Goal: Information Seeking & Learning: Learn about a topic

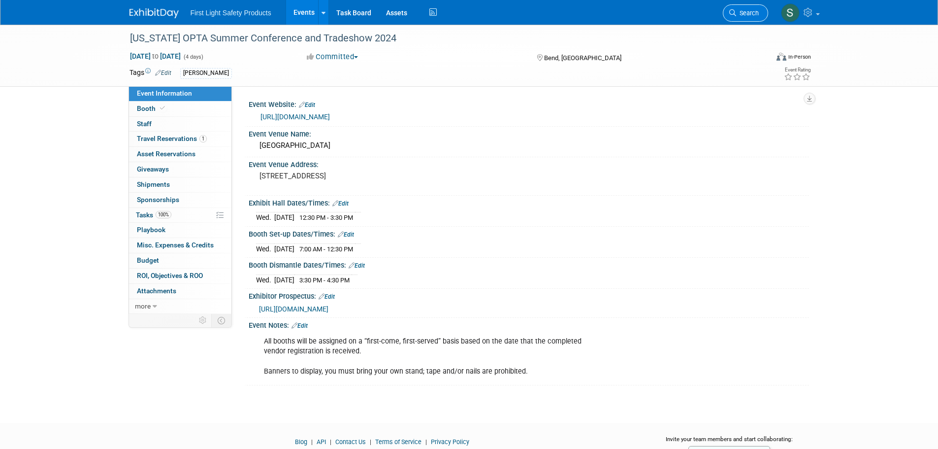
click at [766, 7] on ul "Search" at bounding box center [749, 12] width 53 height 24
click at [757, 10] on span "Search" at bounding box center [747, 12] width 23 height 7
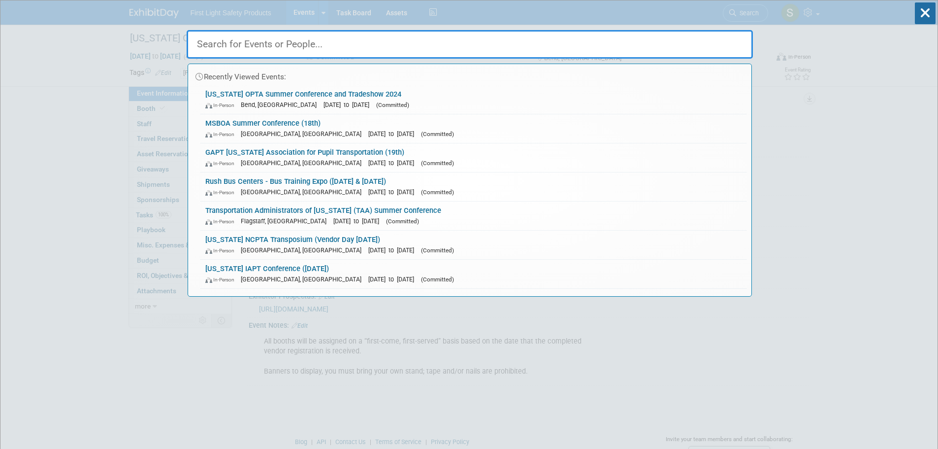
paste input "Oregon OPTA Summer Conference and Tradeshow"
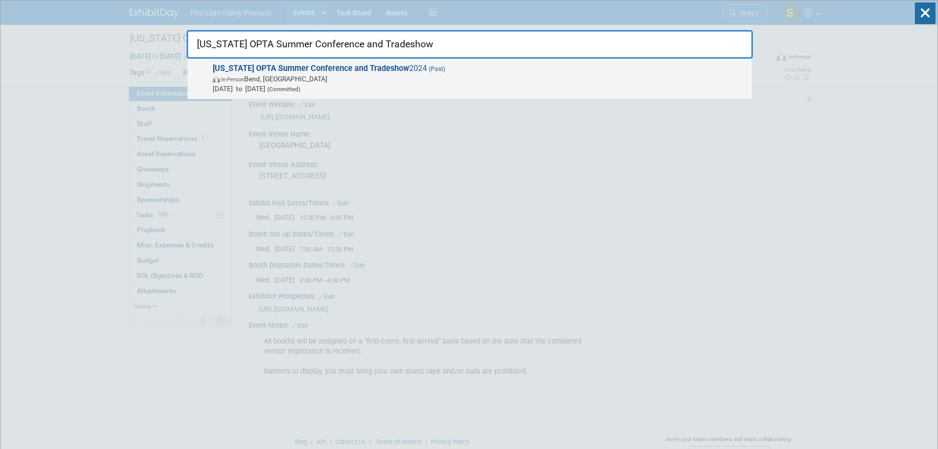
type input "Oregon OPTA Summer Conference and Tradeshow"
click at [286, 71] on strong "Oregon OPTA Summer Conference and Tradeshow" at bounding box center [311, 68] width 196 height 9
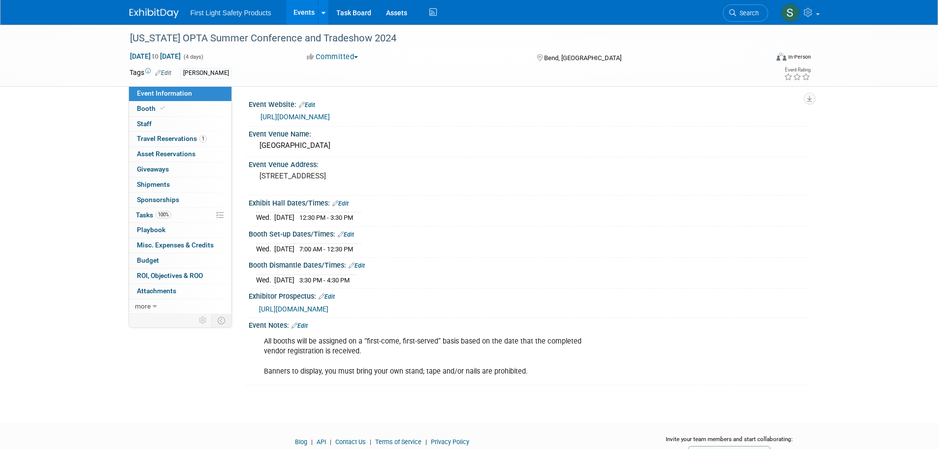
click at [330, 115] on link "https://www.optaschoolbus.org/events/save-the-date-2024-opta-summer-conference-…" at bounding box center [295, 117] width 69 height 8
click at [741, 14] on span "Search" at bounding box center [747, 12] width 23 height 7
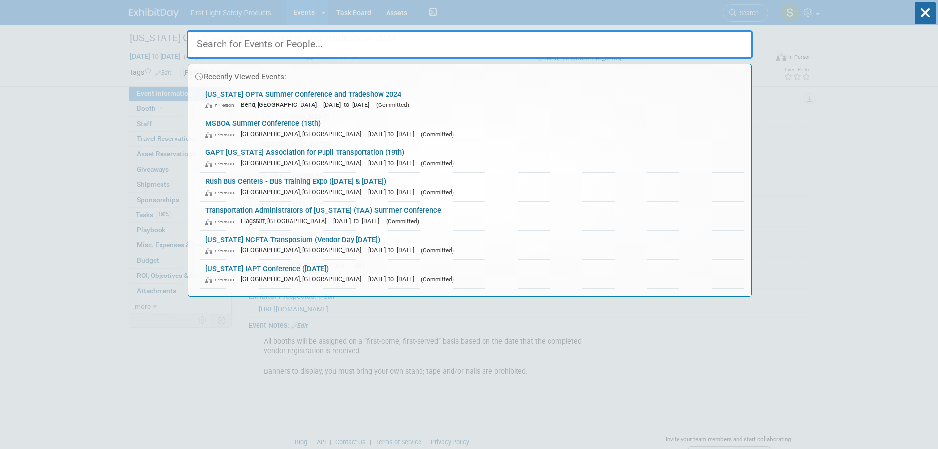
paste input "Virginia Association for Pupil Transportation -VAPT Annual Conference"
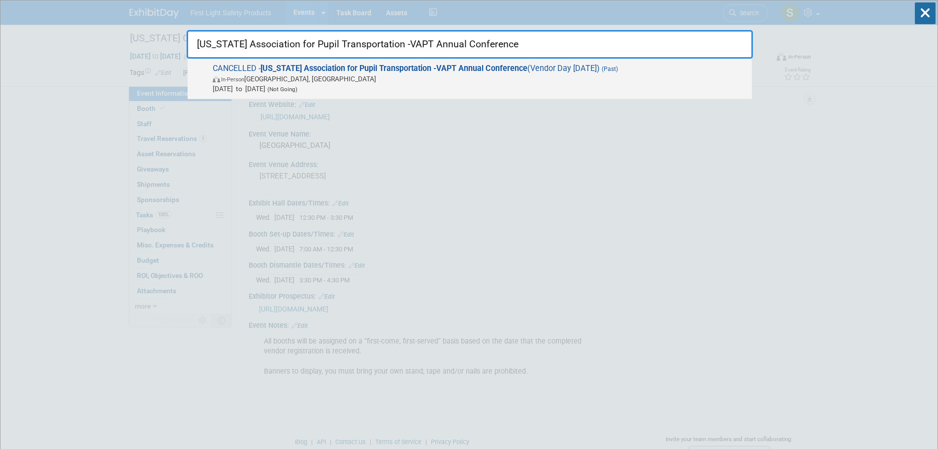
type input "Virginia Association for Pupil Transportation -VAPT Annual Conference"
click at [352, 66] on strong "Virginia Association for Pupil Transportation -VAPT Annual Conference" at bounding box center [394, 68] width 267 height 9
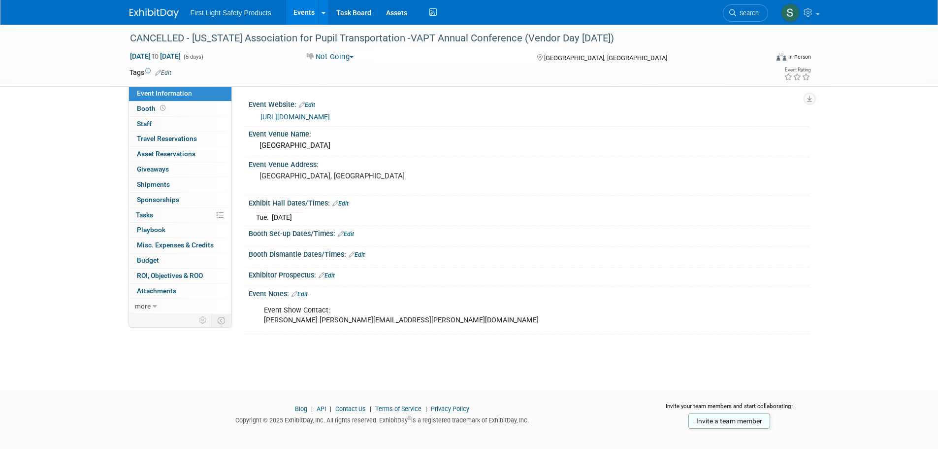
click at [330, 115] on link "http://www.vapt.org/index.html" at bounding box center [295, 117] width 69 height 8
click at [738, 7] on link "Search" at bounding box center [745, 12] width 45 height 17
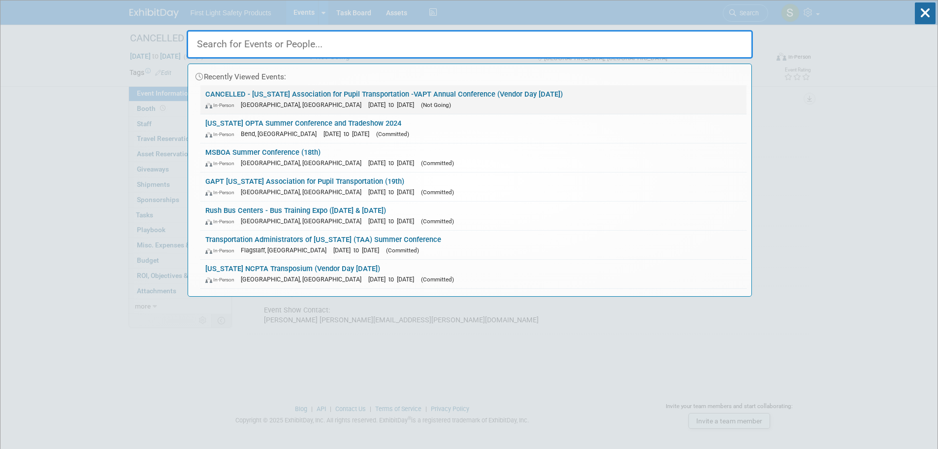
paste input "Next Level of School Bus Safety"
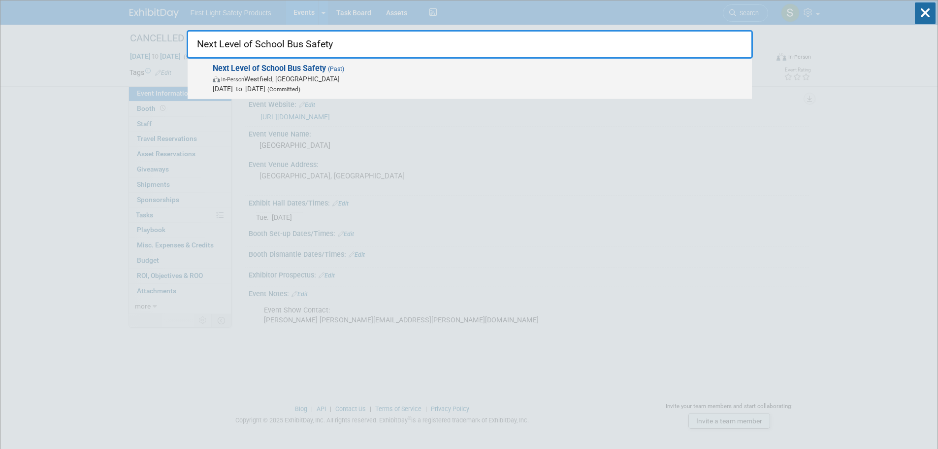
type input "Next Level of School Bus Safety"
click at [291, 82] on span "In-Person Westfield, IN" at bounding box center [480, 79] width 534 height 10
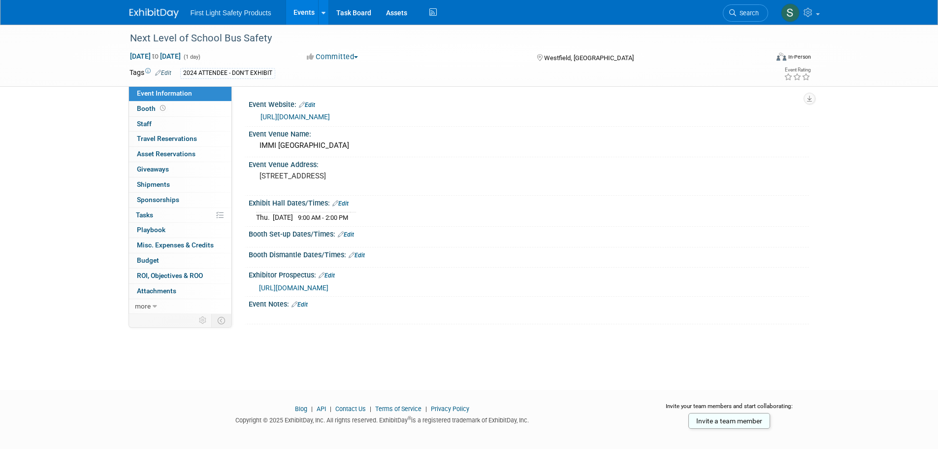
click at [330, 118] on link "[URL][DOMAIN_NAME]" at bounding box center [295, 117] width 69 height 8
click at [734, 18] on link "Search" at bounding box center [745, 12] width 45 height 17
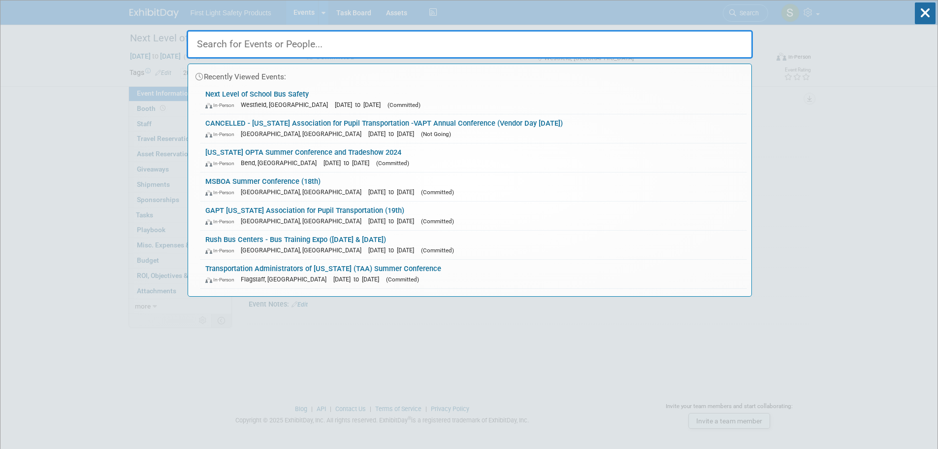
paste input "asbma ([US_STATE])"
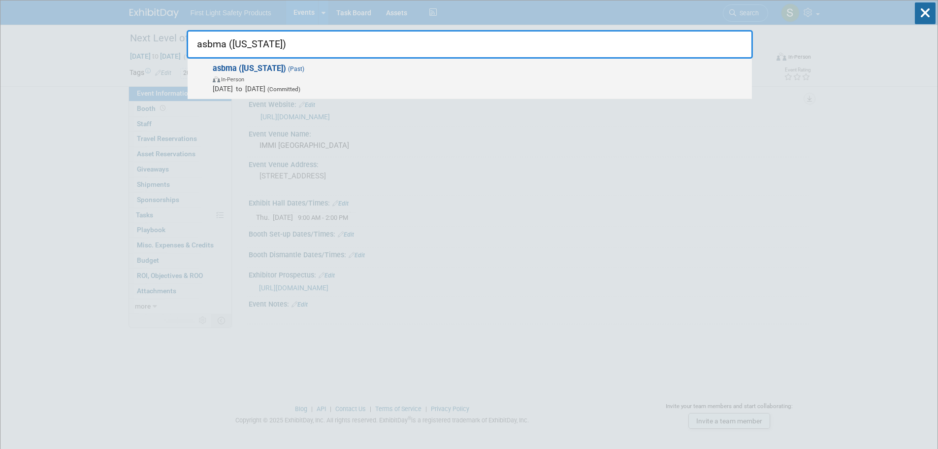
type input "asbma ([US_STATE])"
click at [253, 70] on strong "asbma ([US_STATE])" at bounding box center [249, 68] width 73 height 9
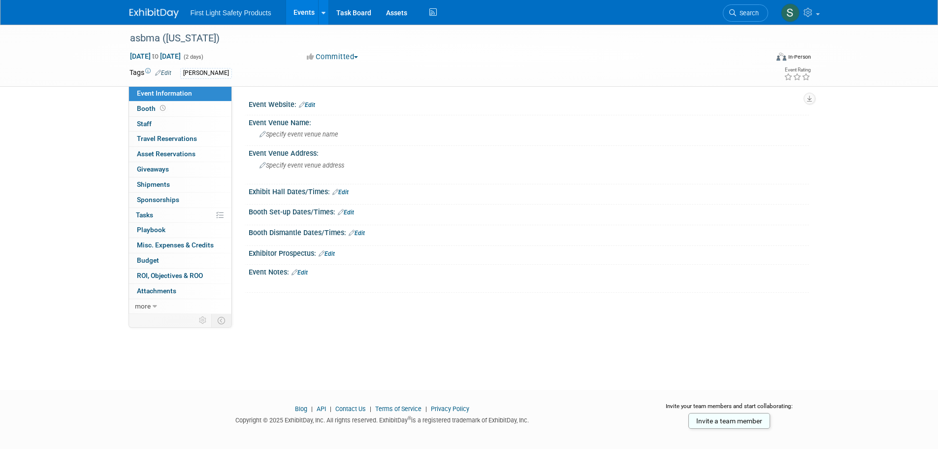
click at [724, 15] on link "Search" at bounding box center [745, 12] width 45 height 17
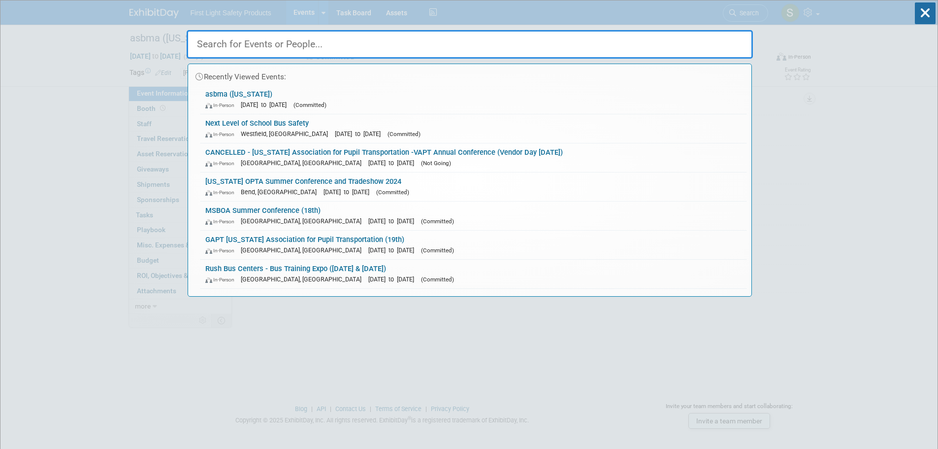
paste input "Colorado State Pupil Transportation Association - CSPTA Transportation"
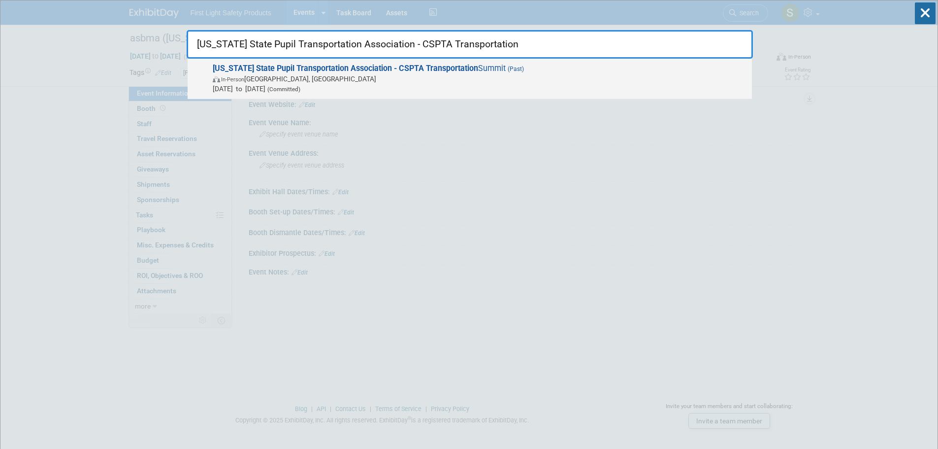
type input "Colorado State Pupil Transportation Association - CSPTA Transportation"
click at [306, 79] on span "In-Person Denver, CO" at bounding box center [480, 79] width 534 height 10
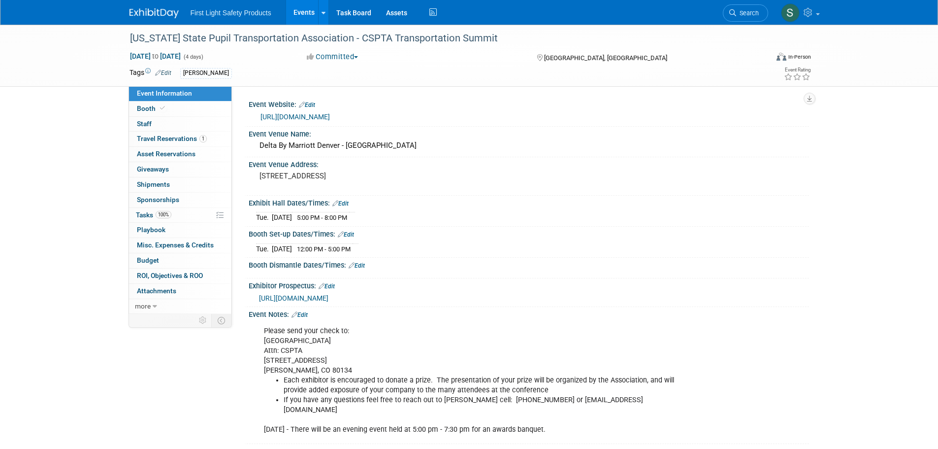
click at [311, 117] on link "[URL][DOMAIN_NAME]" at bounding box center [295, 117] width 69 height 8
click at [731, 11] on icon at bounding box center [732, 12] width 7 height 7
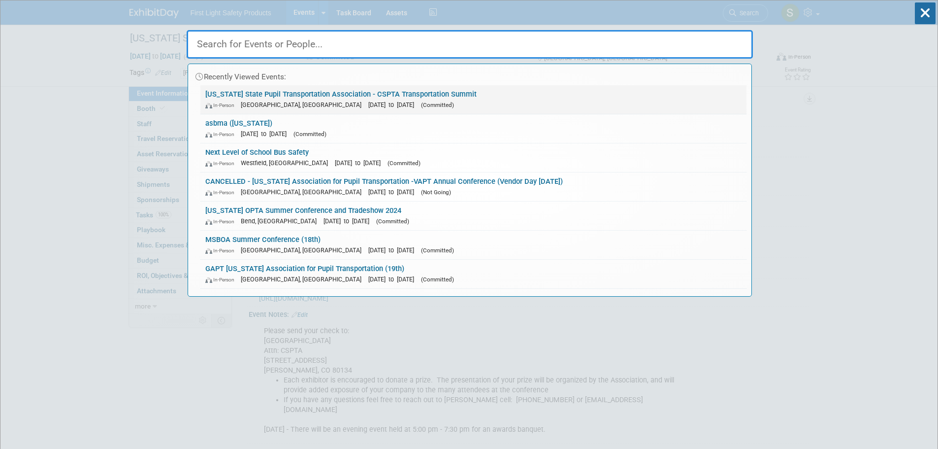
paste input "[US_STATE] OAPT Conference (Vendor Day [DATE])"
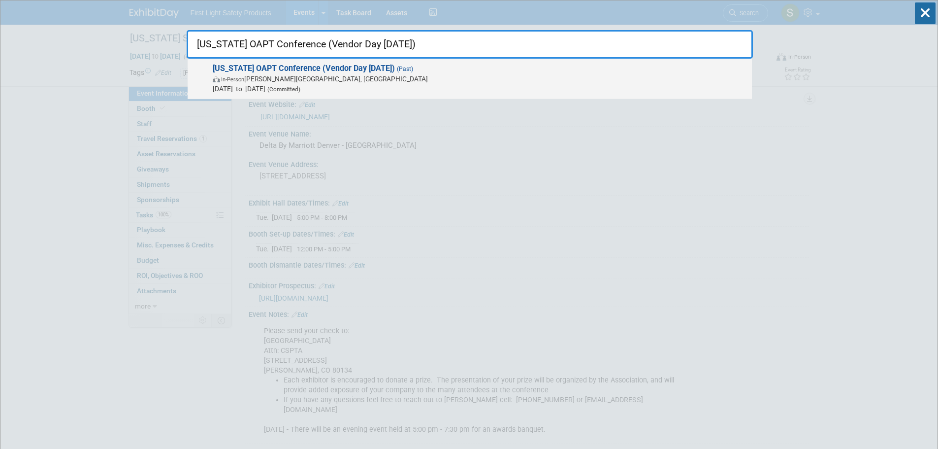
type input "[US_STATE] OAPT Conference (Vendor Day [DATE])"
click at [293, 76] on span "In-Person Lewis Center, OH" at bounding box center [480, 79] width 534 height 10
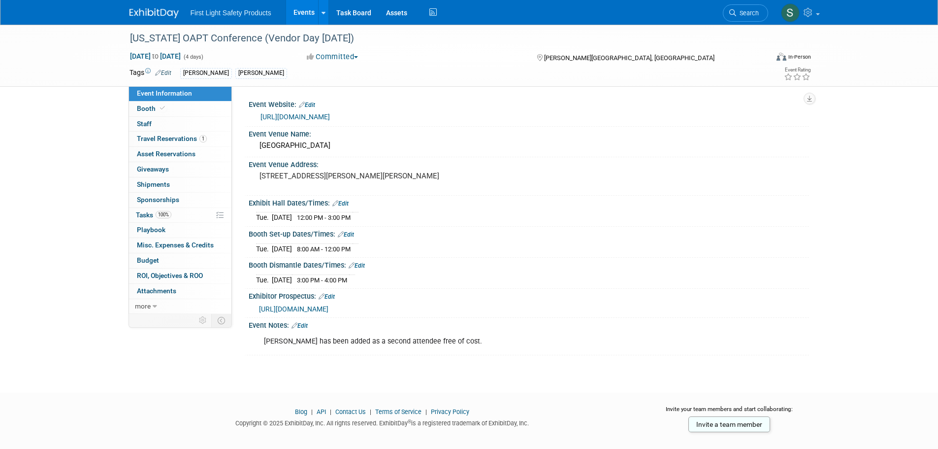
click at [289, 115] on link "https://oapt.org/" at bounding box center [295, 117] width 69 height 8
drag, startPoint x: 736, startPoint y: 17, endPoint x: 731, endPoint y: 21, distance: 6.3
click at [736, 17] on link "Search" at bounding box center [745, 12] width 45 height 17
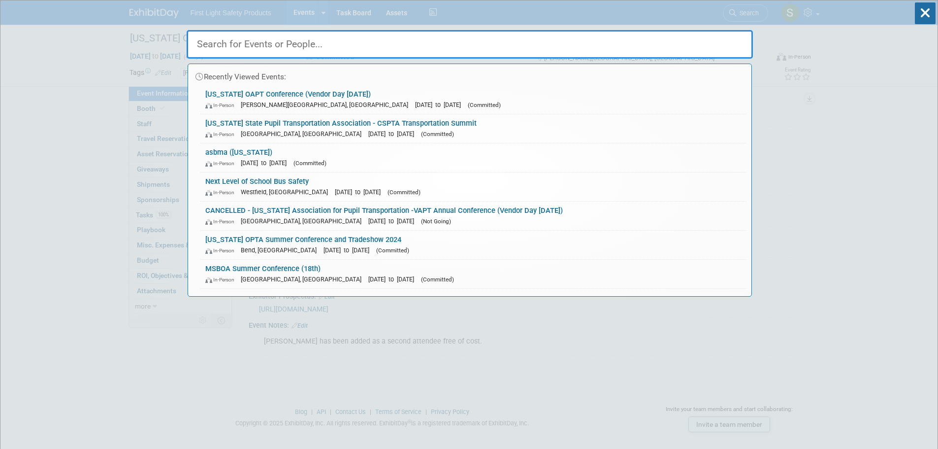
paste input "KSPTA Kansas School Transportation Safety Conference"
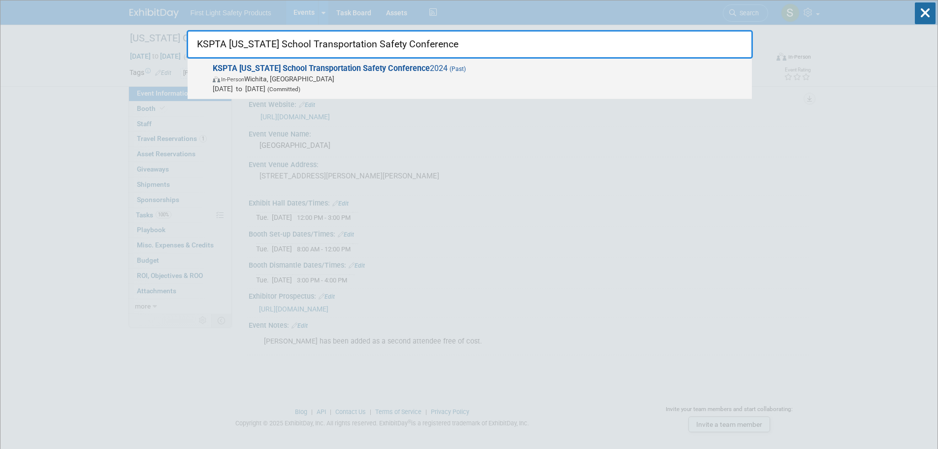
type input "KSPTA Kansas School Transportation Safety Conference"
click at [385, 69] on strong "KSPTA Kansas School Transportation Safety Conference" at bounding box center [321, 68] width 217 height 9
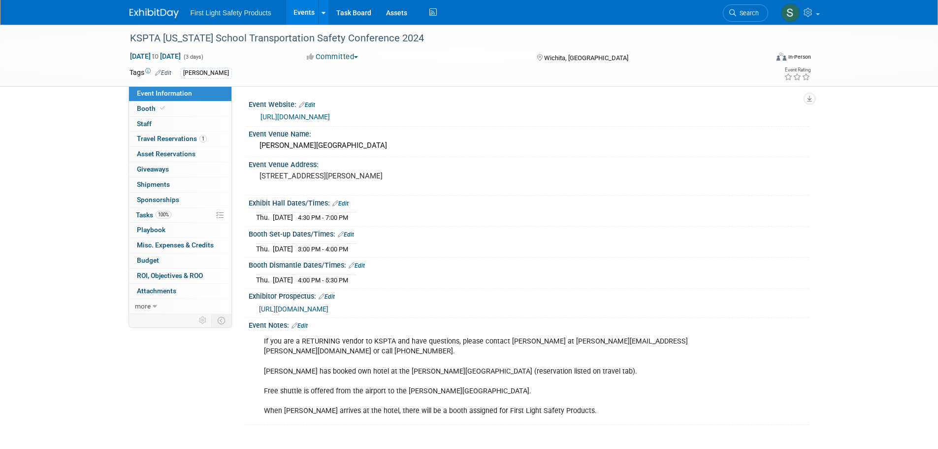
click at [313, 118] on link "https://www.kspta.net/" at bounding box center [295, 117] width 69 height 8
click at [738, 15] on span "Search" at bounding box center [747, 12] width 23 height 7
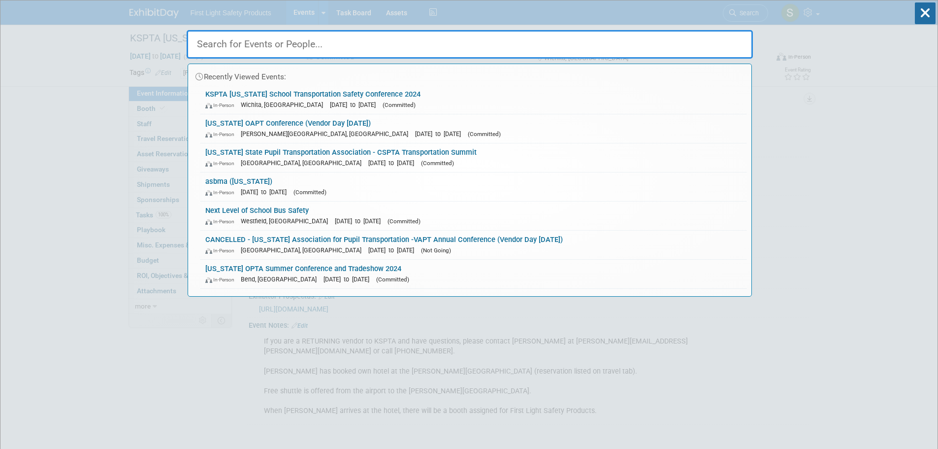
paste input "Tennessee TAPT Conference & Tradeshow"
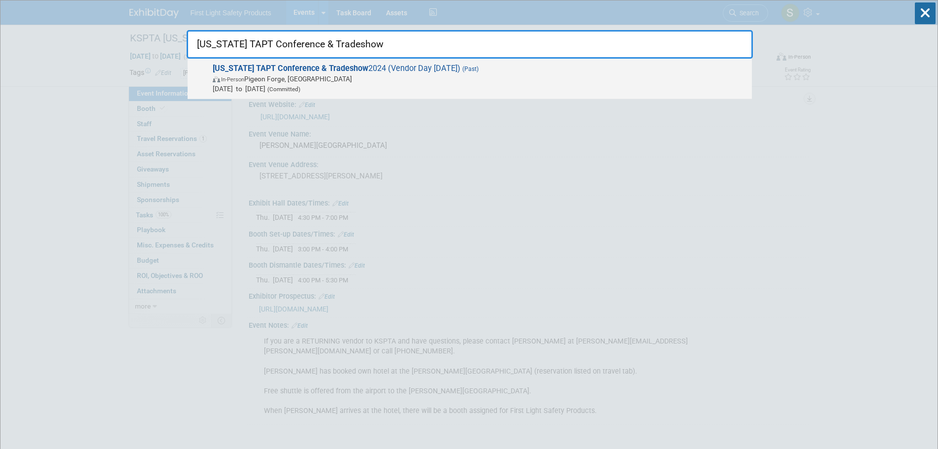
type input "Tennessee TAPT Conference & Tradeshow"
click at [346, 68] on strong "Tennessee TAPT Conference & Tradeshow" at bounding box center [291, 68] width 156 height 9
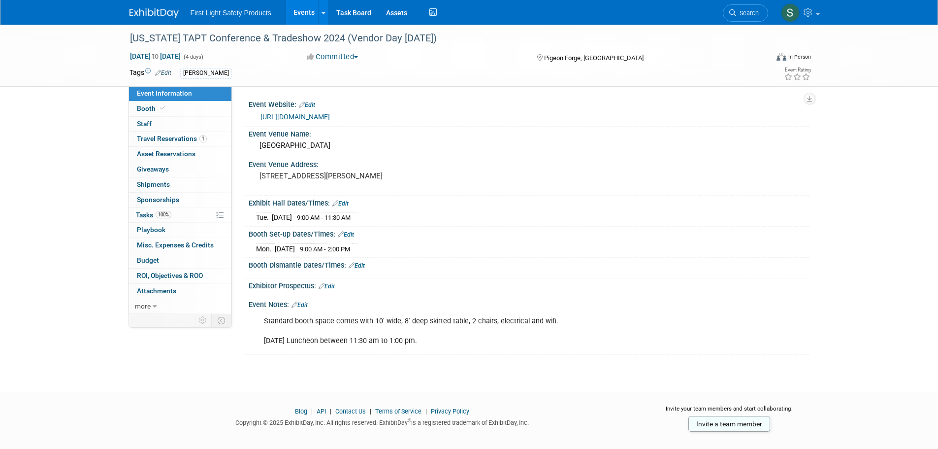
click at [307, 117] on link "https://www.tapt.org/" at bounding box center [295, 117] width 69 height 8
drag, startPoint x: 737, startPoint y: 15, endPoint x: 717, endPoint y: 21, distance: 20.7
click at [737, 15] on span "Search" at bounding box center [747, 12] width 23 height 7
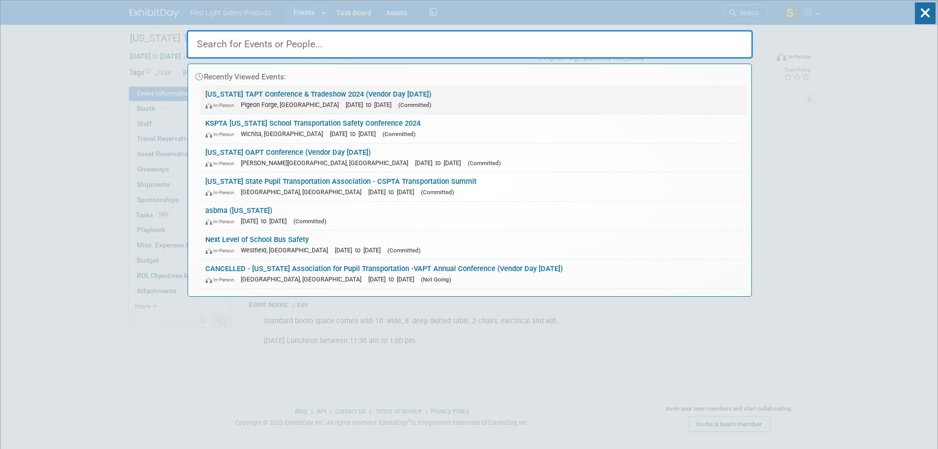
paste input "STN Expo, Indianapolis, IN"
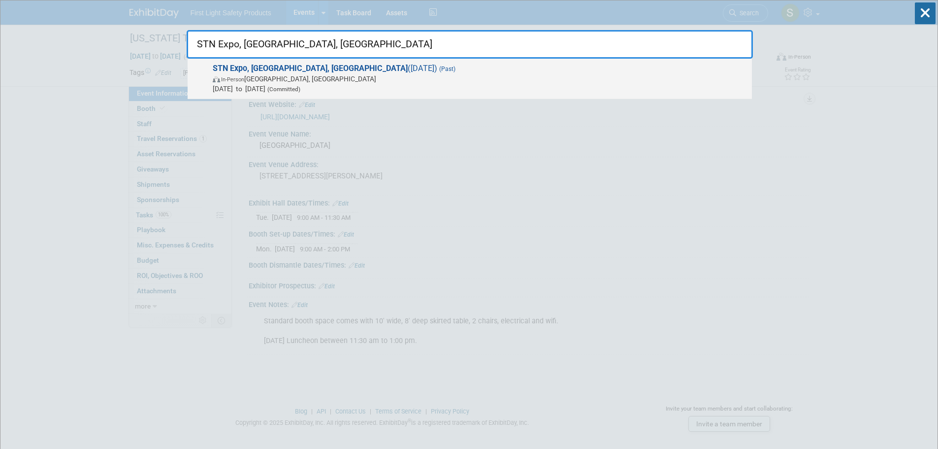
type input "STN Expo, Indianapolis, IN"
click at [290, 75] on span "In-Person Indianapolis, IN" at bounding box center [480, 79] width 534 height 10
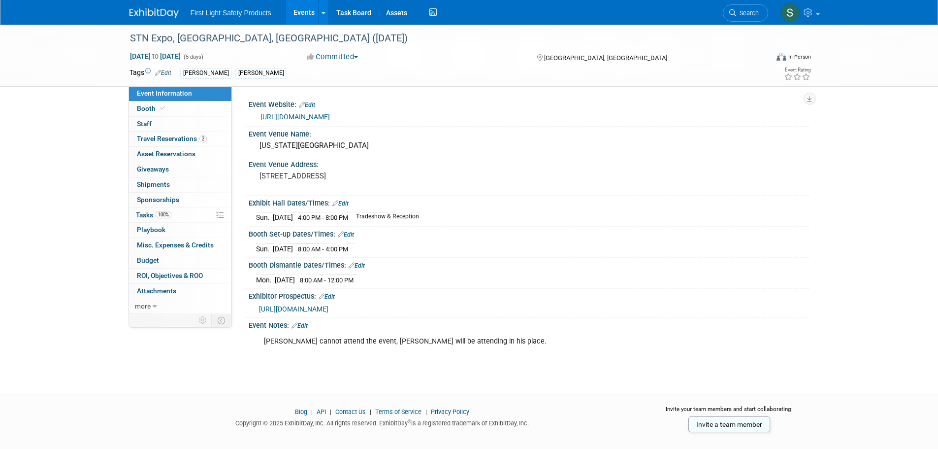
click at [316, 113] on link "[URL][DOMAIN_NAME]" at bounding box center [295, 117] width 69 height 8
click at [172, 109] on link "Booth" at bounding box center [180, 108] width 102 height 15
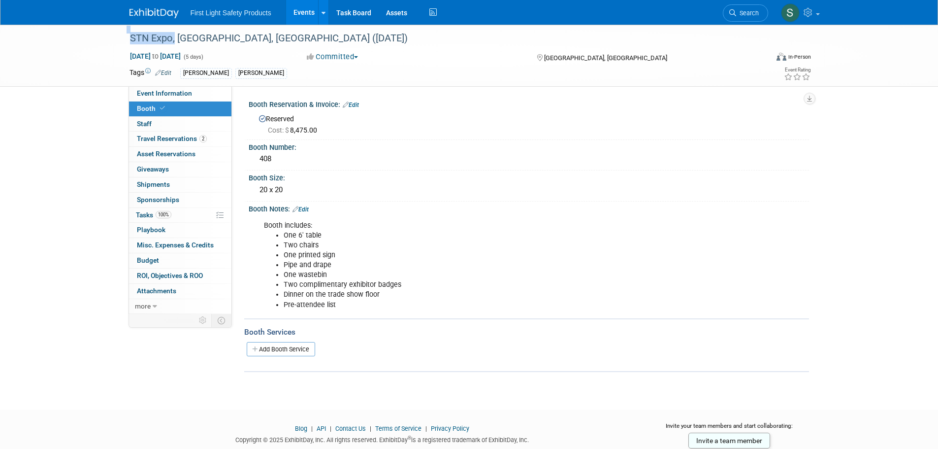
drag, startPoint x: 171, startPoint y: 37, endPoint x: 89, endPoint y: 40, distance: 82.3
click at [89, 40] on div "STN Expo, [GEOGRAPHIC_DATA], [GEOGRAPHIC_DATA] ([DATE]) [DATE] to [DATE] (5 day…" at bounding box center [469, 56] width 938 height 62
copy div "STN Expo"
click at [751, 5] on link "Search" at bounding box center [745, 12] width 45 height 17
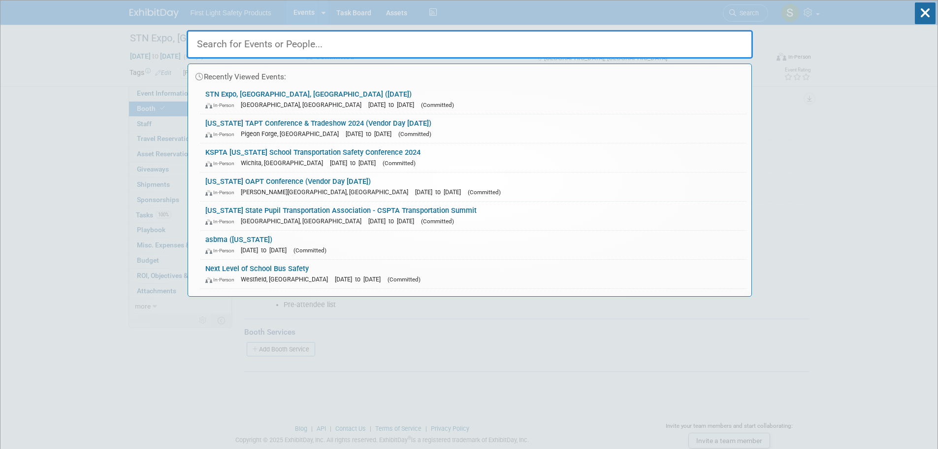
paste input "STN Expo"
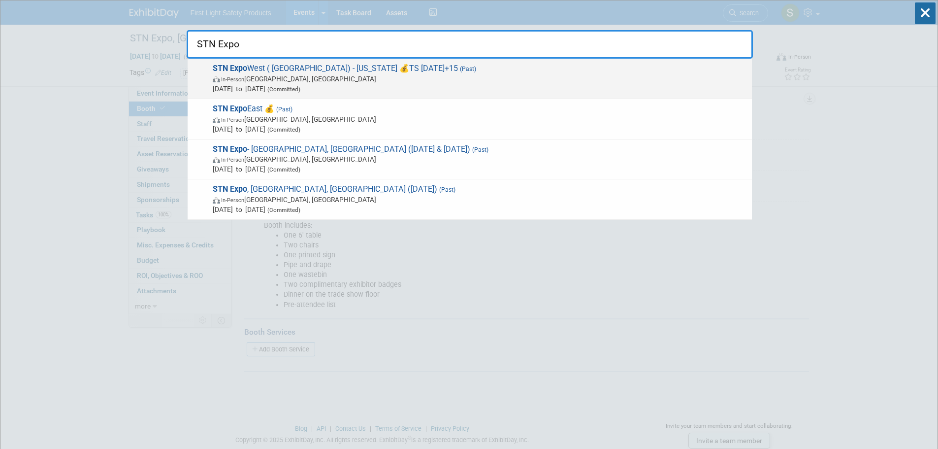
type input "STN Expo"
click at [326, 81] on span "In-Person [GEOGRAPHIC_DATA], [GEOGRAPHIC_DATA]" at bounding box center [480, 79] width 534 height 10
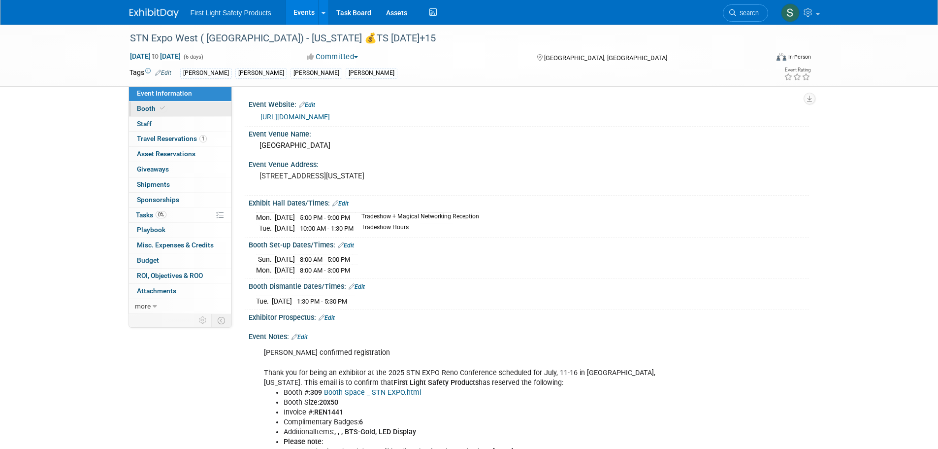
click at [163, 110] on icon at bounding box center [162, 107] width 5 height 5
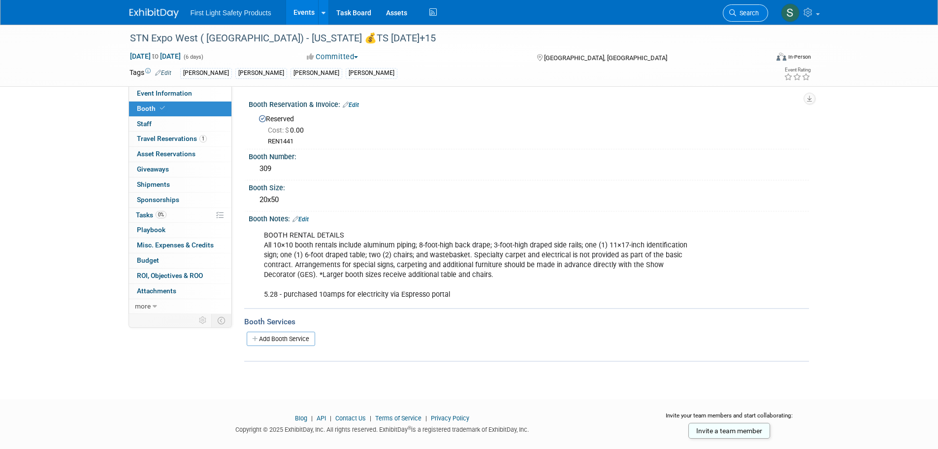
click at [727, 12] on link "Search" at bounding box center [745, 12] width 45 height 17
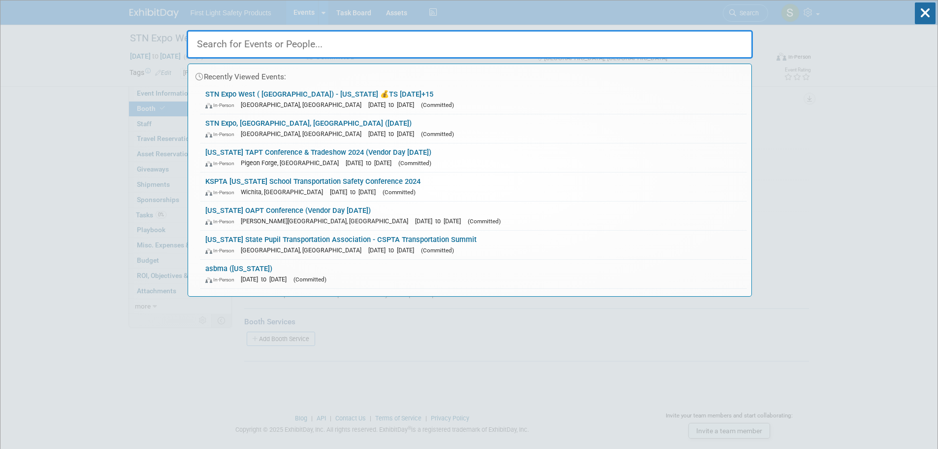
paste input "[US_STATE] NSTA"
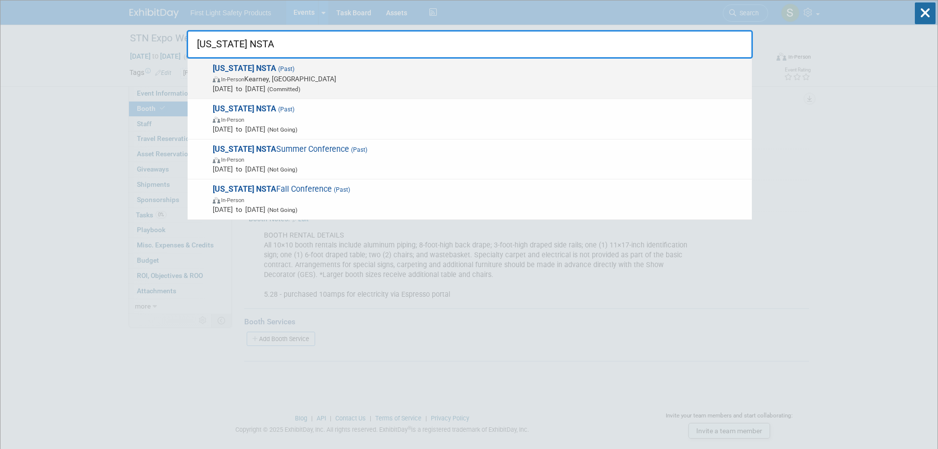
type input "[US_STATE] NSTA"
click at [286, 76] on span "In-Person [PERSON_NAME], [GEOGRAPHIC_DATA]" at bounding box center [480, 79] width 534 height 10
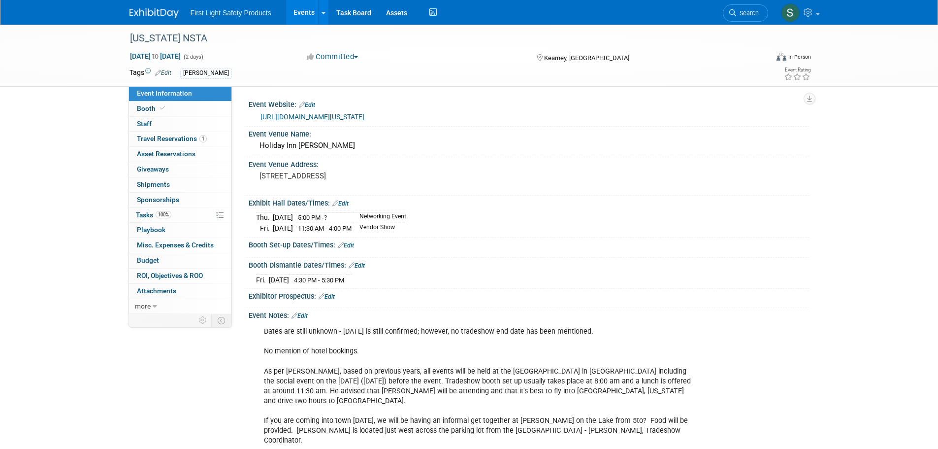
click at [310, 114] on link "[URL][DOMAIN_NAME][US_STATE]" at bounding box center [313, 117] width 104 height 8
click at [736, 14] on span "Search" at bounding box center [747, 12] width 23 height 7
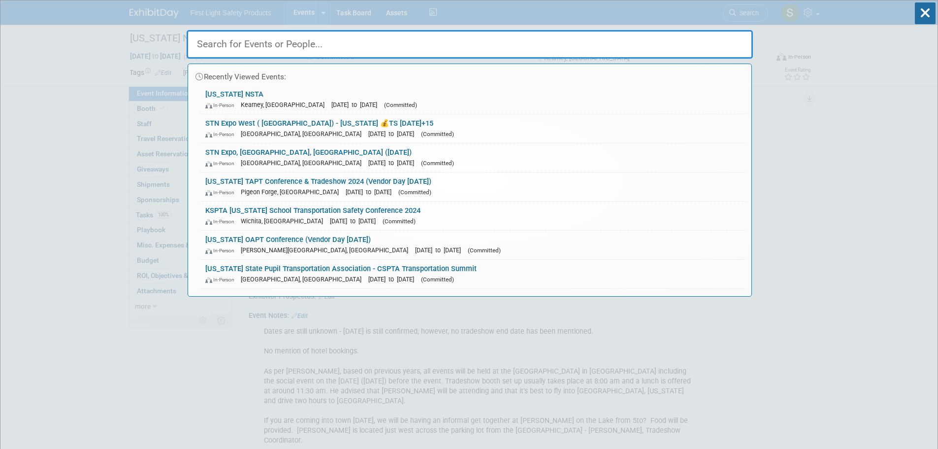
paste input "2nd Annual Idaho Student Transportation Conference - Idaho"
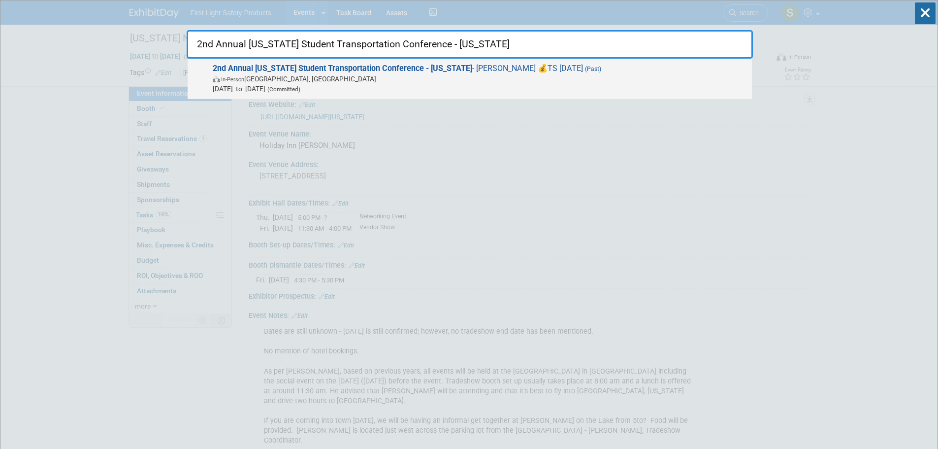
type input "2nd Annual Idaho Student Transportation Conference - Idaho"
click at [329, 72] on strong "2nd Annual Idaho Student Transportation Conference - Idaho" at bounding box center [343, 68] width 260 height 9
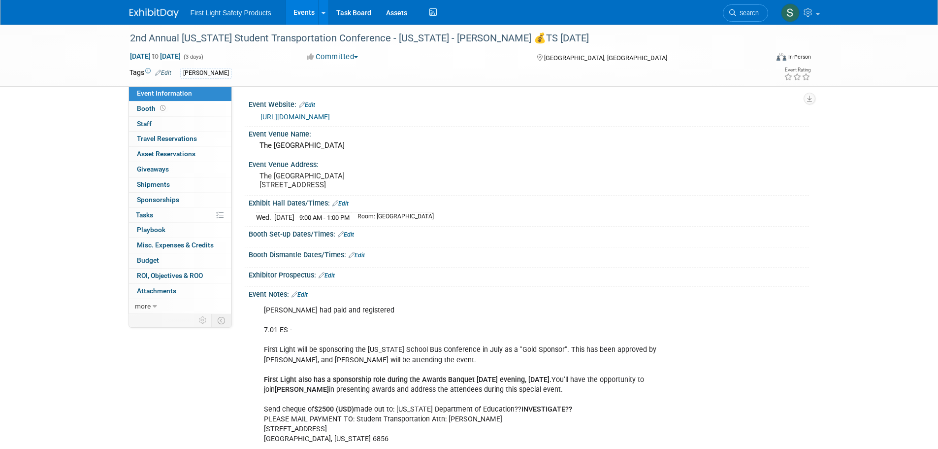
click at [330, 119] on link "[URL][DOMAIN_NAME]" at bounding box center [295, 117] width 69 height 8
drag, startPoint x: 362, startPoint y: 38, endPoint x: 150, endPoint y: 40, distance: 212.3
click at [150, 40] on div "2nd Annual [US_STATE] Student Transportation Conference - [US_STATE] - [PERSON_…" at bounding box center [440, 39] width 627 height 18
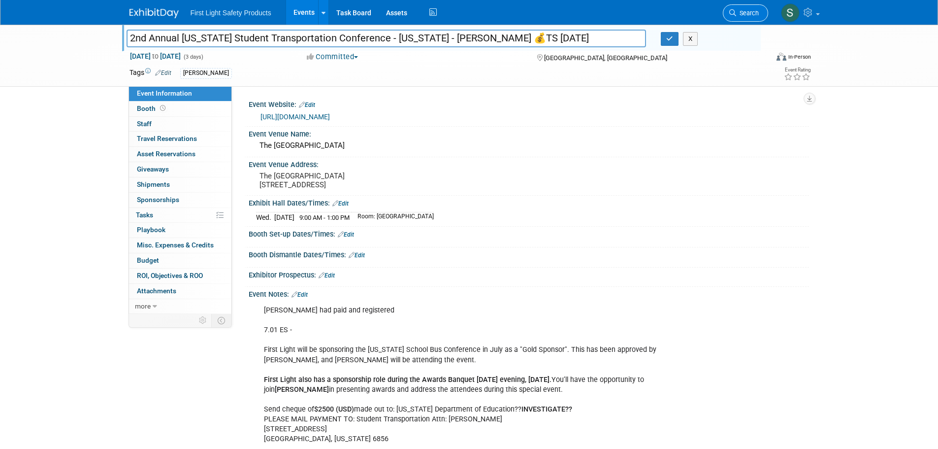
click at [729, 13] on icon at bounding box center [732, 12] width 7 height 7
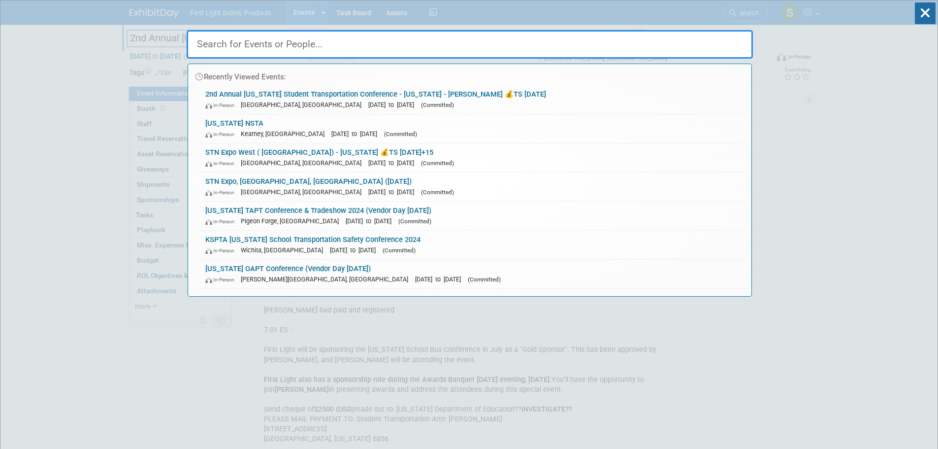
paste input "STAM Conference and Exhibits - Massachusetts"
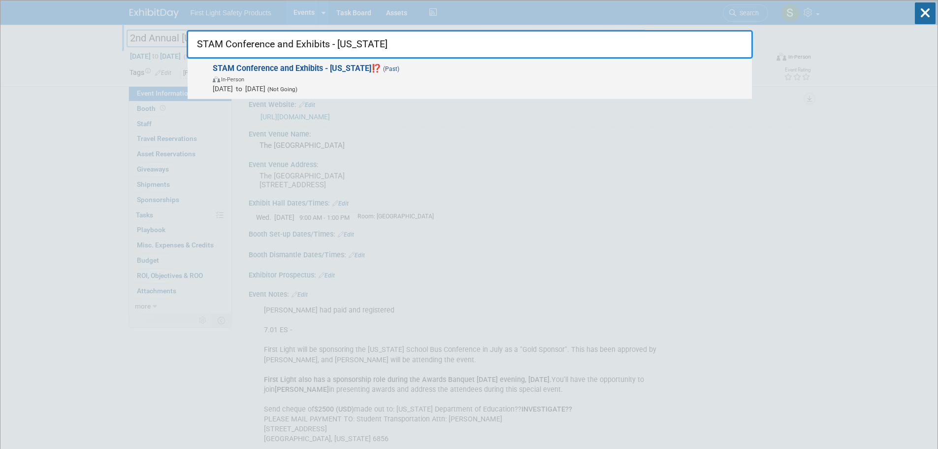
type input "STAM Conference and Exhibits - Massachusetts"
click at [297, 74] on span "In-Person" at bounding box center [480, 79] width 534 height 10
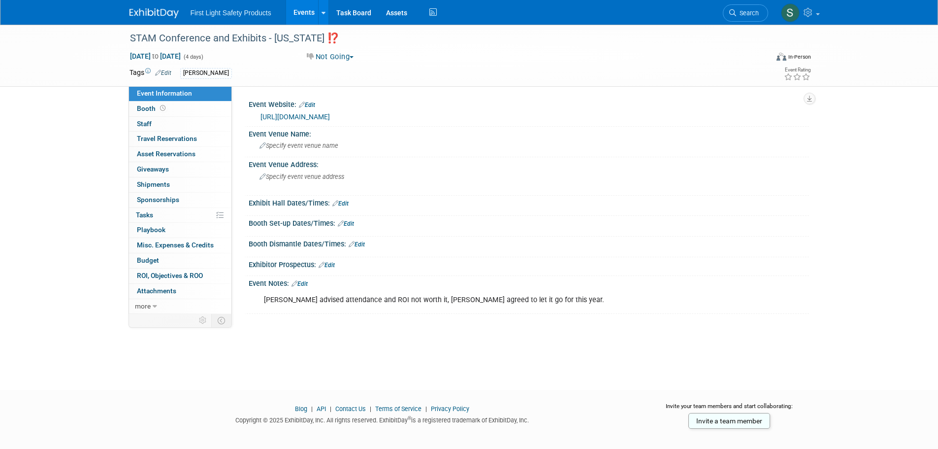
click at [298, 117] on link "[URL][DOMAIN_NAME]" at bounding box center [295, 117] width 69 height 8
click at [747, 16] on span "Search" at bounding box center [747, 12] width 23 height 7
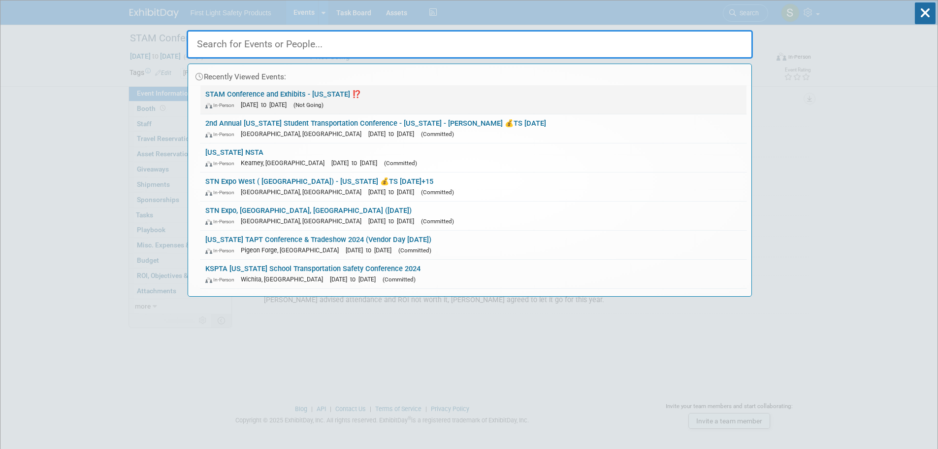
paste input "81st Transportation Conference - [US_STATE]"
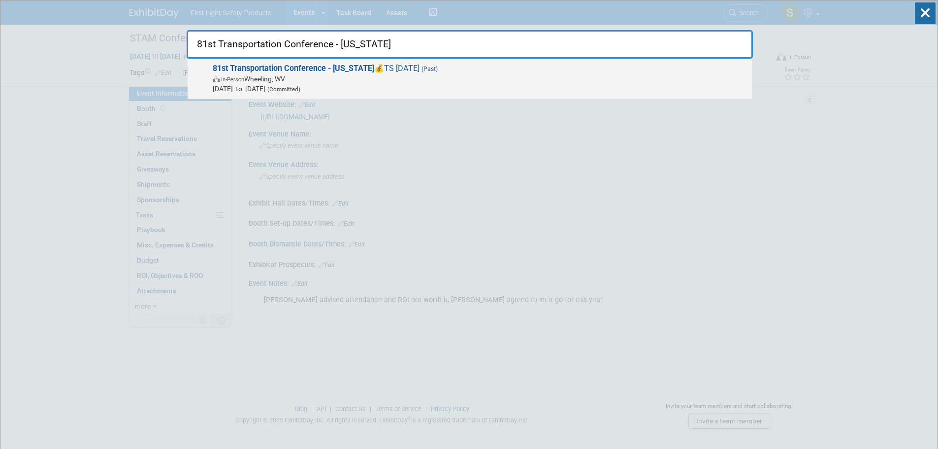
type input "81st Transportation Conference - [US_STATE]"
click at [324, 78] on span "In-Person Wheeling, WV" at bounding box center [480, 79] width 534 height 10
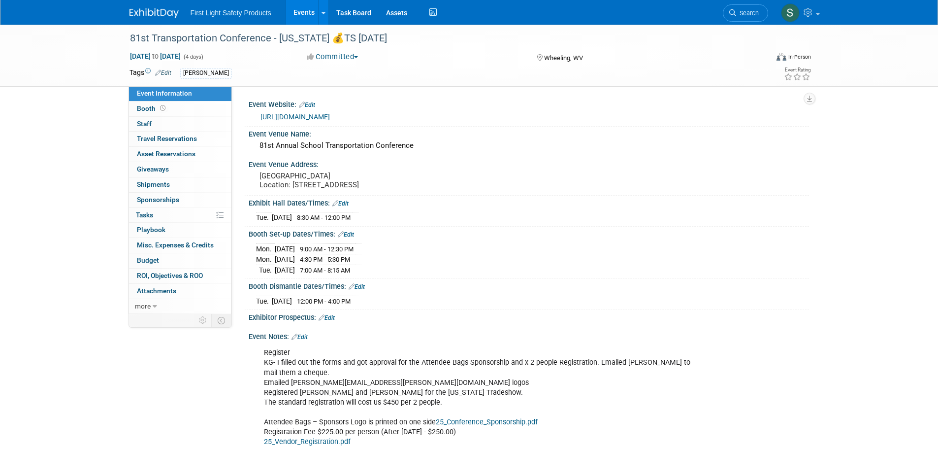
click at [330, 114] on link "https://www.wvapt.org/state.htm" at bounding box center [295, 117] width 69 height 8
click at [728, 19] on link "Search" at bounding box center [745, 12] width 45 height 17
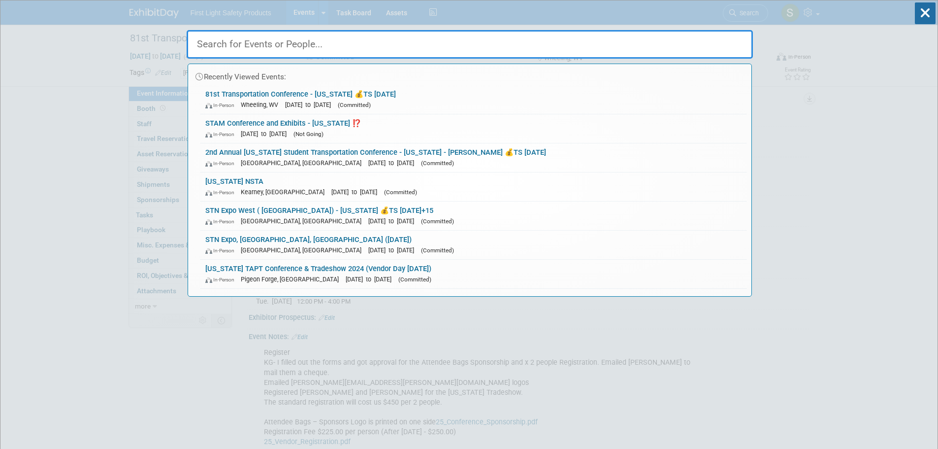
paste input "Train the Trainer 2025 - MN"
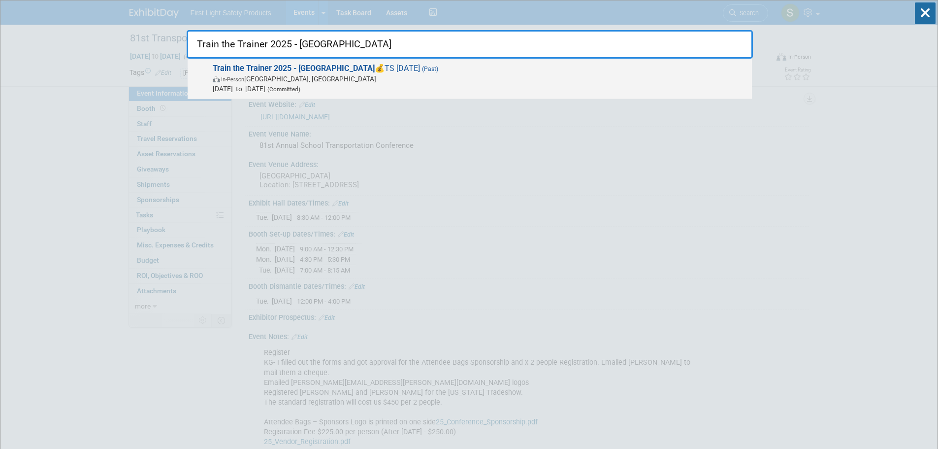
type input "Train the Trainer 2025 - MN"
click at [272, 76] on span "In-Person St. Cloud, MN" at bounding box center [480, 79] width 534 height 10
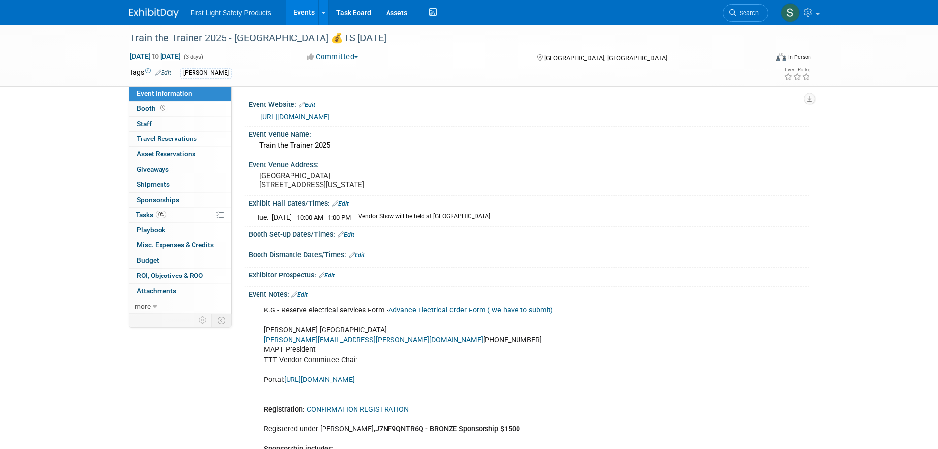
click at [321, 117] on link "https://www.mnapt.org/post/ttt-2025" at bounding box center [295, 117] width 69 height 8
click at [734, 12] on icon at bounding box center [732, 12] width 7 height 7
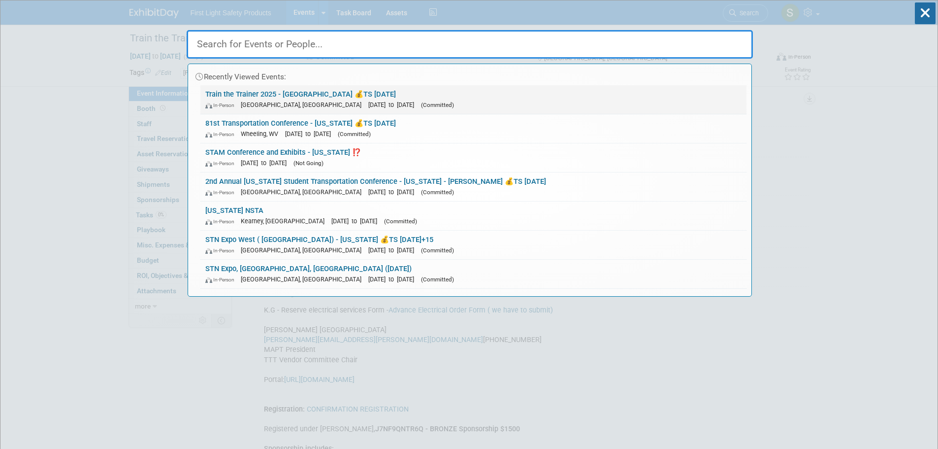
paste input "Bluegrass International Open House & Vendor Showcase"
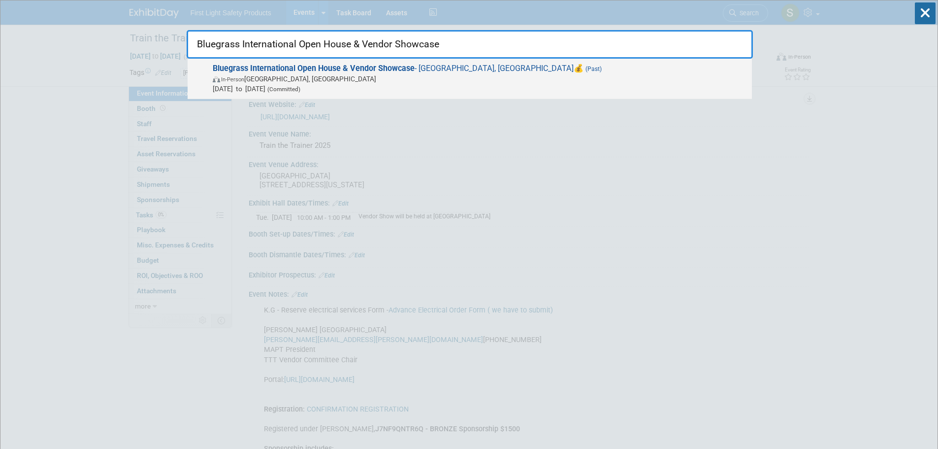
type input "Bluegrass International Open House & Vendor Showcase"
click at [275, 74] on span "In-Person London, KY" at bounding box center [480, 79] width 534 height 10
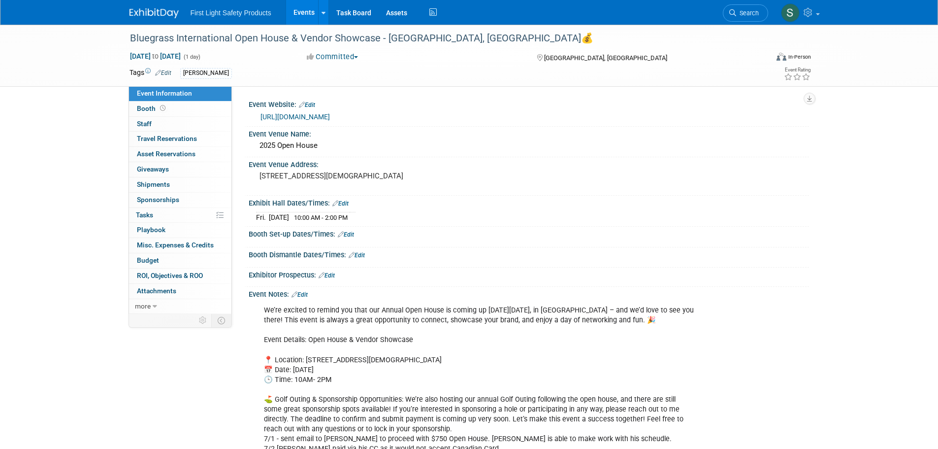
click at [327, 114] on link "https://www.bluegrasstrucks.com/" at bounding box center [295, 117] width 69 height 8
click at [731, 14] on icon at bounding box center [732, 12] width 7 height 7
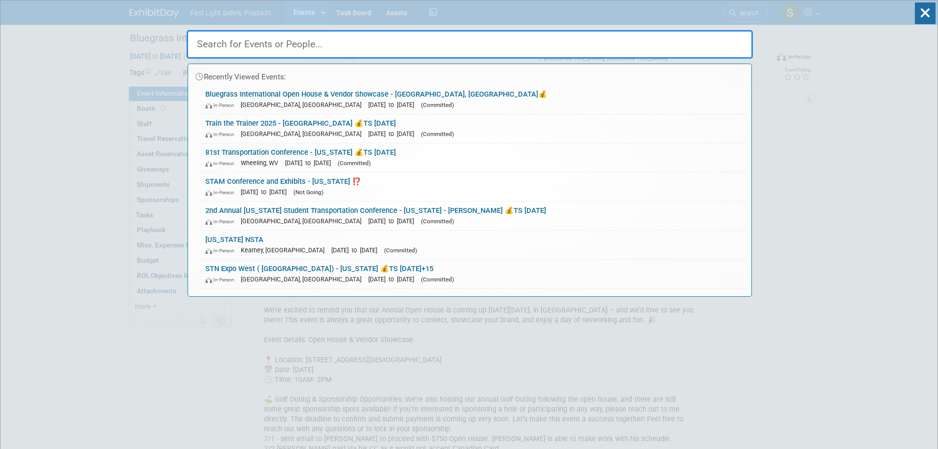
paste input "Head Mechanics Summer Seminar"
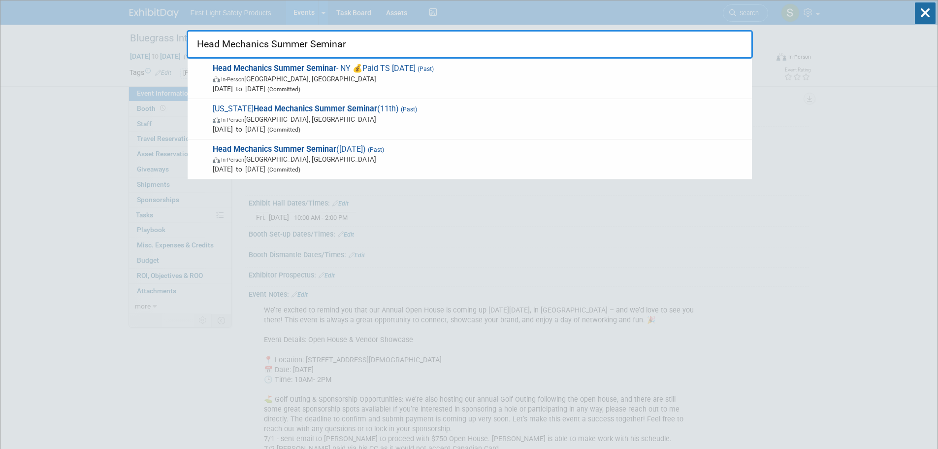
type input "Head Mechanics Summer Seminar"
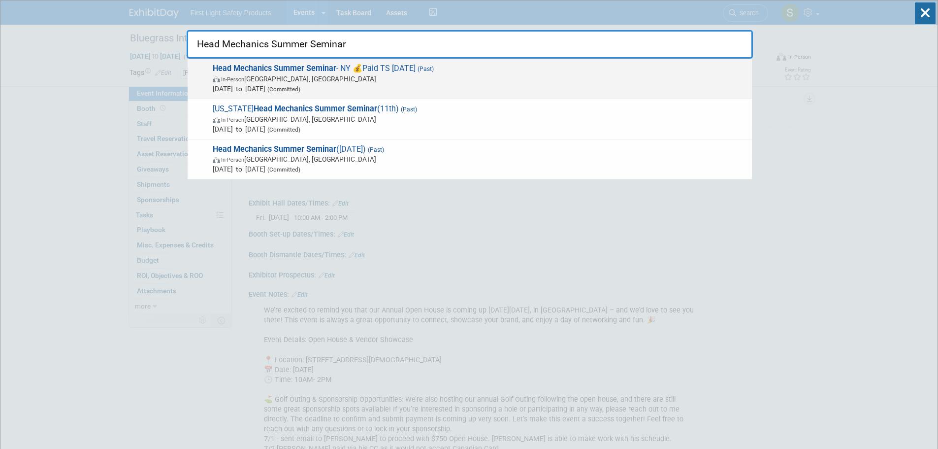
click at [336, 86] on span "Jul 17, 2025 to Jul 18, 2025 (Committed)" at bounding box center [480, 89] width 534 height 10
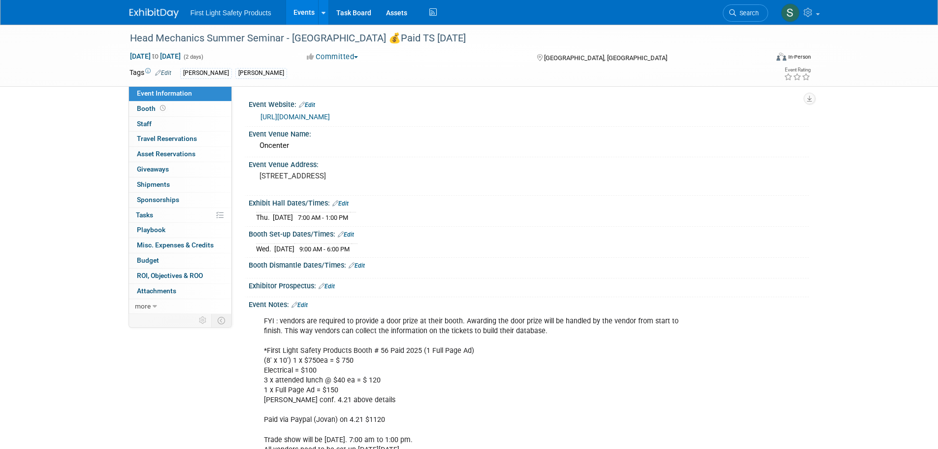
drag, startPoint x: 737, startPoint y: 15, endPoint x: 640, endPoint y: 28, distance: 97.9
click at [737, 15] on span "Search" at bounding box center [747, 12] width 23 height 7
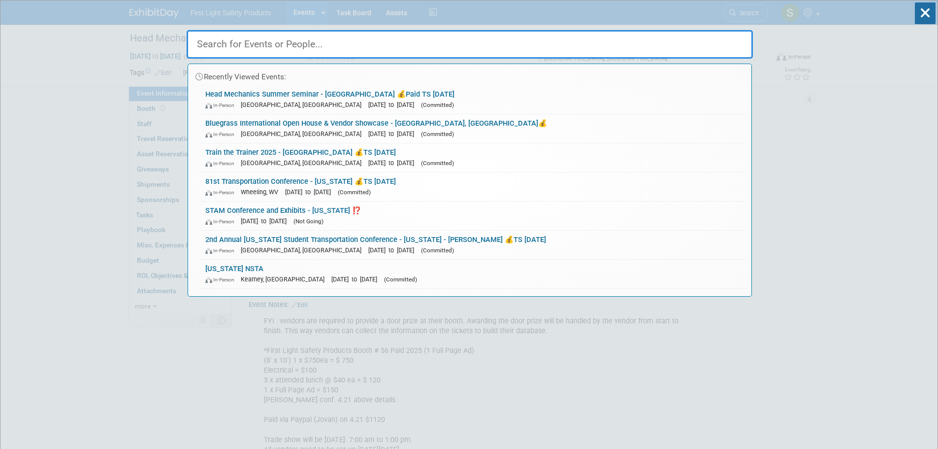
paste input "MAPT 52nd Safety Conference & Trade Show - Maine"
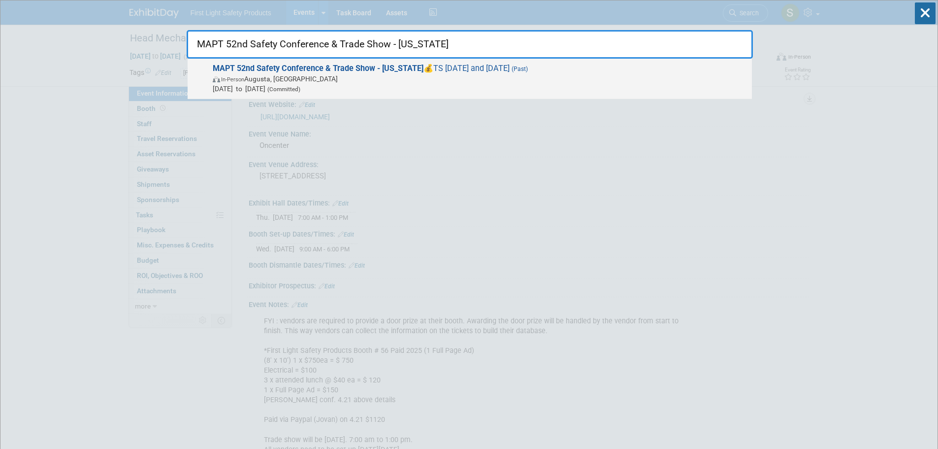
type input "MAPT 52nd Safety Conference & Trade Show - Maine"
click at [253, 75] on span "In-Person Augusta, ME" at bounding box center [480, 79] width 534 height 10
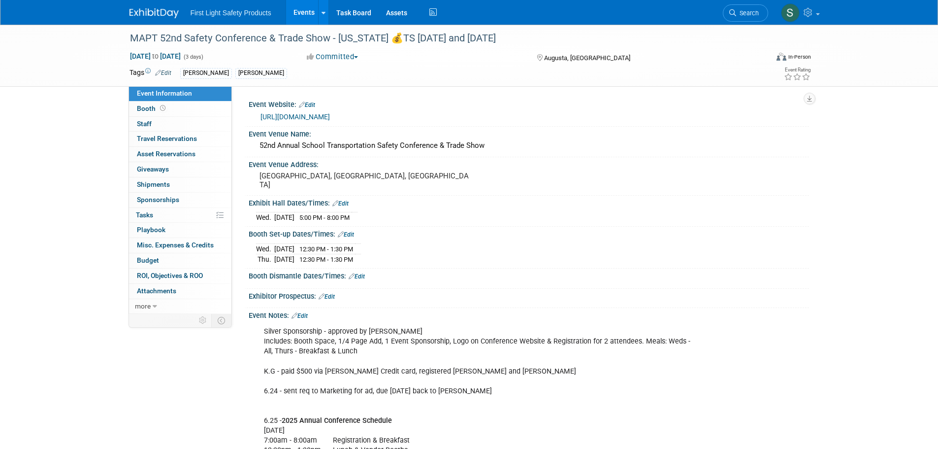
click at [291, 117] on link "https://www.maptme.org/" at bounding box center [295, 117] width 69 height 8
click at [734, 12] on icon at bounding box center [732, 12] width 7 height 7
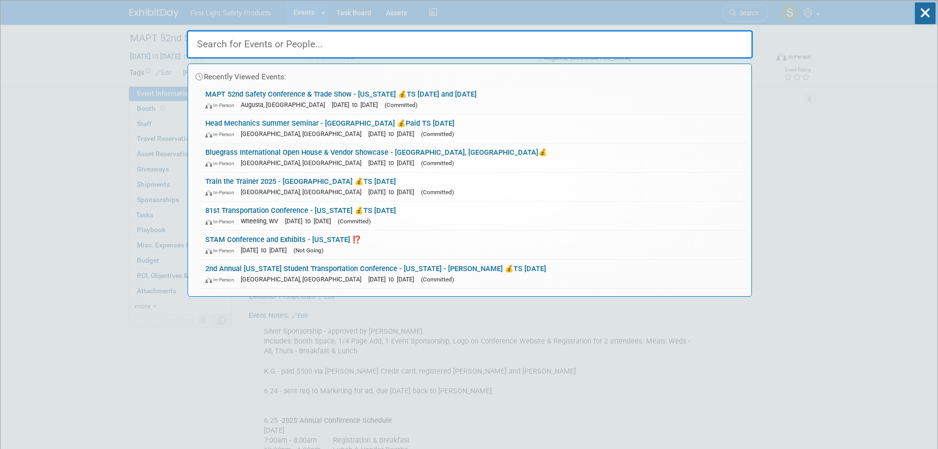
paste input "ASTSBC Conference 2025"
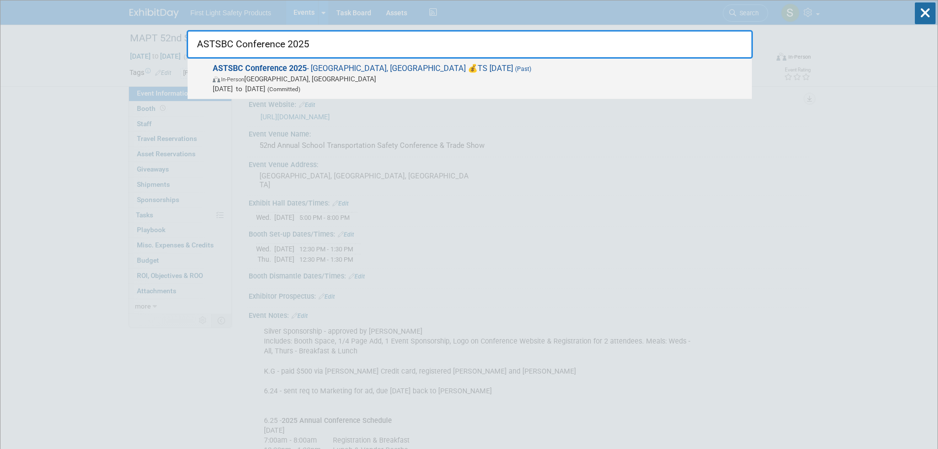
type input "ASTSBC Conference 2025"
click at [283, 72] on strong "ASTSBC Conference 2025" at bounding box center [260, 68] width 94 height 9
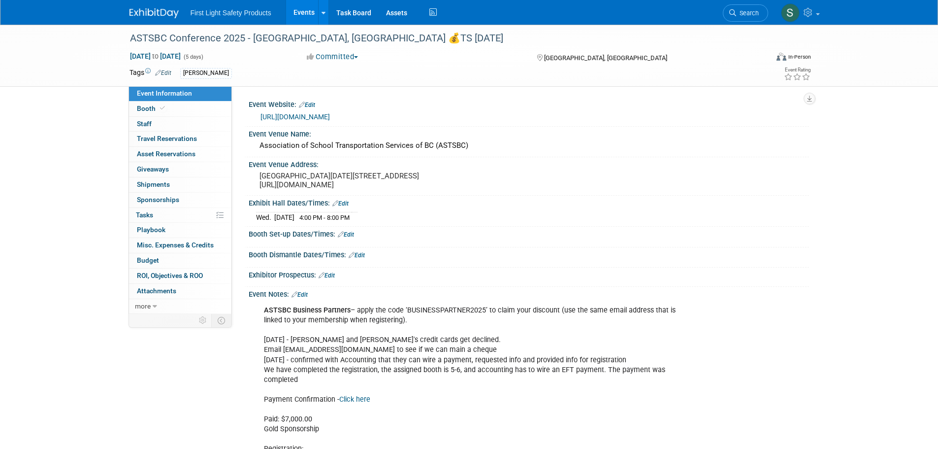
click at [330, 117] on link "[URL][DOMAIN_NAME]" at bounding box center [295, 117] width 69 height 8
drag, startPoint x: 739, startPoint y: 14, endPoint x: 678, endPoint y: 17, distance: 60.6
click at [739, 14] on span "Search" at bounding box center [747, 12] width 23 height 7
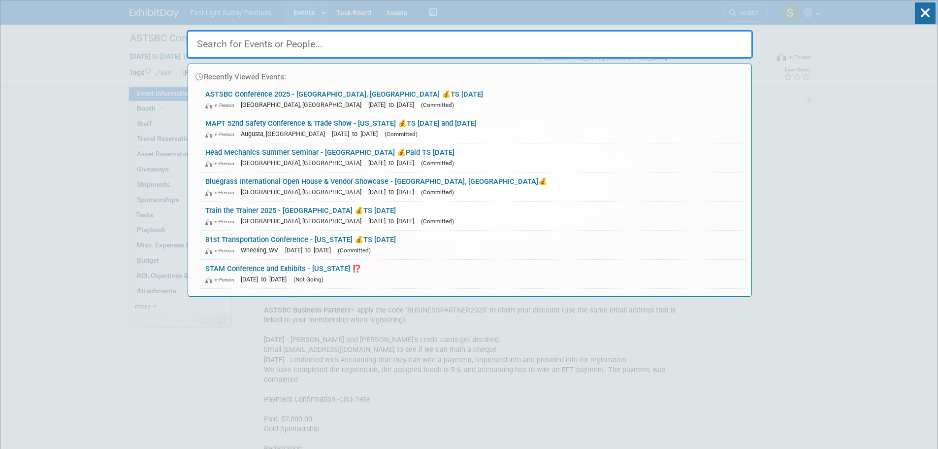
paste input "IPTA Annual Summer Conference and Trade"
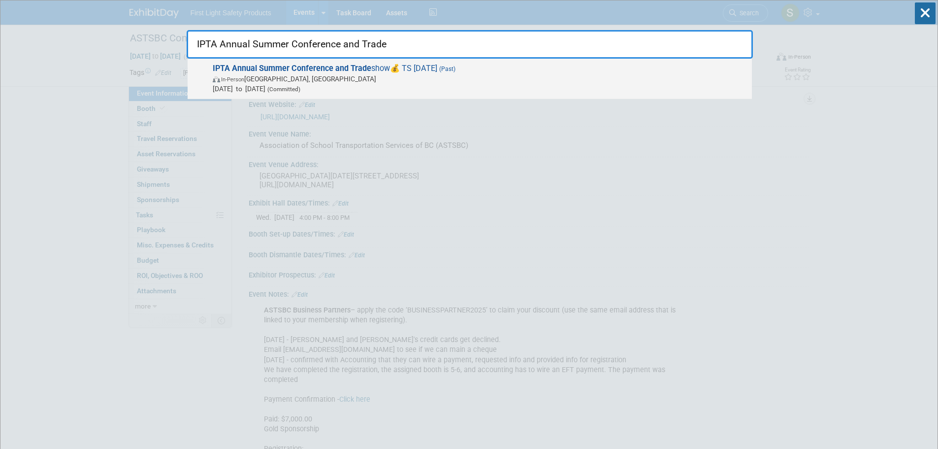
type input "IPTA Annual Summer Conference and Trade"
click at [315, 69] on strong "IPTA Annual Summer Conference and Trade" at bounding box center [292, 68] width 159 height 9
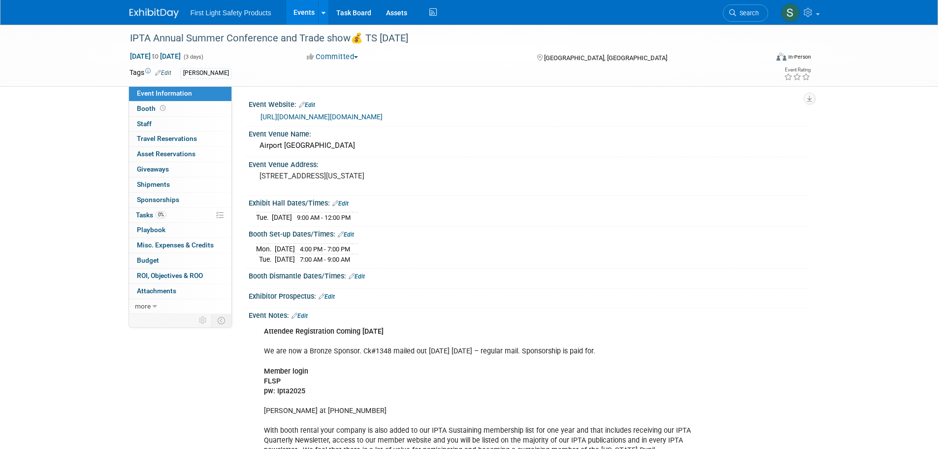
click at [369, 115] on link "[URL][DOMAIN_NAME][DOMAIN_NAME]" at bounding box center [322, 117] width 122 height 8
click at [726, 14] on link "Search" at bounding box center [745, 12] width 45 height 17
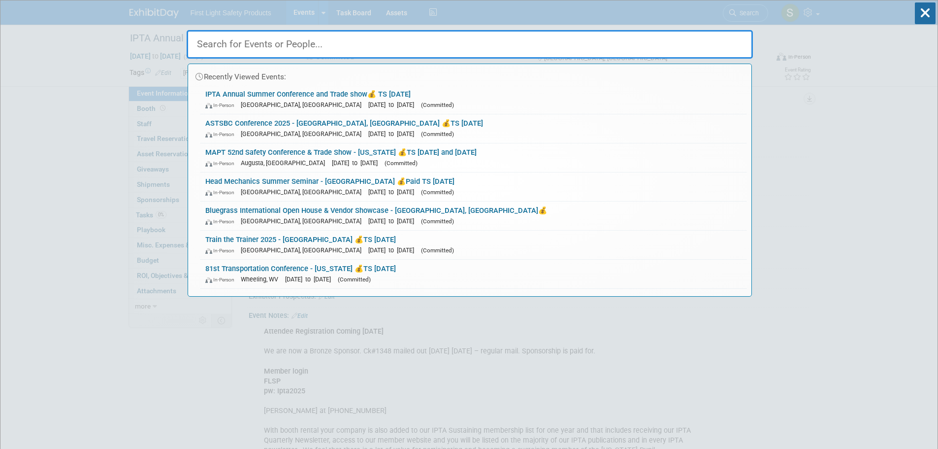
paste input "2025 OSBMA Vendor Show"
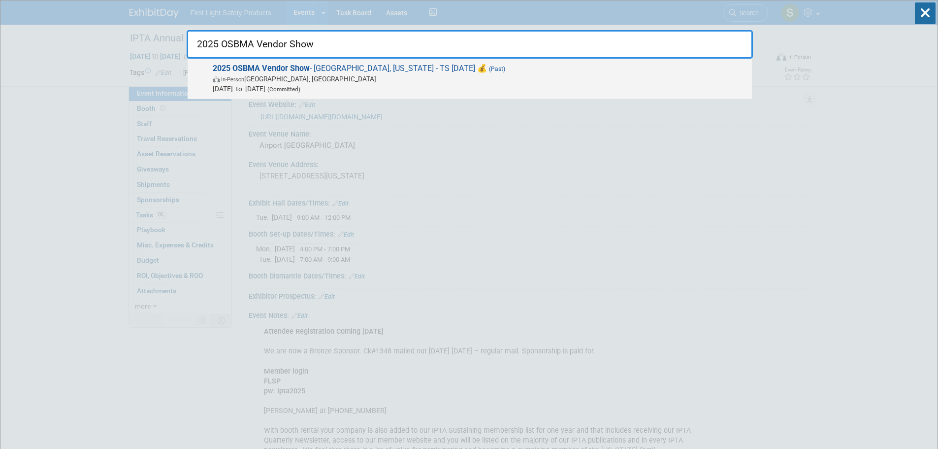
type input "2025 OSBMA Vendor Show"
click at [298, 72] on strong "2025 OSBMA Vendor Show" at bounding box center [261, 68] width 97 height 9
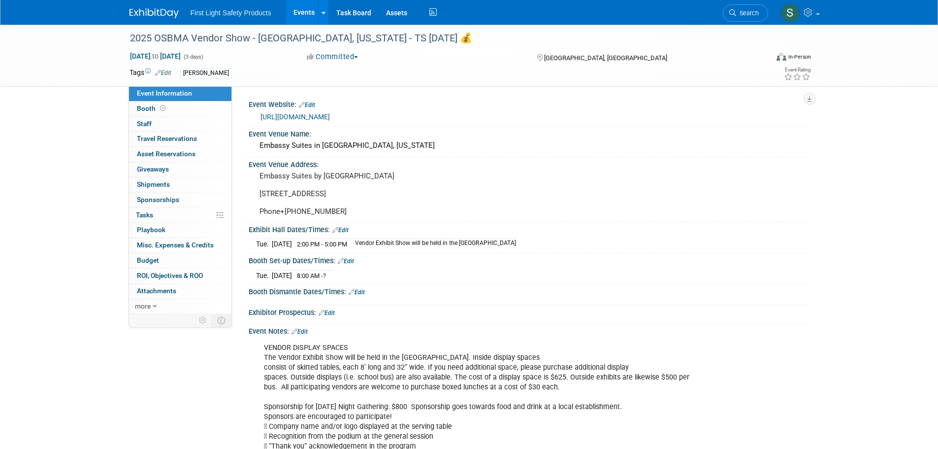
click at [308, 117] on link "http://www.osbma.org/" at bounding box center [295, 117] width 69 height 8
click at [754, 17] on link "Search" at bounding box center [745, 12] width 45 height 17
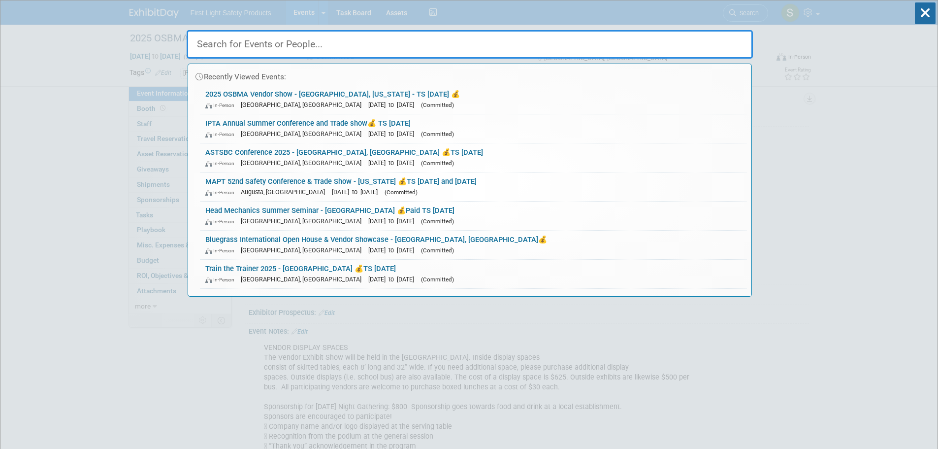
paste input "SCAPT South Carolina Association of Pupil Transportation"
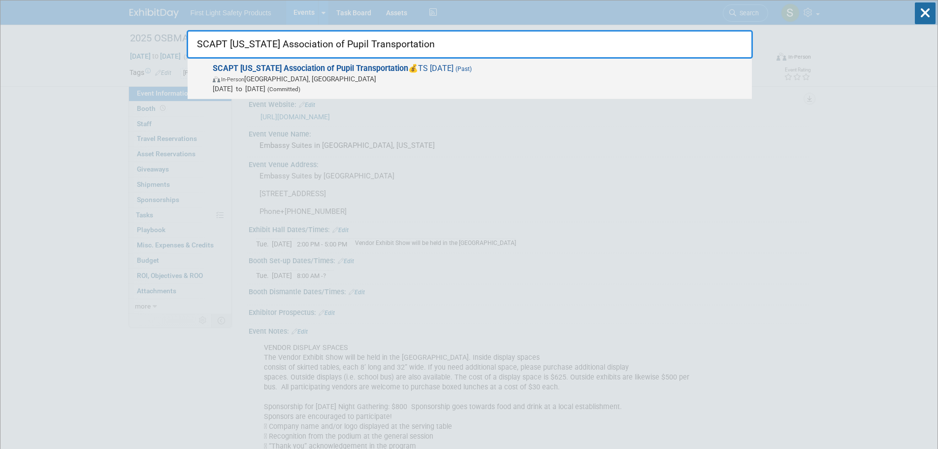
type input "SCAPT South Carolina Association of Pupil Transportation"
click at [314, 71] on strong "SCAPT South Carolina Association of Pupil Transportation" at bounding box center [311, 68] width 196 height 9
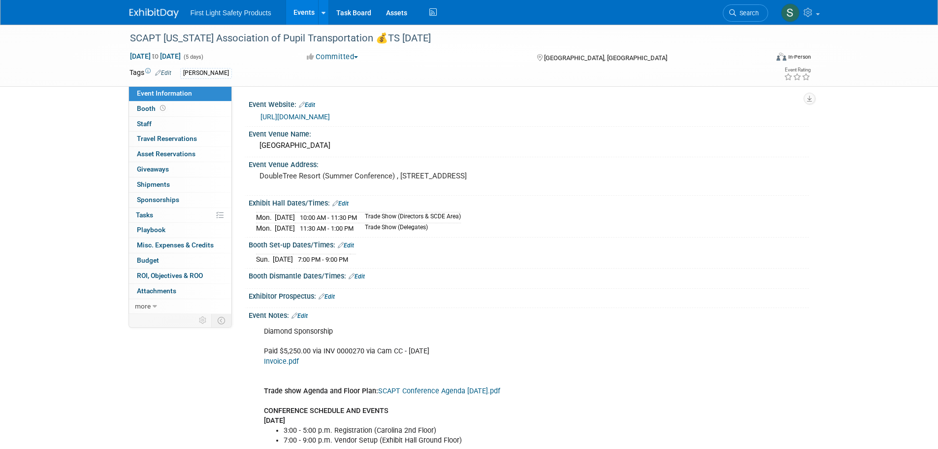
click at [306, 117] on link "[URL][DOMAIN_NAME]" at bounding box center [295, 117] width 69 height 8
click at [751, 14] on span "Search" at bounding box center [747, 12] width 23 height 7
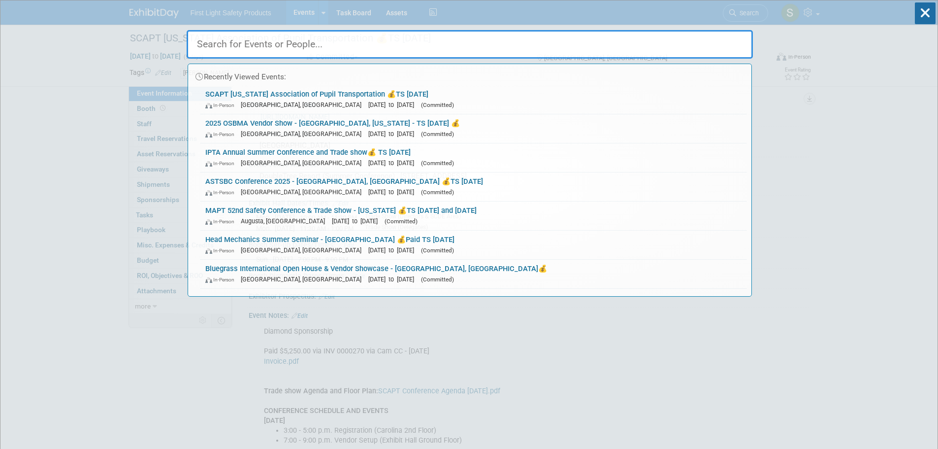
paste input "NYAPT Annual Summer Conference and Trade Show"
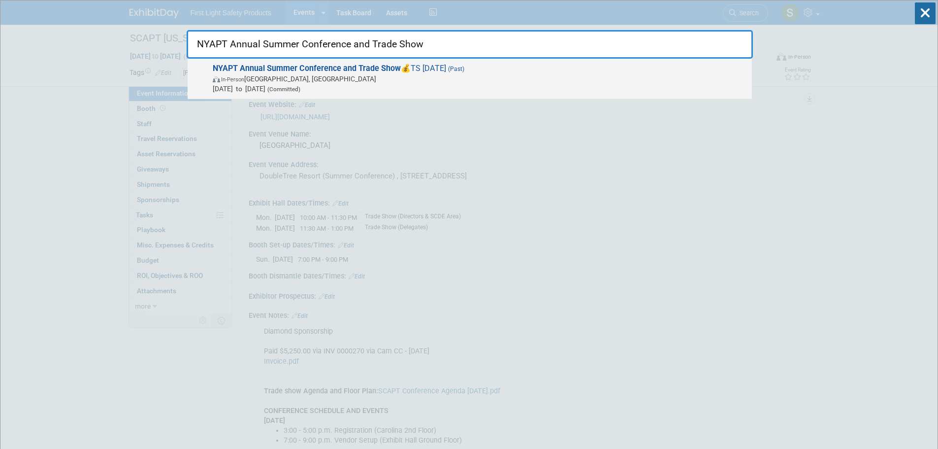
type input "NYAPT Annual Summer Conference and Trade Show"
click at [382, 61] on div "NYAPT Annual Summer Conference and Trade Show 💰TS Monday July 14 (Past) In-Pers…" at bounding box center [470, 79] width 564 height 40
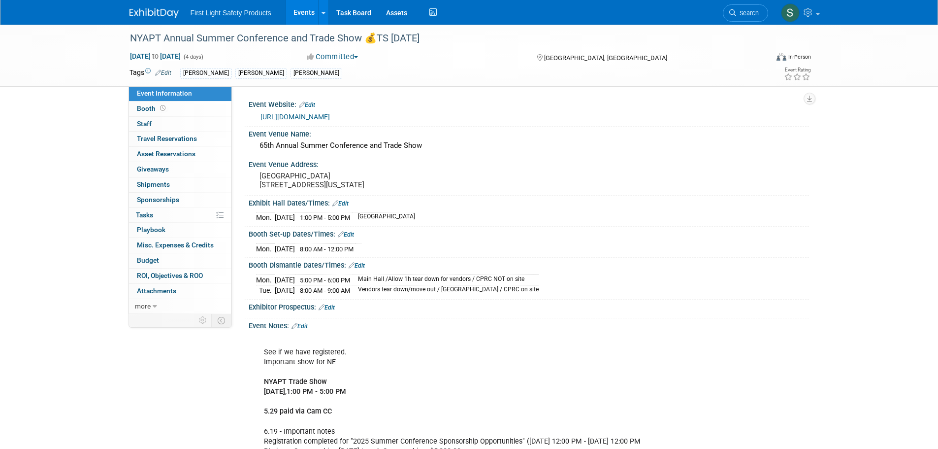
click at [320, 116] on link "[URL][DOMAIN_NAME]" at bounding box center [295, 117] width 69 height 8
click at [746, 12] on span "Search" at bounding box center [747, 12] width 23 height 7
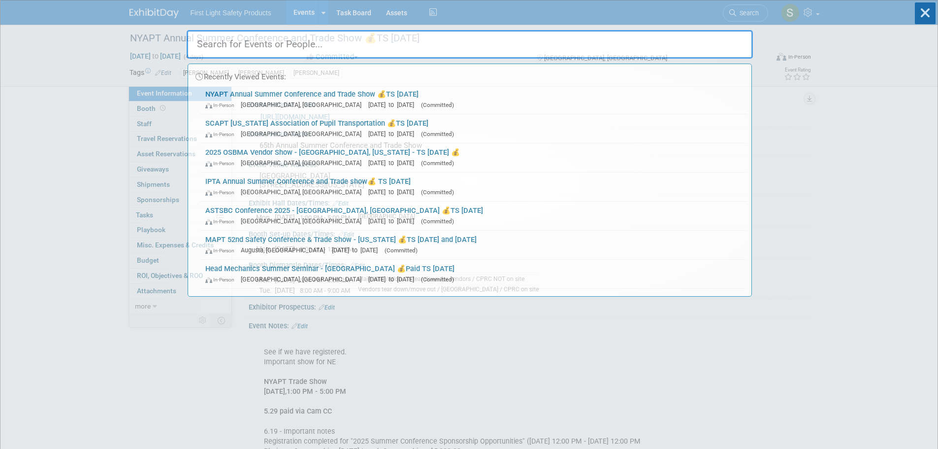
paste input "MOAPT - [GEOGRAPHIC_DATA]"
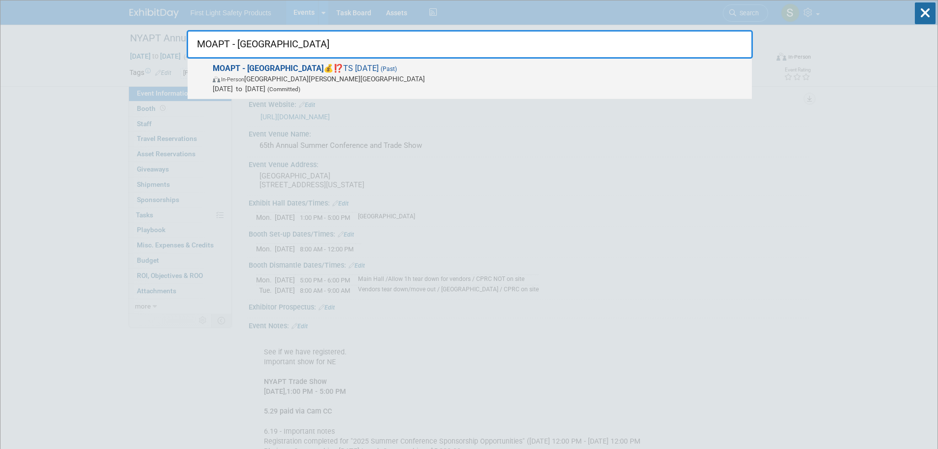
type input "MOAPT - [GEOGRAPHIC_DATA]"
click at [280, 81] on span "In-Person [GEOGRAPHIC_DATA][PERSON_NAME][GEOGRAPHIC_DATA]" at bounding box center [480, 79] width 534 height 10
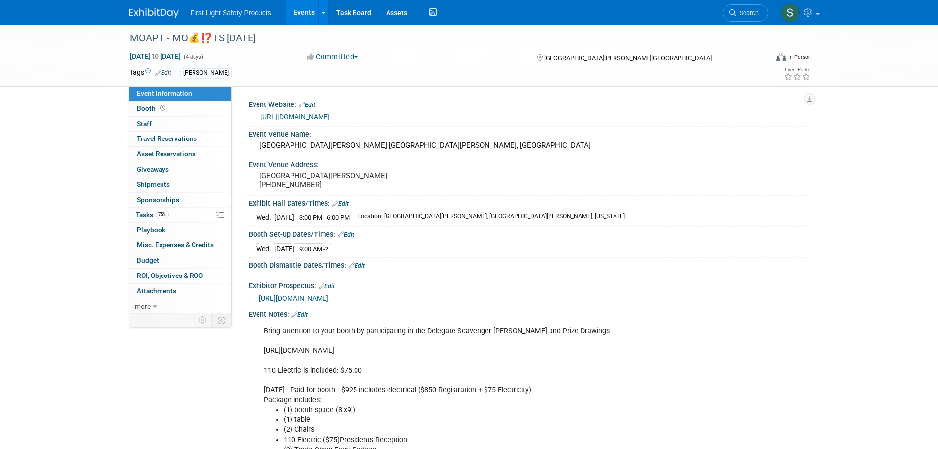
click at [317, 118] on link "https://moapt.org/Conference" at bounding box center [295, 117] width 69 height 8
click at [743, 6] on link "Search" at bounding box center [745, 12] width 45 height 17
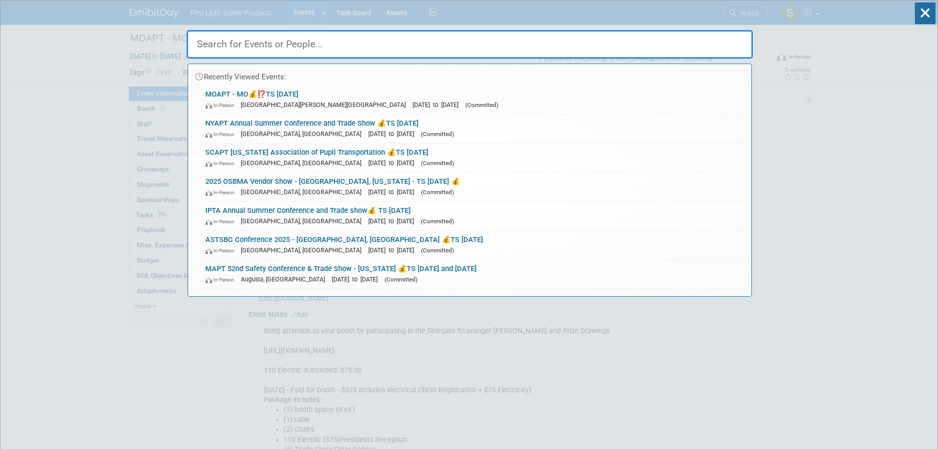
paste input "Southeastern SESPTC/VAPT 72nd Annual Conference & Tradeshow"
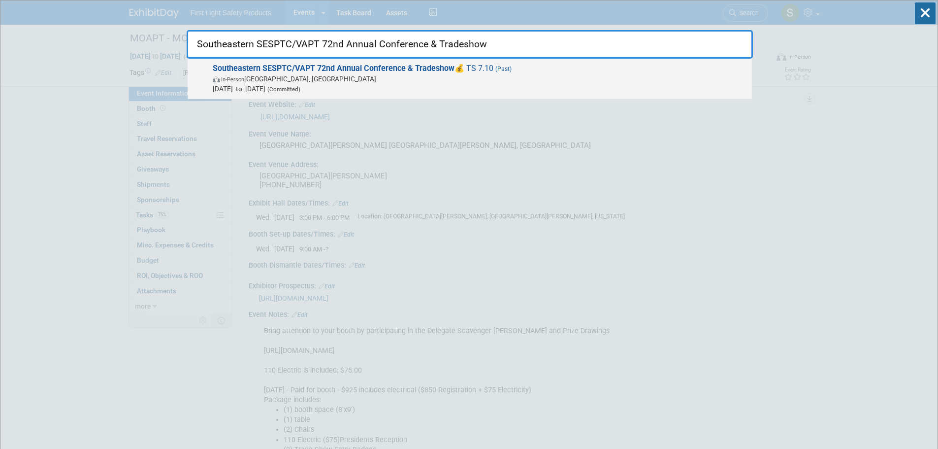
type input "Southeastern SESPTC/VAPT 72nd Annual Conference & Tradeshow"
click at [270, 68] on strong "Southeastern SESPTC/VAPT 72nd Annual Conference & Tradeshow" at bounding box center [334, 68] width 242 height 9
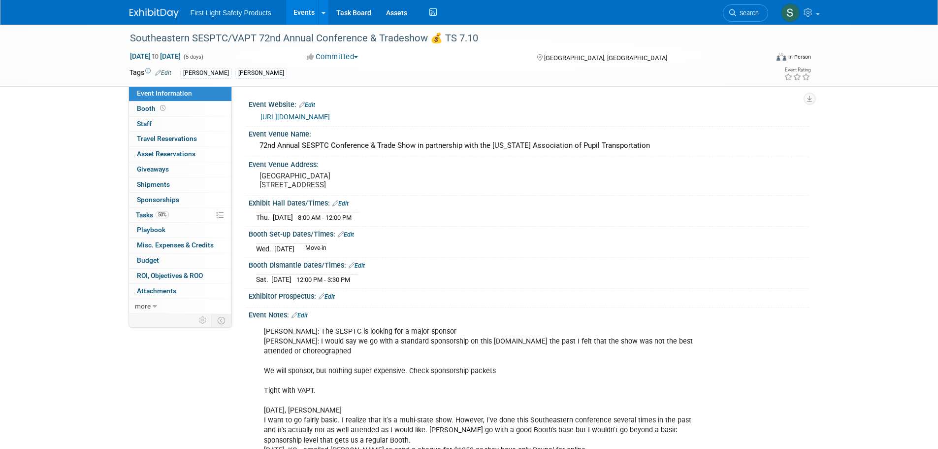
click at [330, 118] on link "https://www.sesptc.com/registration/" at bounding box center [295, 117] width 69 height 8
click at [749, 15] on span "Search" at bounding box center [747, 12] width 23 height 7
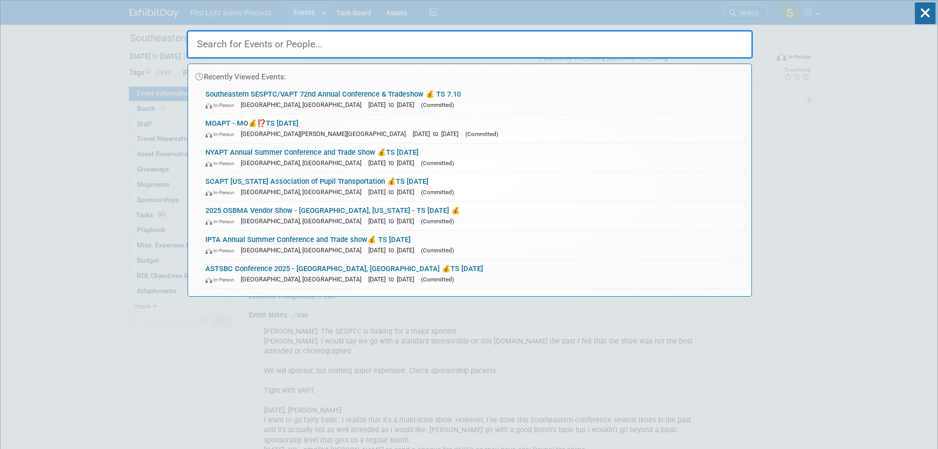
paste input "WAPT Trade Show - Washington"
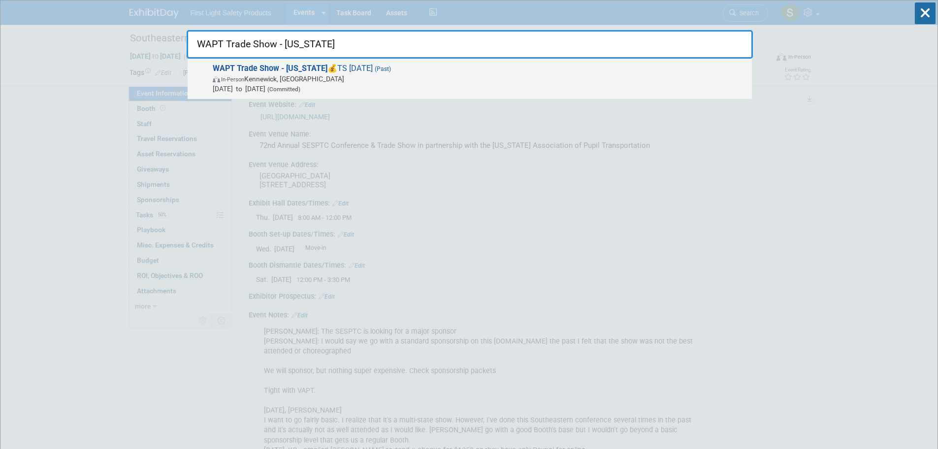
type input "WAPT Trade Show - Washington"
click at [288, 81] on span "In-Person Kennewick, WA" at bounding box center [480, 79] width 534 height 10
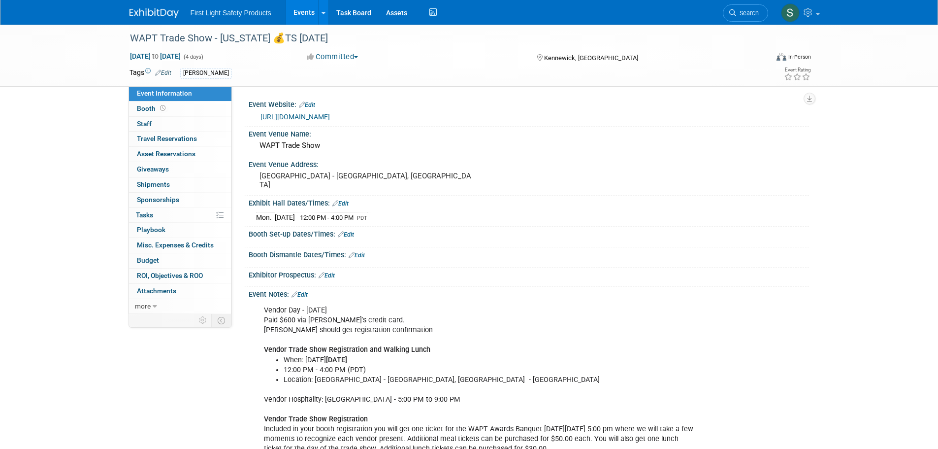
click at [330, 115] on link "https://wapt4u.wildapricot.org/event-6053249" at bounding box center [295, 117] width 69 height 8
click at [736, 14] on span "Search" at bounding box center [747, 12] width 23 height 7
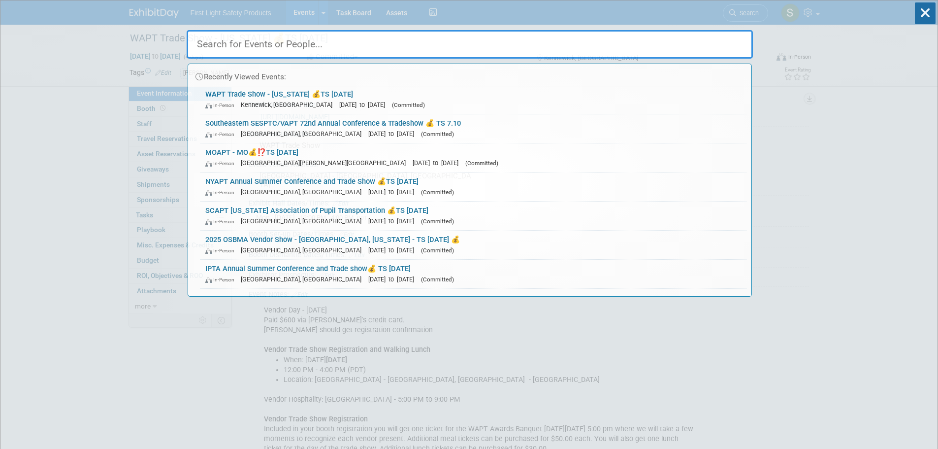
paste input "STAM Massachusetts Annual Convention & Trade Show"
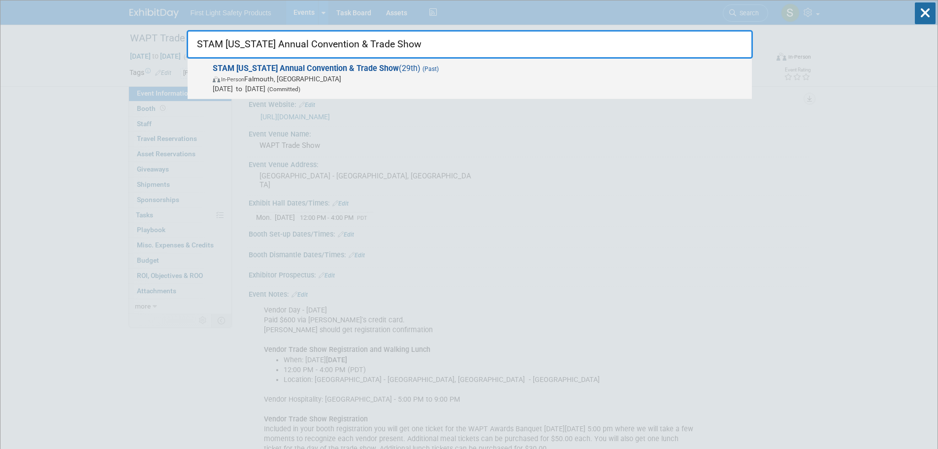
type input "STAM Massachusetts Annual Convention & Trade Show"
click at [298, 76] on span "In-Person Falmouth, MA" at bounding box center [480, 79] width 534 height 10
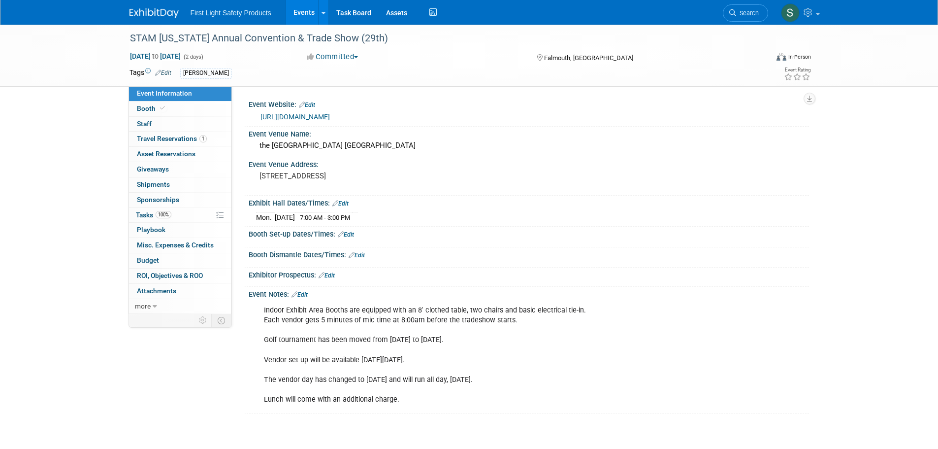
click at [330, 116] on link "[URL][DOMAIN_NAME]" at bounding box center [295, 117] width 69 height 8
drag, startPoint x: 743, startPoint y: 15, endPoint x: 724, endPoint y: 22, distance: 19.8
click at [743, 15] on span "Search" at bounding box center [747, 12] width 23 height 7
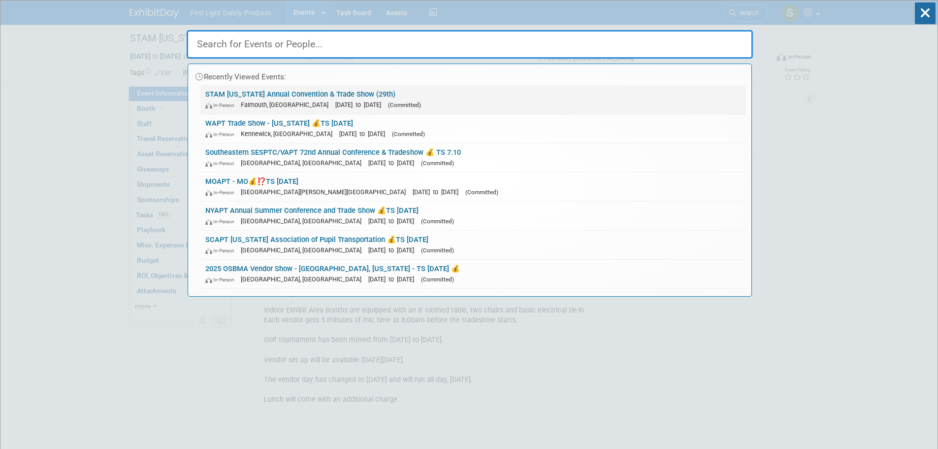
paste input "[US_STATE] Student Transportation Training Conference"
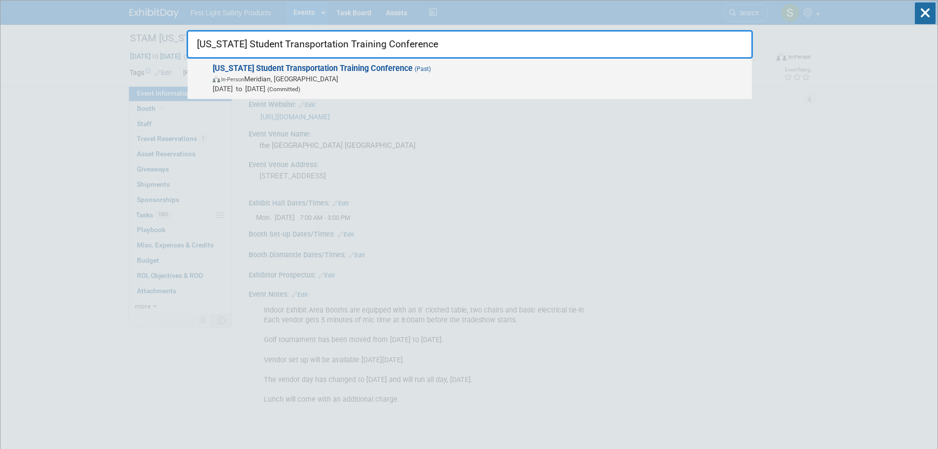
type input "[US_STATE] Student Transportation Training Conference"
click at [320, 73] on span "[US_STATE] Student Transportation Training Conference (Past) In-Person [PERSON_…" at bounding box center [478, 79] width 537 height 30
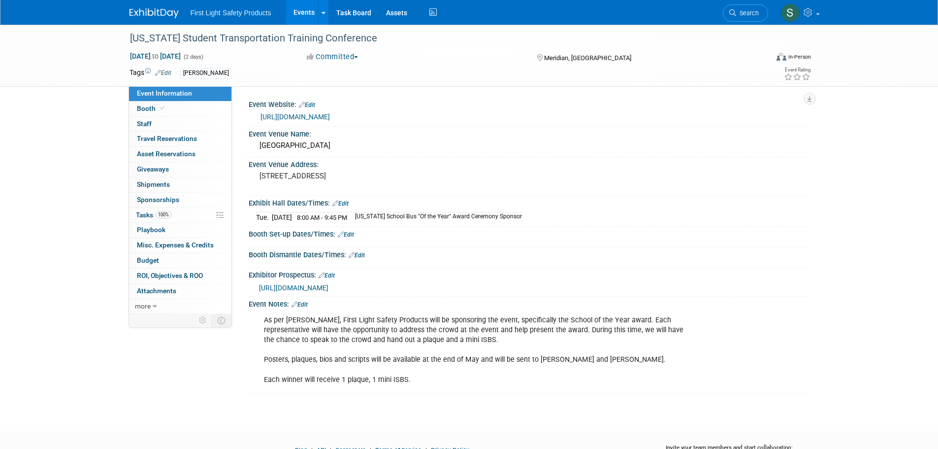
click at [330, 117] on link "[URL][DOMAIN_NAME]" at bounding box center [295, 117] width 69 height 8
drag, startPoint x: 743, startPoint y: 15, endPoint x: 735, endPoint y: 15, distance: 7.9
click at [742, 15] on span "Search" at bounding box center [747, 12] width 23 height 7
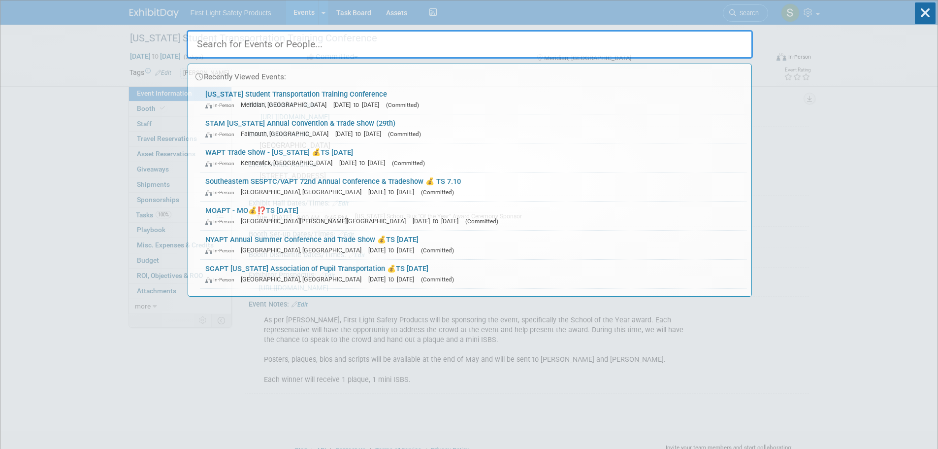
paste input "[US_STATE] School Bus Mechanics Association - Summer Conference"
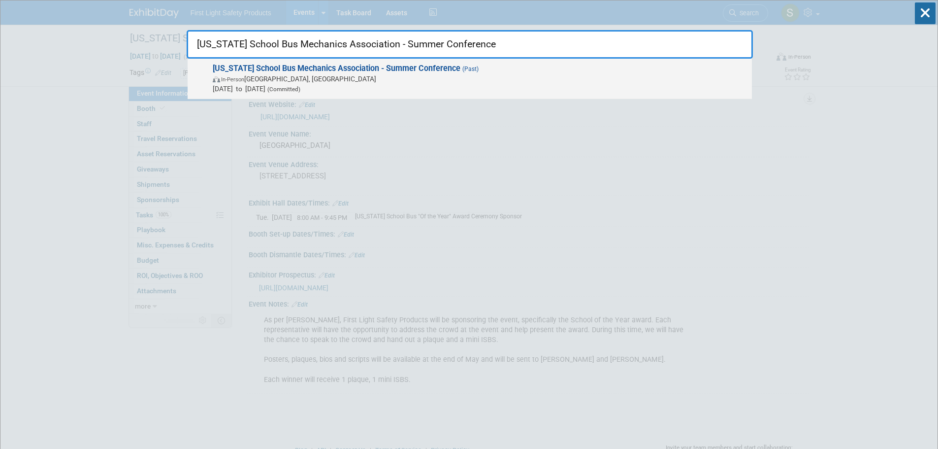
type input "[US_STATE] School Bus Mechanics Association - Summer Conference"
click at [286, 73] on span "Ohio School Bus Mechanics Association - Summer Conference (Past) In-Person Dubl…" at bounding box center [478, 79] width 537 height 30
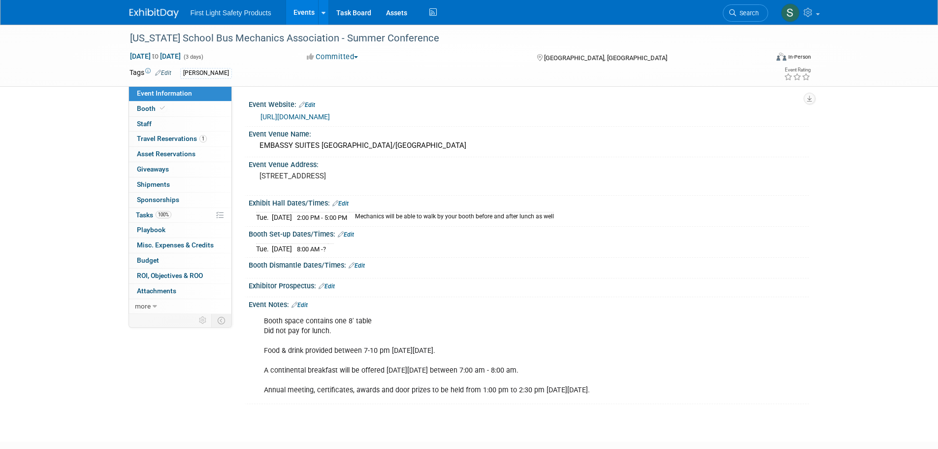
click at [311, 116] on link "http://www.osbma.org/" at bounding box center [295, 117] width 69 height 8
click at [738, 13] on span "Search" at bounding box center [747, 12] width 23 height 7
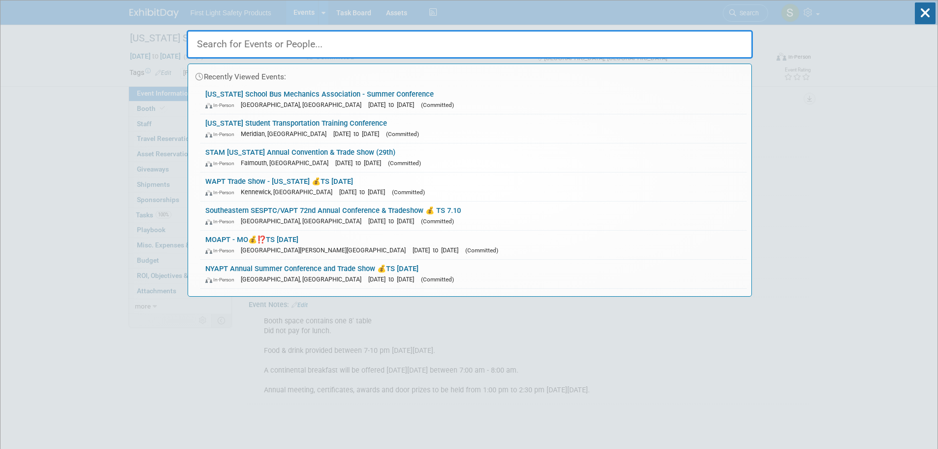
paste input "NSTA Annual Meeting & Convention"
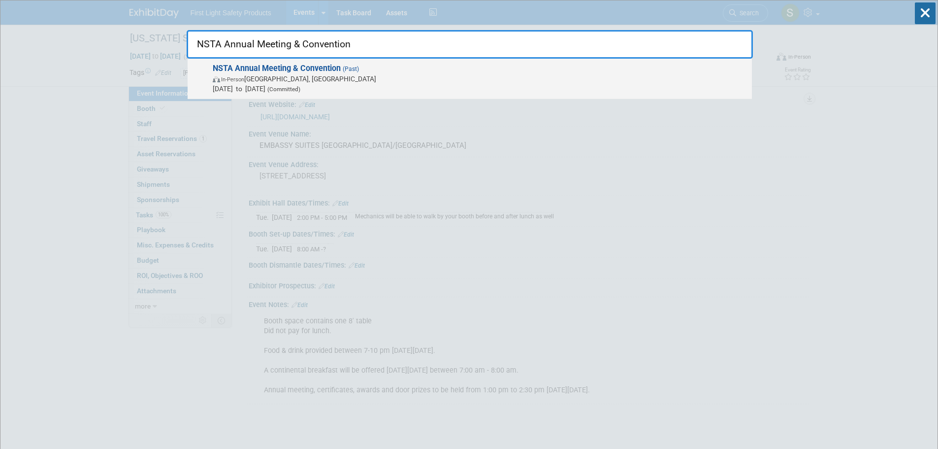
type input "NSTA Annual Meeting & Convention"
click at [289, 83] on span "In-Person Nashville, TN" at bounding box center [480, 79] width 534 height 10
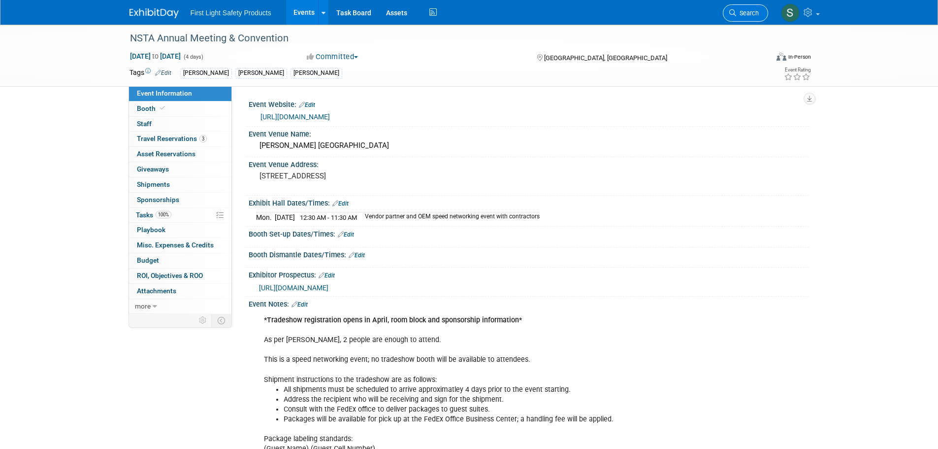
click at [755, 16] on span "Search" at bounding box center [747, 12] width 23 height 7
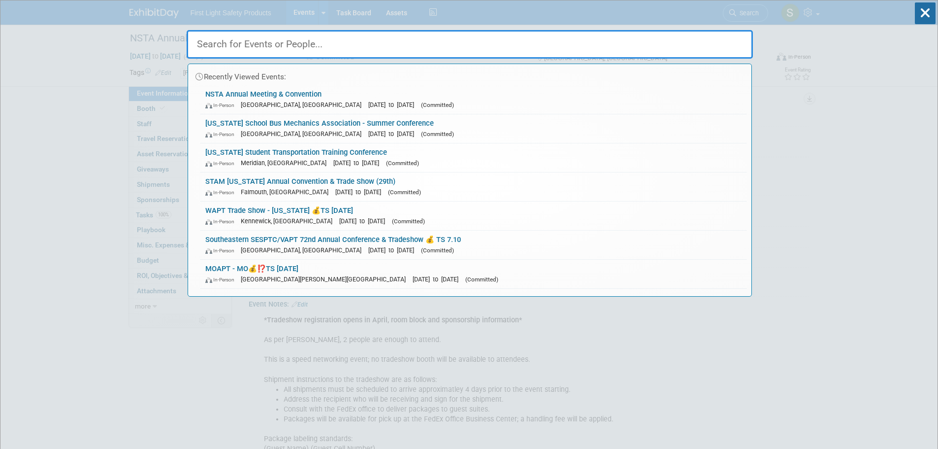
paste input "Nevada Conference Tentative"
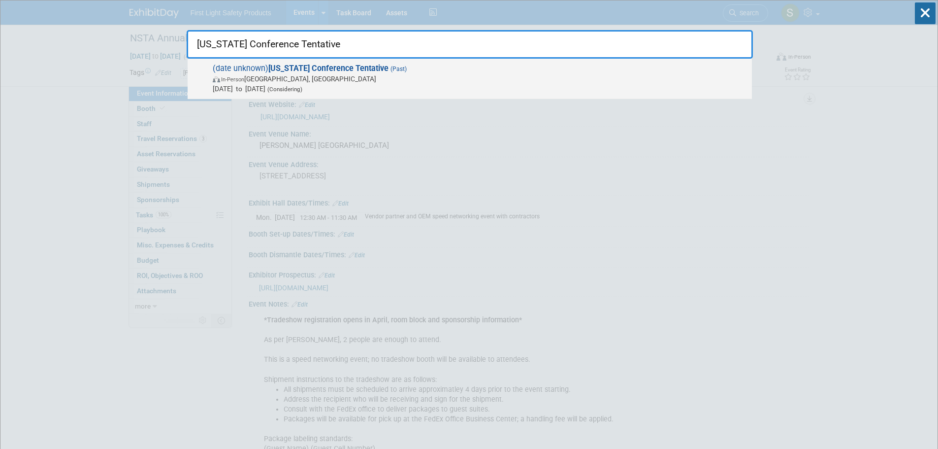
type input "Nevada Conference Tentative"
click at [270, 73] on span "(date unknown) Nevada Conference Tentative (Past) In-Person Reno, NV Jul 18, 20…" at bounding box center [478, 79] width 537 height 30
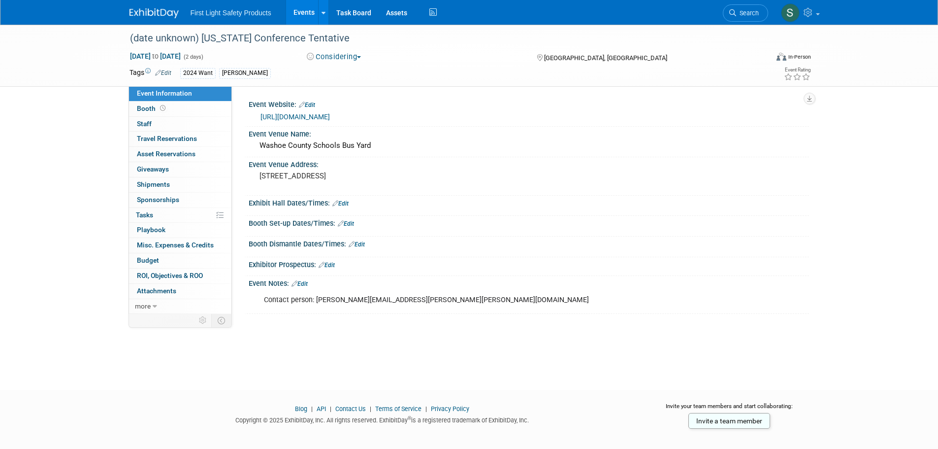
click at [320, 116] on link "[URL][DOMAIN_NAME]" at bounding box center [295, 117] width 69 height 8
click at [732, 16] on icon at bounding box center [732, 12] width 7 height 7
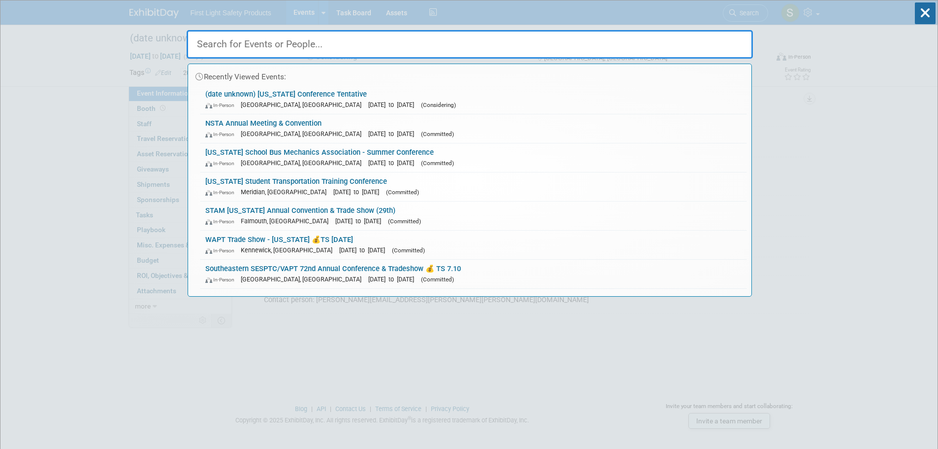
paste input "[US_STATE] State School Transportation Safety Conference & Tradeshow"
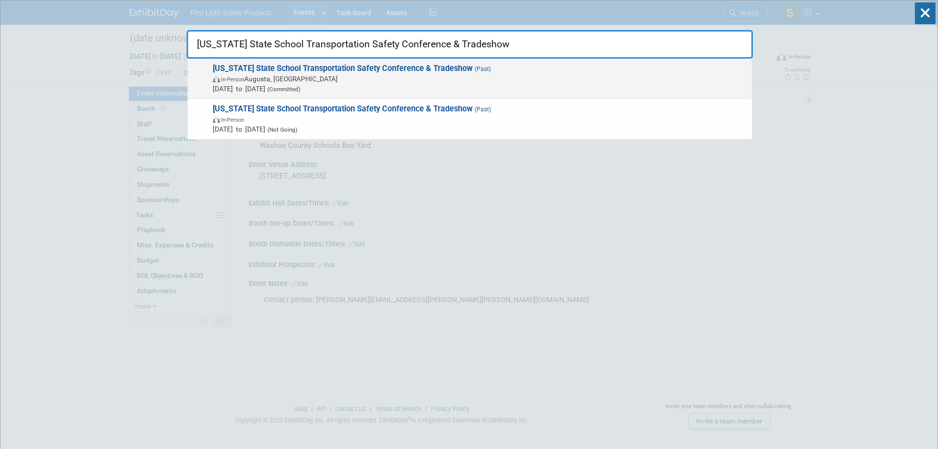
type input "[US_STATE] State School Transportation Safety Conference & Tradeshow"
click at [294, 83] on span "In-Person [PERSON_NAME], [GEOGRAPHIC_DATA]" at bounding box center [480, 79] width 534 height 10
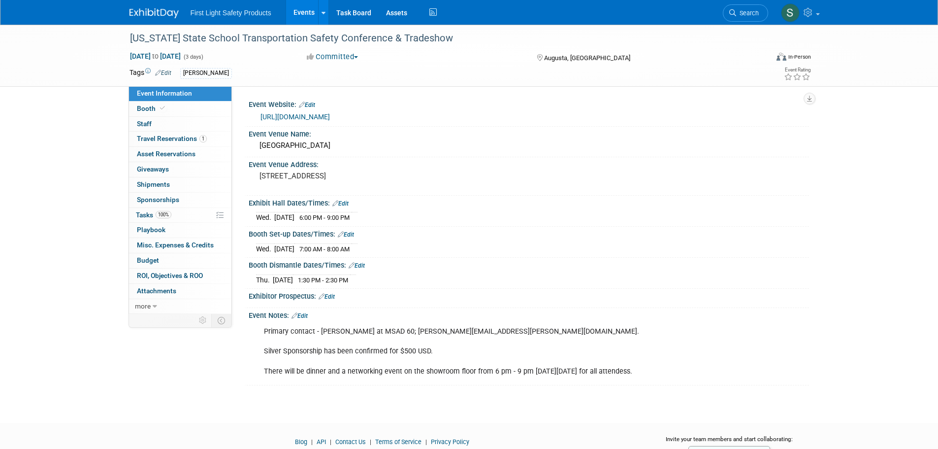
click at [330, 116] on link "https://www.maptme.org/conferences" at bounding box center [295, 117] width 69 height 8
drag, startPoint x: 739, startPoint y: 8, endPoint x: 701, endPoint y: 9, distance: 38.4
click at [739, 8] on link "Search" at bounding box center [745, 12] width 45 height 17
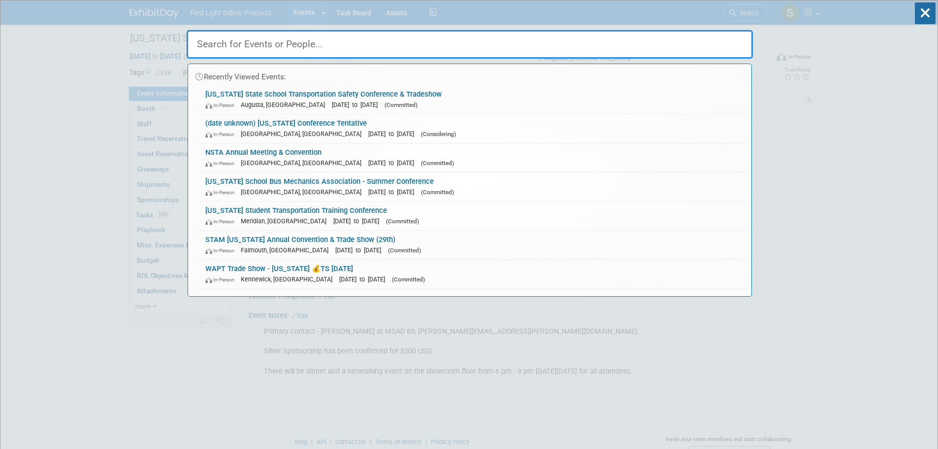
paste input "West Virginia WVAPT Conference (16th)"
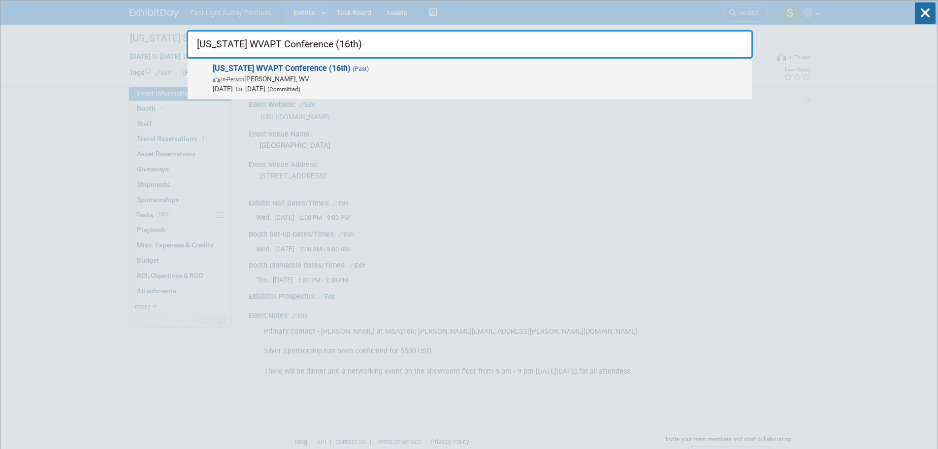
type input "[US_STATE] WVAPT Conference (16th)"
click at [316, 77] on span "In-Person Davis, WV" at bounding box center [480, 79] width 534 height 10
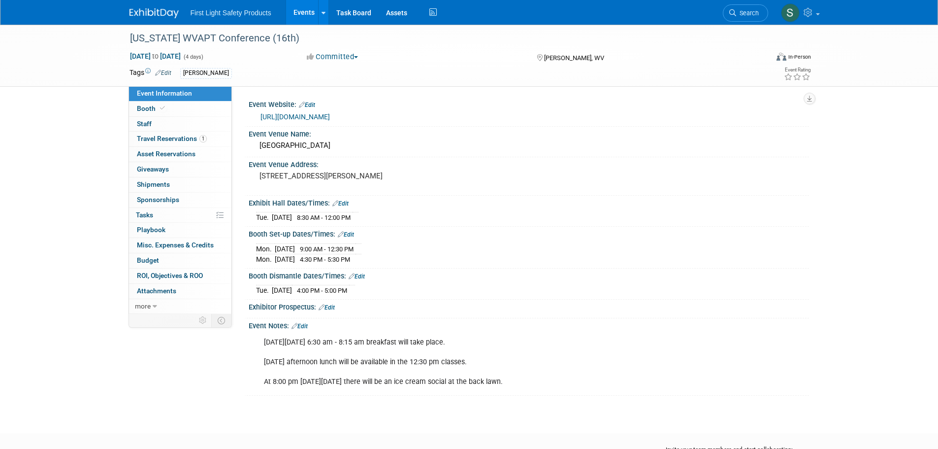
click at [330, 116] on link "[URL][DOMAIN_NAME]" at bounding box center [295, 117] width 69 height 8
click at [746, 10] on span "Search" at bounding box center [747, 12] width 23 height 7
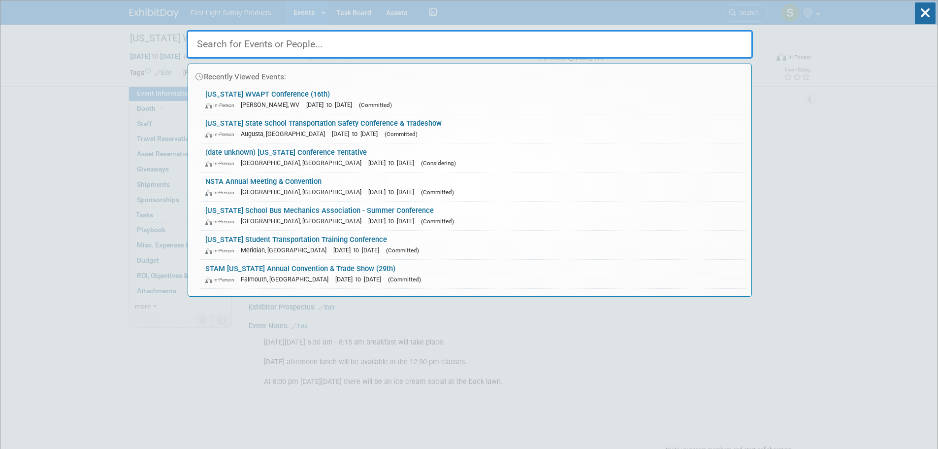
paste input "Iowa IAPT Conference (Vendor Day July 16)"
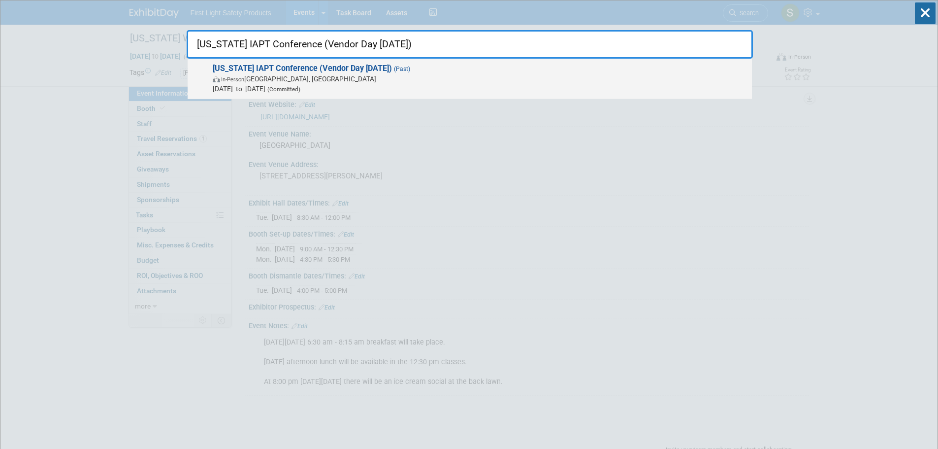
type input "Iowa IAPT Conference (Vendor Day July 16)"
click at [302, 75] on span "In-Person Des Moines, IA" at bounding box center [480, 79] width 534 height 10
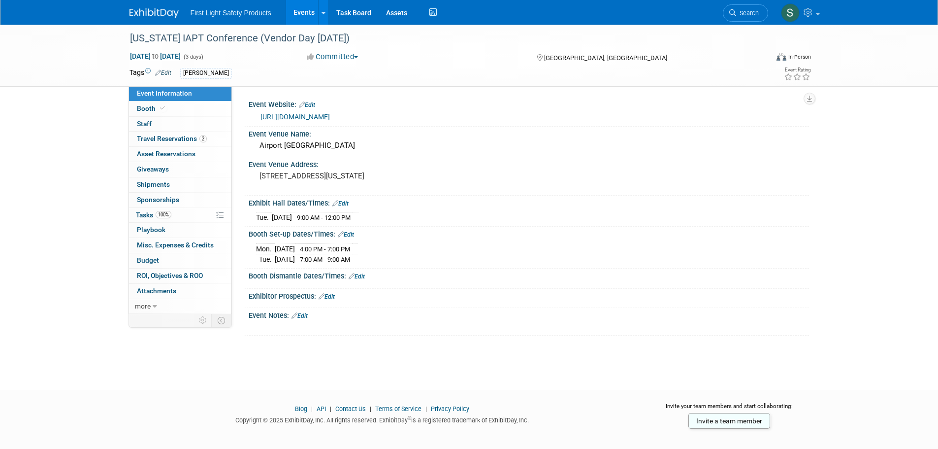
click at [330, 115] on link "[URL][DOMAIN_NAME]" at bounding box center [295, 117] width 69 height 8
click at [732, 16] on link "Search" at bounding box center [745, 12] width 45 height 17
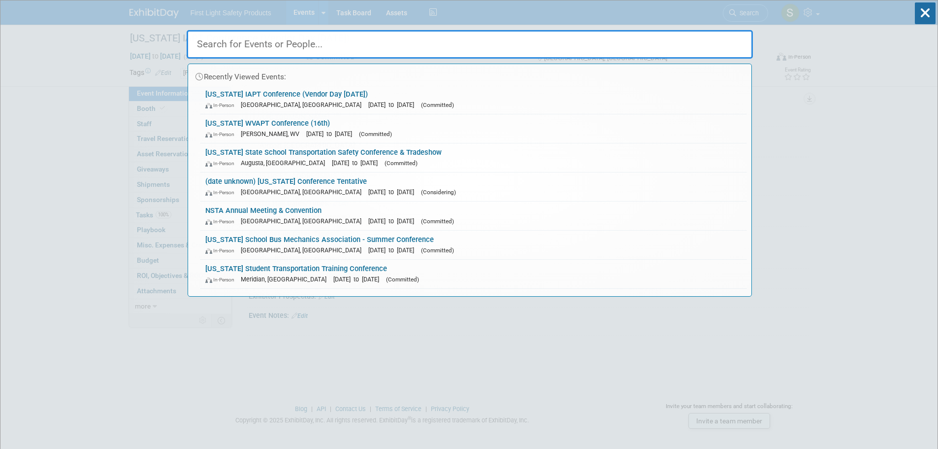
paste input "[US_STATE] SCAPT Summer Conference"
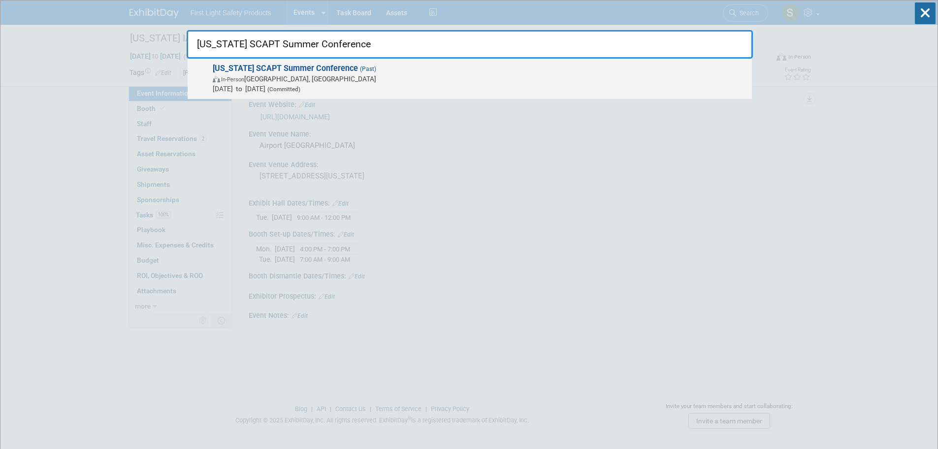
type input "[US_STATE] SCAPT Summer Conference"
click at [315, 73] on span "[US_STATE] SCAPT Summer Conference (Past) In-Person [GEOGRAPHIC_DATA], [GEOGRAP…" at bounding box center [478, 79] width 537 height 30
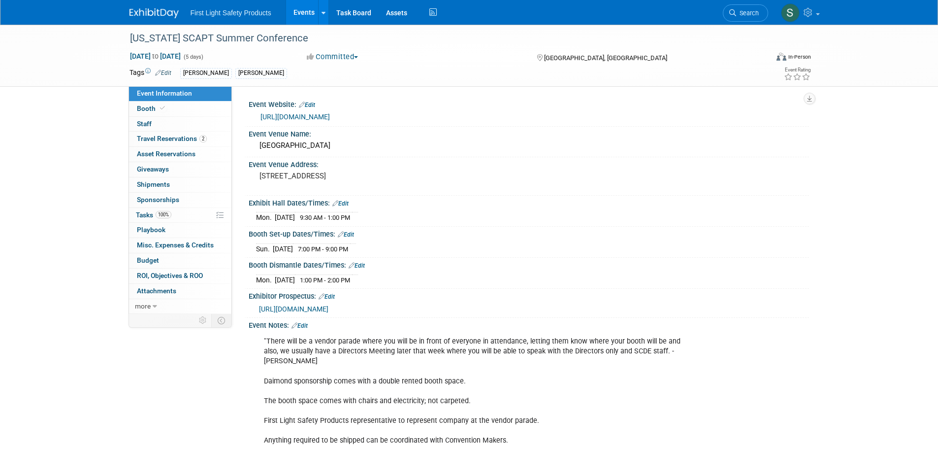
click at [308, 118] on link "[URL][DOMAIN_NAME]" at bounding box center [295, 117] width 69 height 8
drag, startPoint x: 745, startPoint y: 8, endPoint x: 737, endPoint y: 11, distance: 8.4
click at [745, 8] on link "Search" at bounding box center [745, 12] width 45 height 17
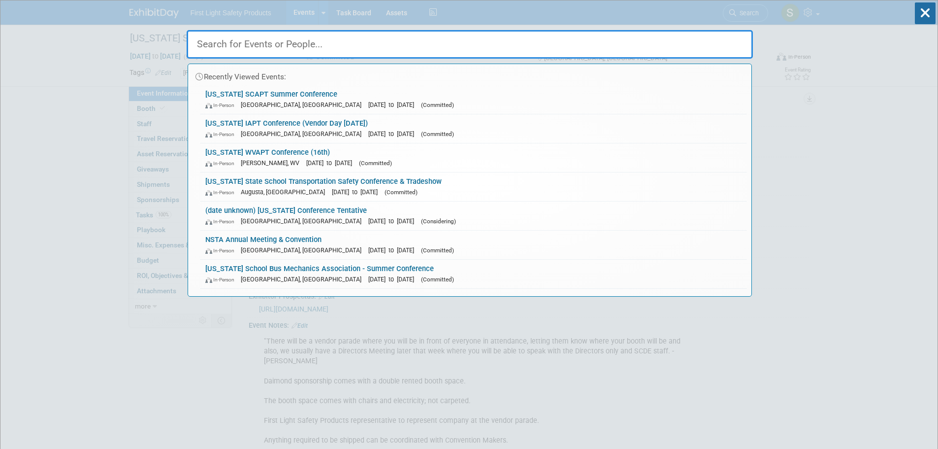
paste input "New York Head Mechanics Summer Seminar"
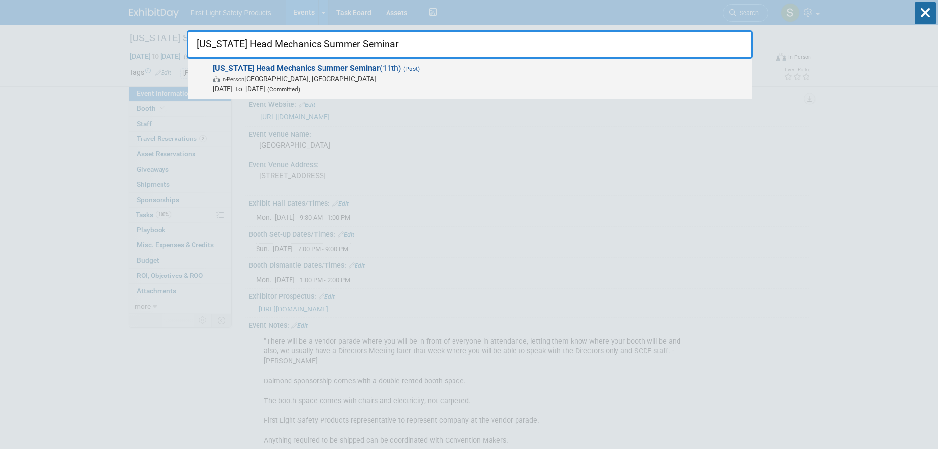
type input "New York Head Mechanics Summer Seminar"
click at [335, 74] on span "In-Person Syracuse, NY" at bounding box center [480, 79] width 534 height 10
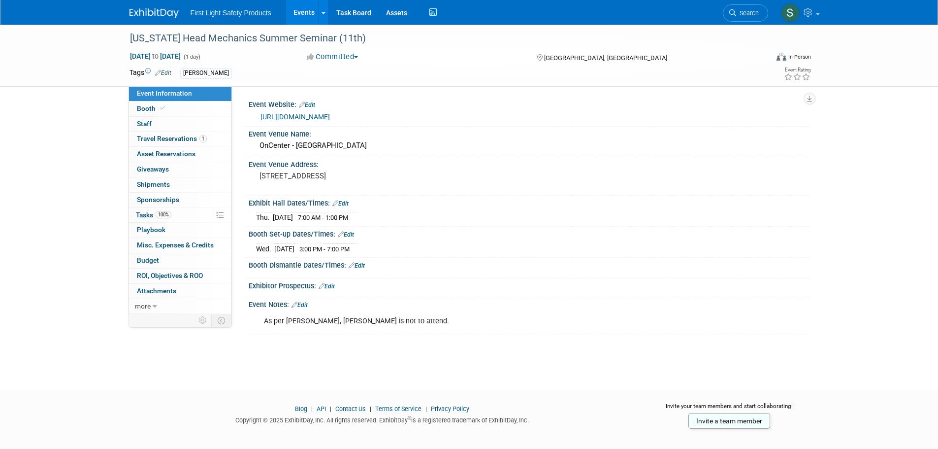
click at [323, 117] on link "[URL][DOMAIN_NAME]" at bounding box center [295, 117] width 69 height 8
click at [740, 11] on span "Search" at bounding box center [747, 12] width 23 height 7
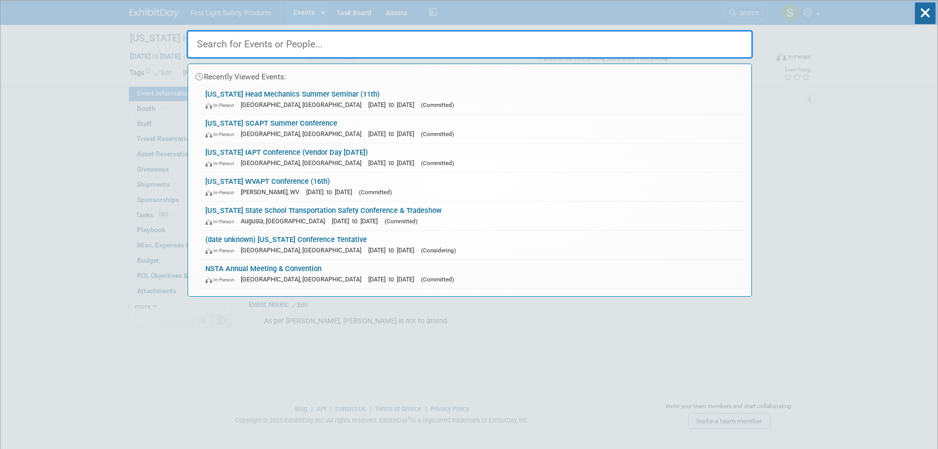
paste input "[US_STATE] Association for Pupil Transportation MAPT Conference (Vendor Day [DA…"
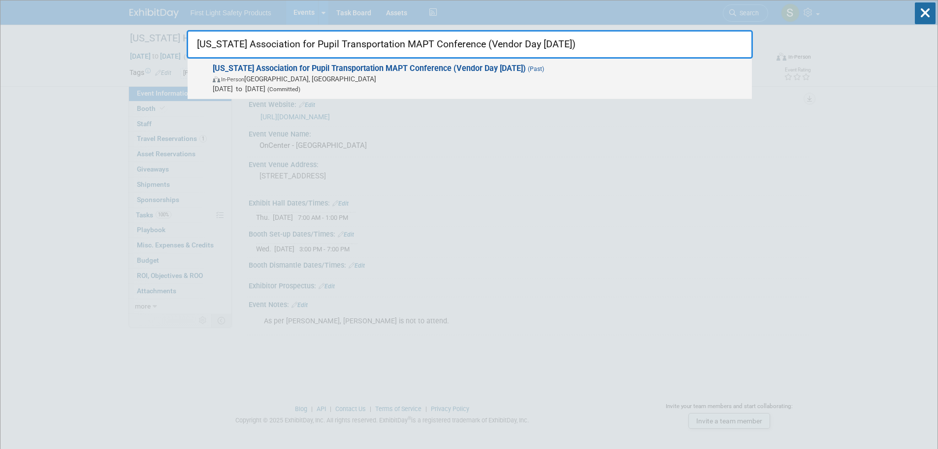
type input "[US_STATE] Association for Pupil Transportation MAPT Conference (Vendor Day [DA…"
click at [321, 65] on strong "[US_STATE] Association for Pupil Transportation MAPT Conference (Vendor Day [DA…" at bounding box center [369, 68] width 313 height 9
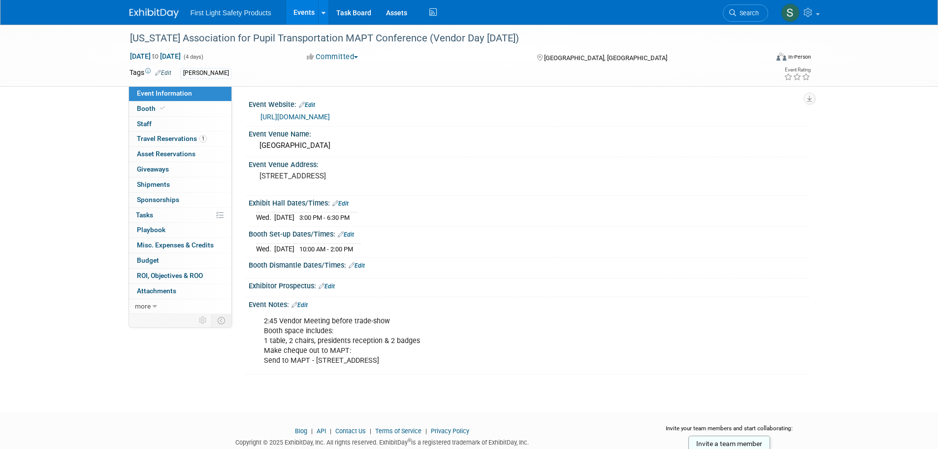
click at [330, 114] on link "[URL][DOMAIN_NAME]" at bounding box center [295, 117] width 69 height 8
click at [742, 18] on link "Search" at bounding box center [745, 12] width 45 height 17
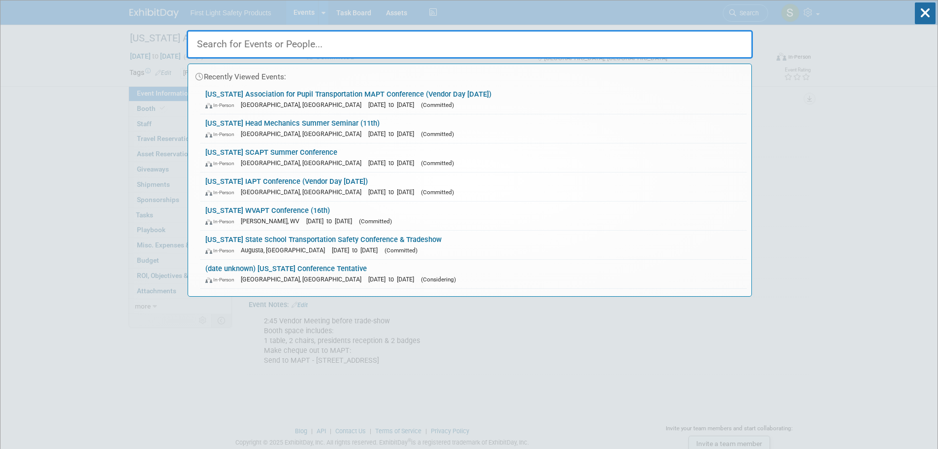
paste input "ASTSBC - BC & Canadian Pupil Transportation Conference (CPTC)"
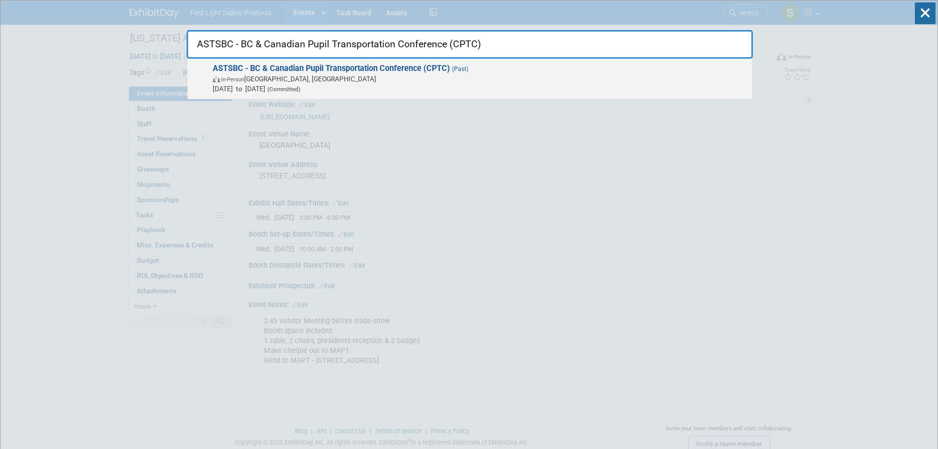
type input "ASTSBC - BC & Canadian Pupil Transportation Conference (CPTC)"
click at [281, 84] on span "Jul 8, 2024 to Jul 12, 2024 (Committed)" at bounding box center [480, 89] width 534 height 10
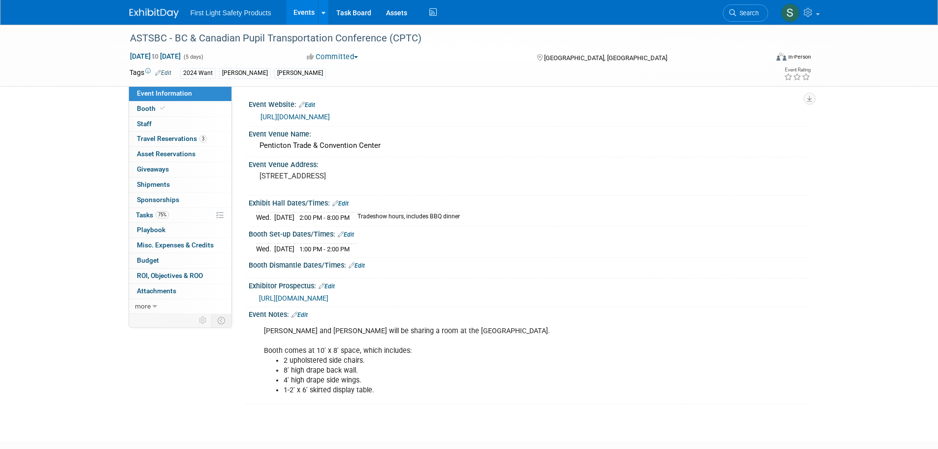
click at [314, 116] on link "[URL][DOMAIN_NAME]" at bounding box center [295, 117] width 69 height 8
click at [747, 10] on span "Search" at bounding box center [747, 12] width 23 height 7
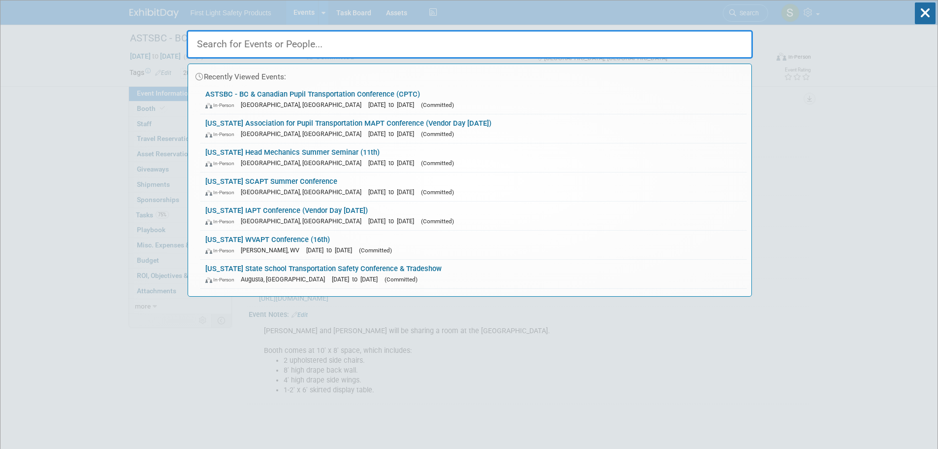
paste input "IPTA Annual Summer Conference and Trade show"
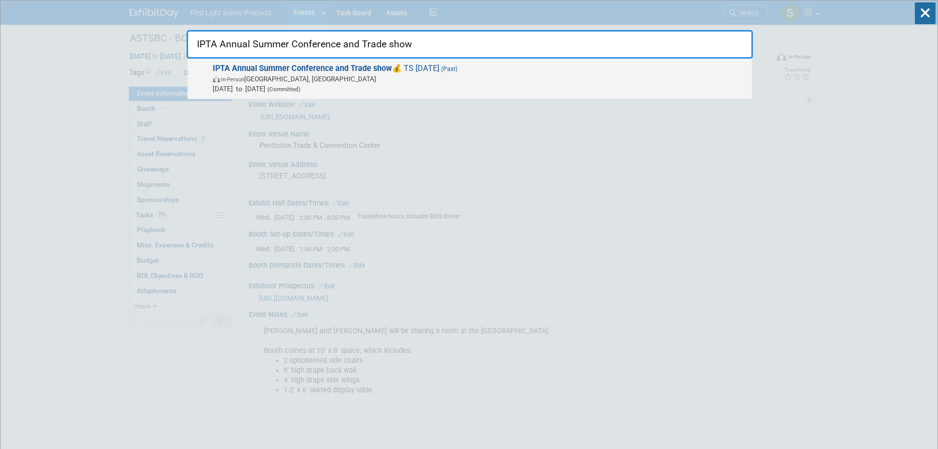
type input "IPTA Annual Summer Conference and Trade show"
click at [327, 79] on span "In-Person Des Moines, IA" at bounding box center [480, 79] width 534 height 10
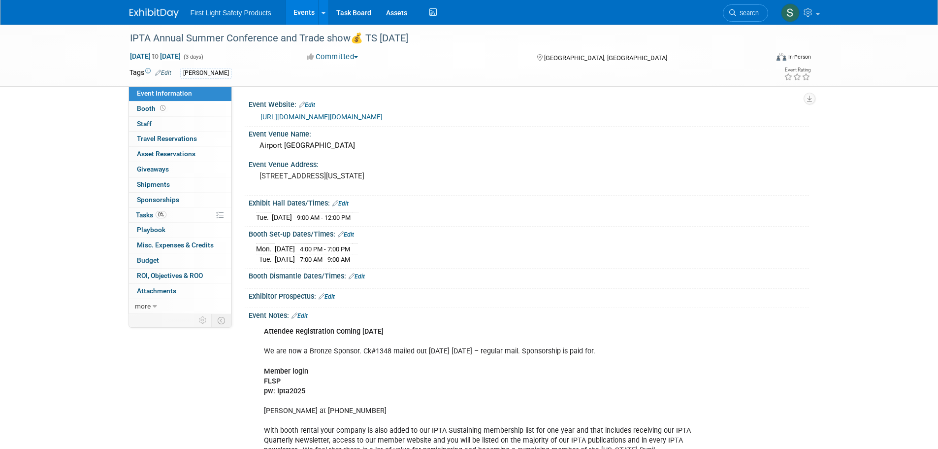
click at [328, 117] on link "https://www.4ipta.org/index.cfm?nodeID=94602&audienceID=1" at bounding box center [322, 117] width 122 height 8
click at [734, 11] on icon at bounding box center [732, 12] width 7 height 7
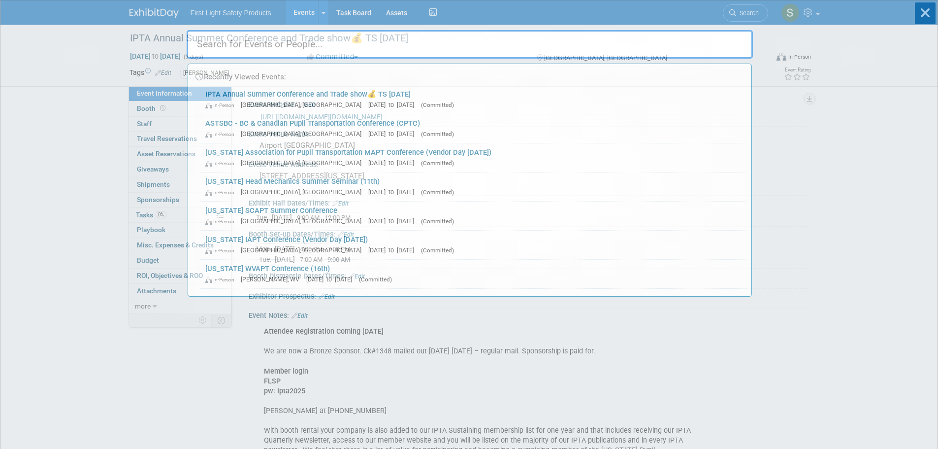
paste input "2025 OSBMA Vendor Show - Columbus, Ohio - TS Tues July 15 💰"
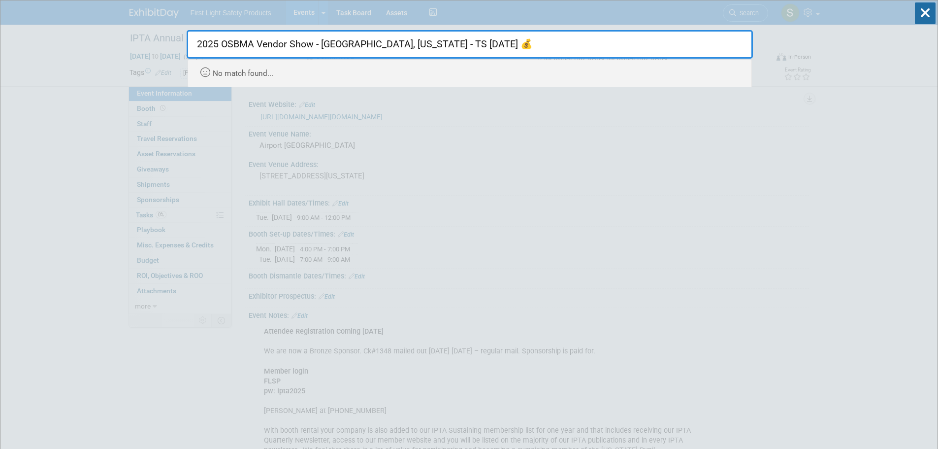
drag, startPoint x: 485, startPoint y: 47, endPoint x: 387, endPoint y: 46, distance: 98.0
click at [394, 47] on input "2025 OSBMA Vendor Show - Columbus, Ohio - TS Tues July 15 💰" at bounding box center [470, 44] width 566 height 29
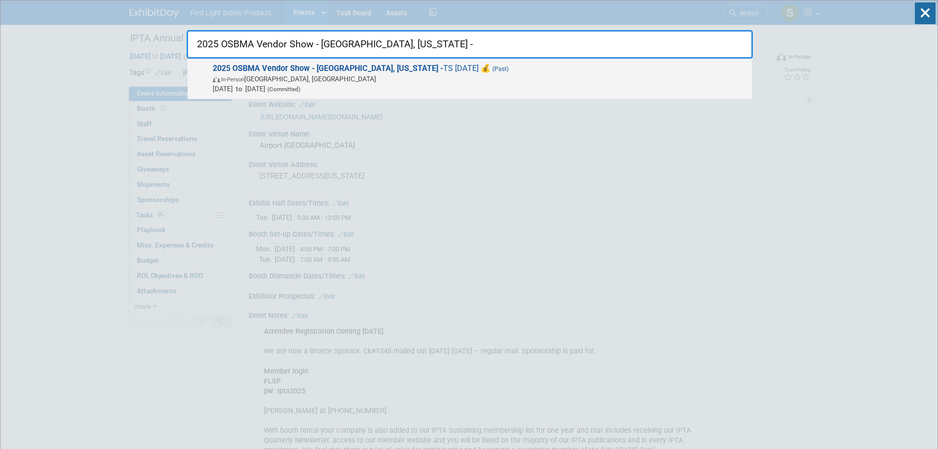
type input "2025 OSBMA Vendor Show - Columbus, Ohio -"
click at [319, 77] on span "In-Person Dublin, OH" at bounding box center [480, 79] width 534 height 10
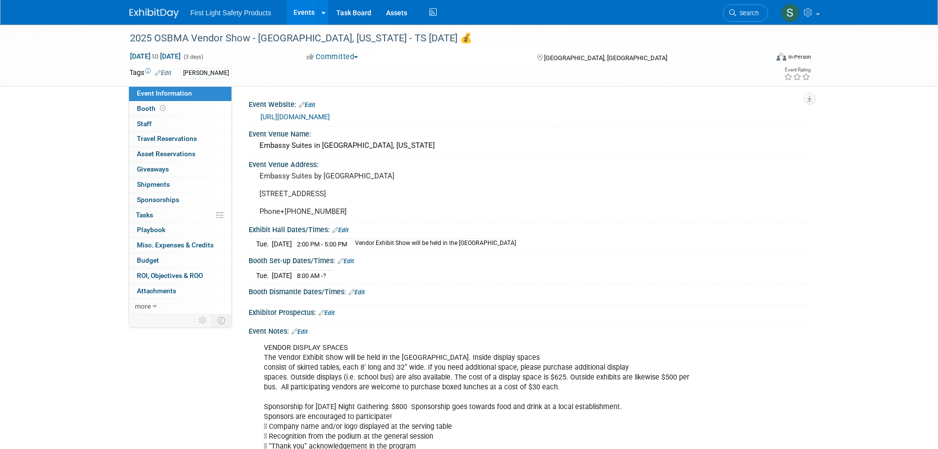
click at [303, 118] on link "http://www.osbma.org/" at bounding box center [295, 117] width 69 height 8
click at [733, 16] on link "Search" at bounding box center [745, 12] width 45 height 17
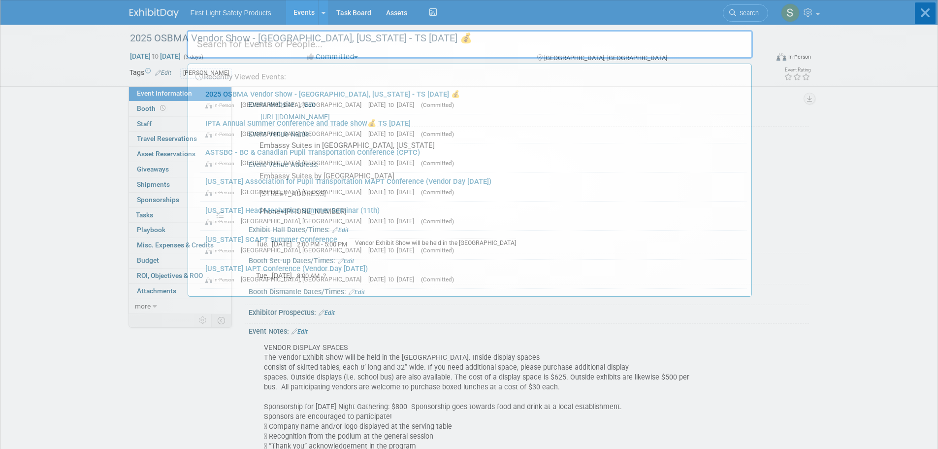
paste input "SCAPT South Carolina Association of Pupil Transportation"
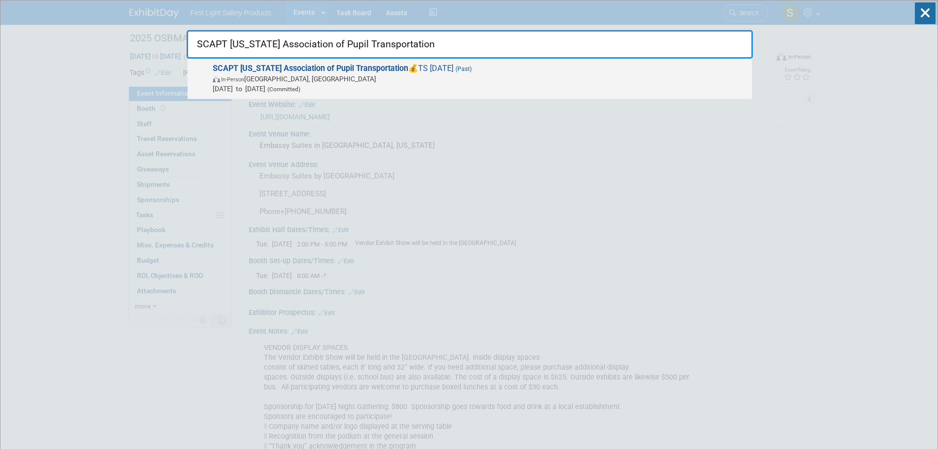
type input "SCAPT South Carolina Association of Pupil Transportation"
click at [307, 80] on span "In-Person Myrtle Beach, SC" at bounding box center [480, 79] width 534 height 10
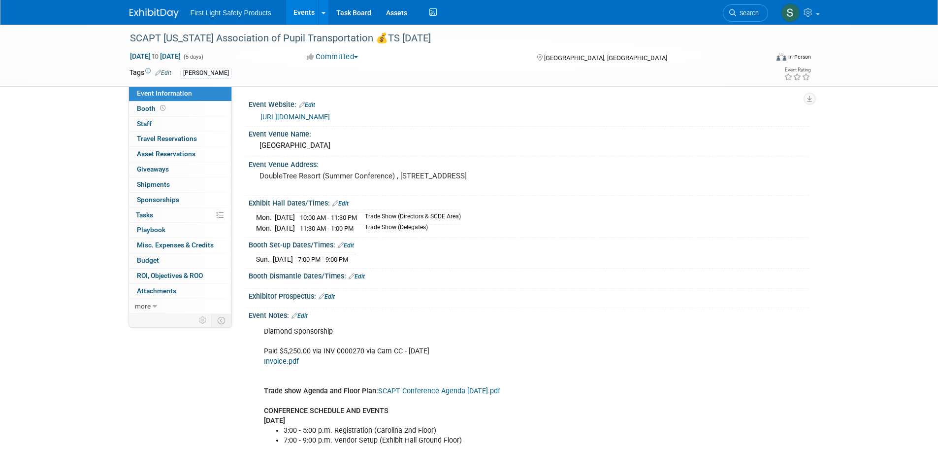
click at [308, 118] on link "[URL][DOMAIN_NAME]" at bounding box center [295, 117] width 69 height 8
click at [737, 13] on span "Search" at bounding box center [747, 12] width 23 height 7
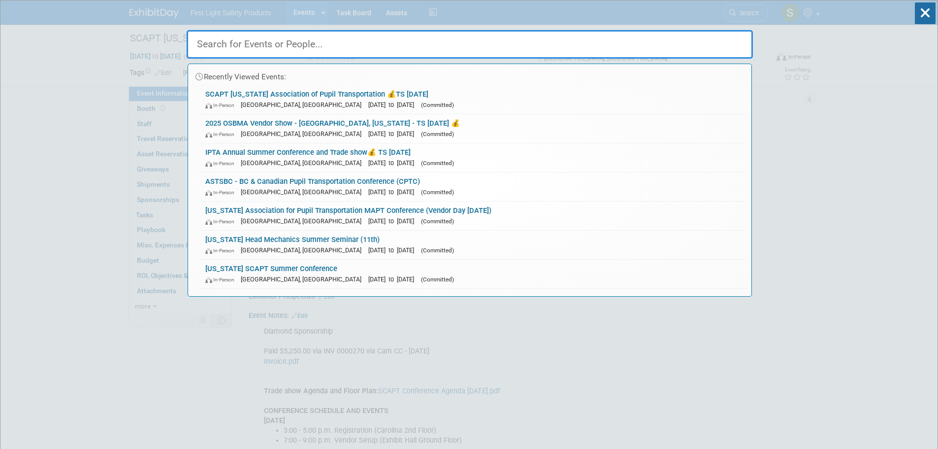
paste input "STN Expo Wes"
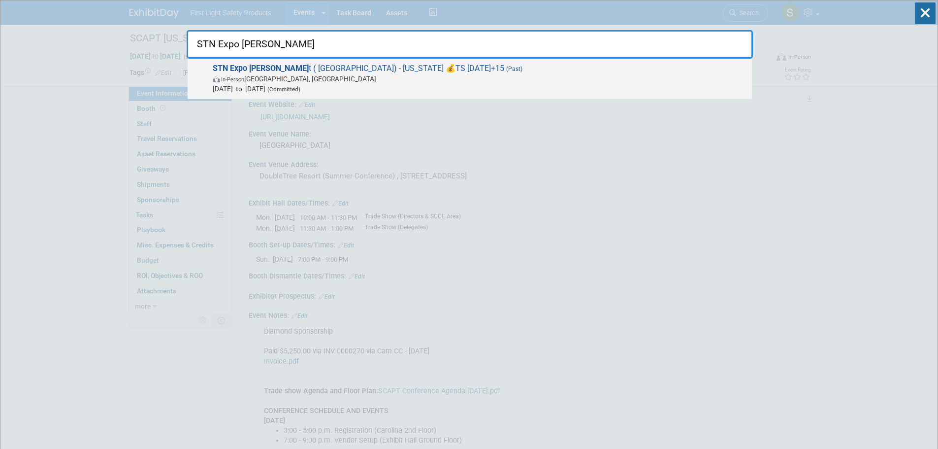
type input "STN Expo Wes"
click at [296, 77] on span "In-Person Reno, NV" at bounding box center [480, 79] width 534 height 10
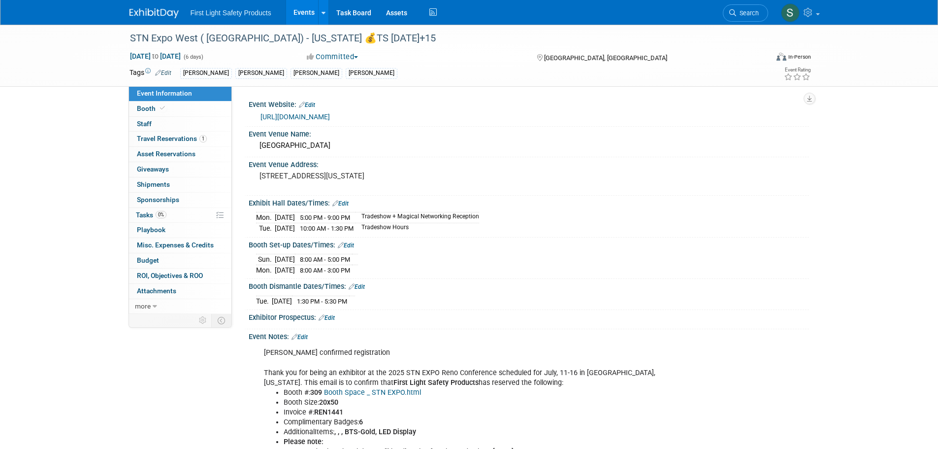
click at [306, 117] on link "[URL][DOMAIN_NAME]" at bounding box center [295, 117] width 69 height 8
click at [748, 13] on span "Search" at bounding box center [747, 12] width 23 height 7
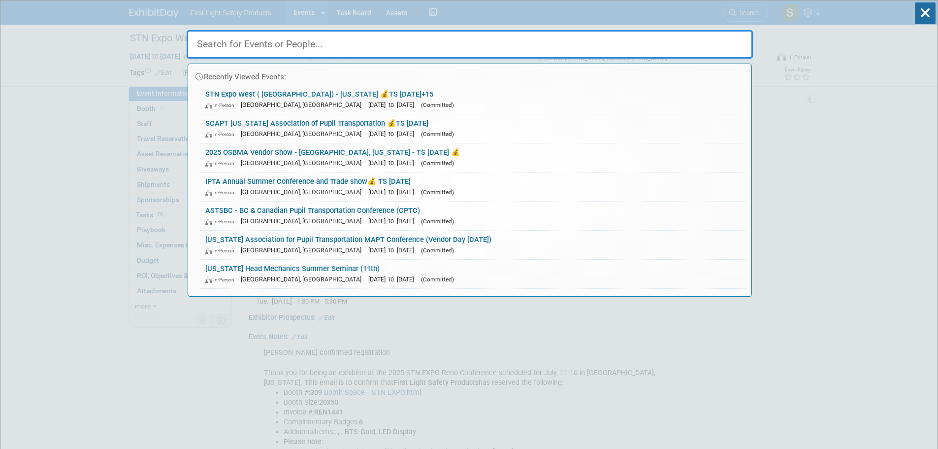
paste input "MOAPT - [GEOGRAPHIC_DATA]"
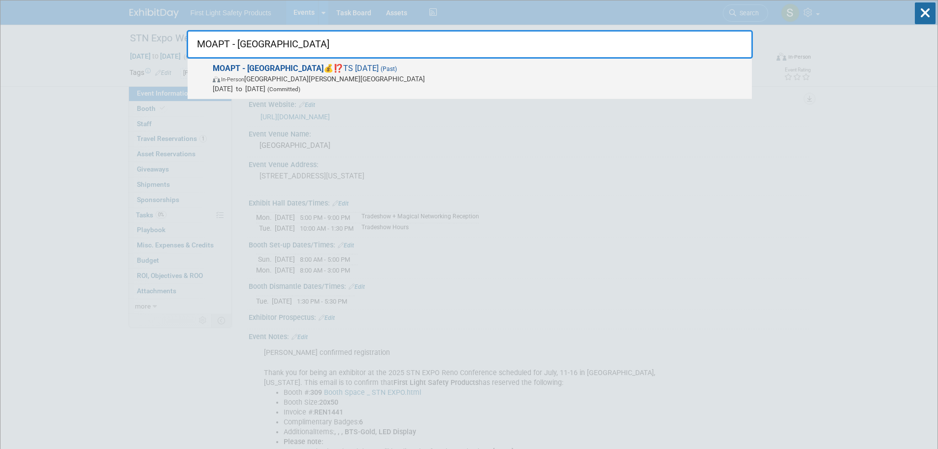
type input "MOAPT - [GEOGRAPHIC_DATA]"
click at [261, 75] on span "In-Person St. Peters, MO" at bounding box center [480, 79] width 534 height 10
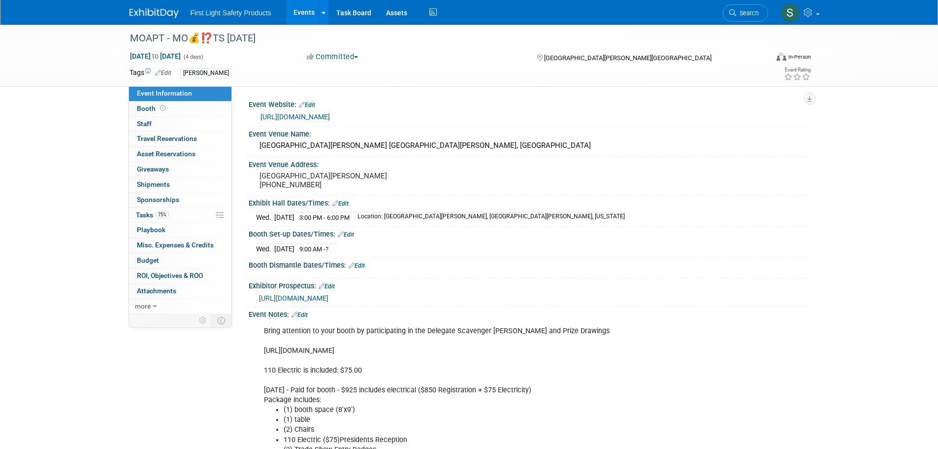
click at [330, 113] on link "https://moapt.org/Conference" at bounding box center [295, 117] width 69 height 8
click at [744, 8] on link "Search" at bounding box center [745, 12] width 45 height 17
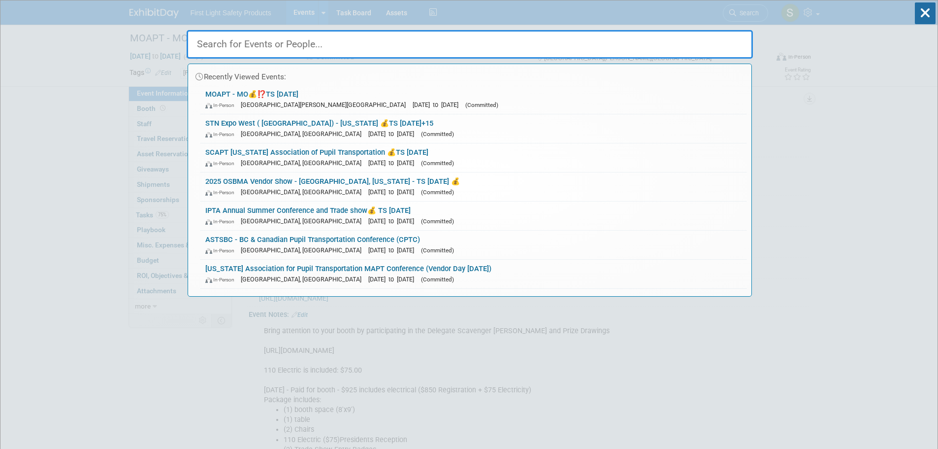
paste input "Southeastern SESPTC/VAPT 72nd Annual Conference & Tradeshow"
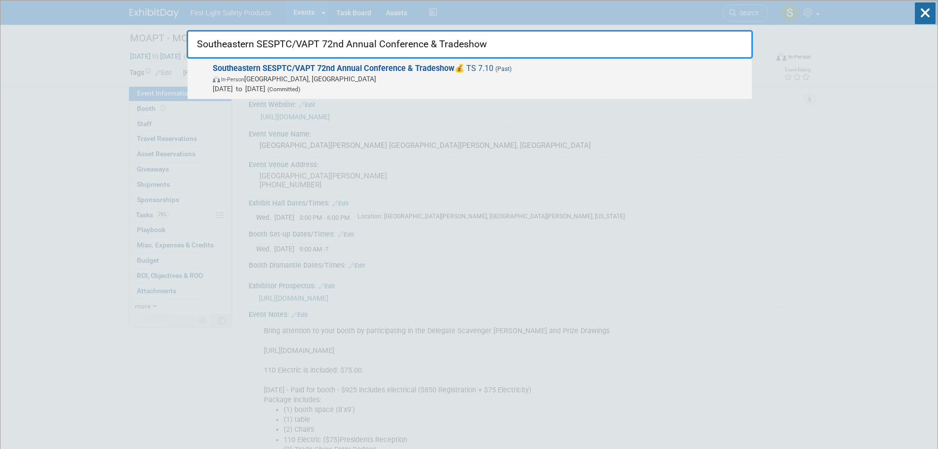
type input "Southeastern SESPTC/VAPT 72nd Annual Conference & Tradeshow"
click at [302, 73] on span "Southeastern SESPTC/VAPT 72nd Annual Conference & Tradeshow 💰 TS 7.10 (Past) In…" at bounding box center [478, 79] width 537 height 30
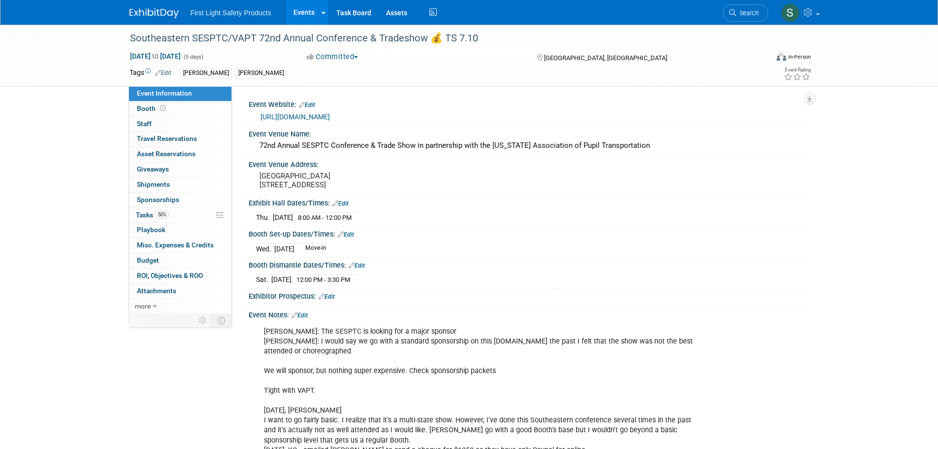
click at [312, 117] on link "[URL][DOMAIN_NAME]" at bounding box center [295, 117] width 69 height 8
click at [736, 18] on link "Search" at bounding box center [745, 12] width 45 height 17
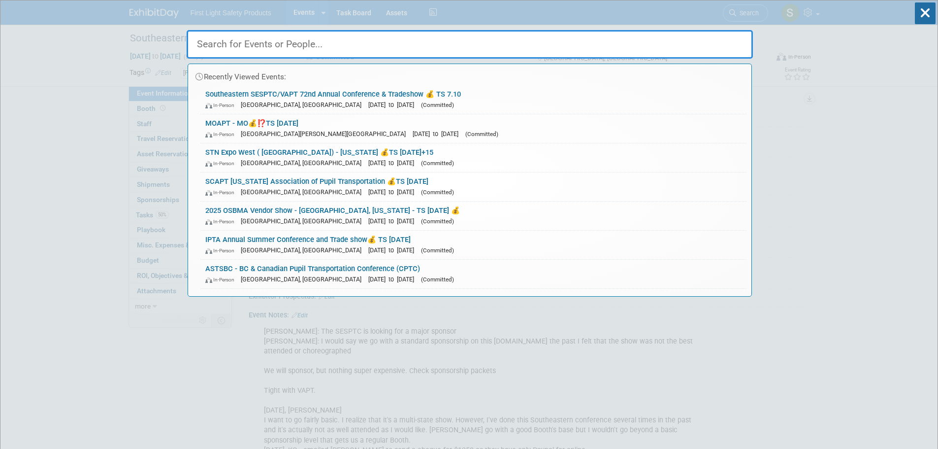
paste input "WAPT Trade Show - [US_STATE]"
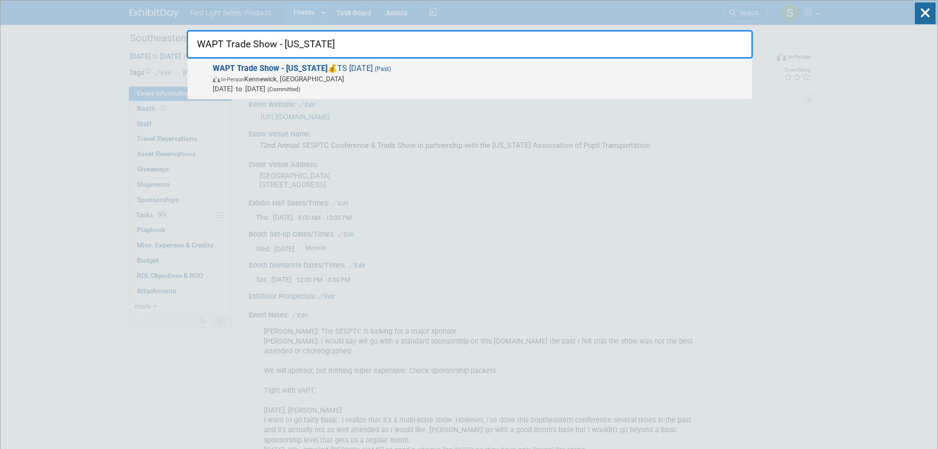
type input "WAPT Trade Show - [US_STATE]"
click at [261, 66] on strong "WAPT Trade Show - [US_STATE]" at bounding box center [270, 68] width 115 height 9
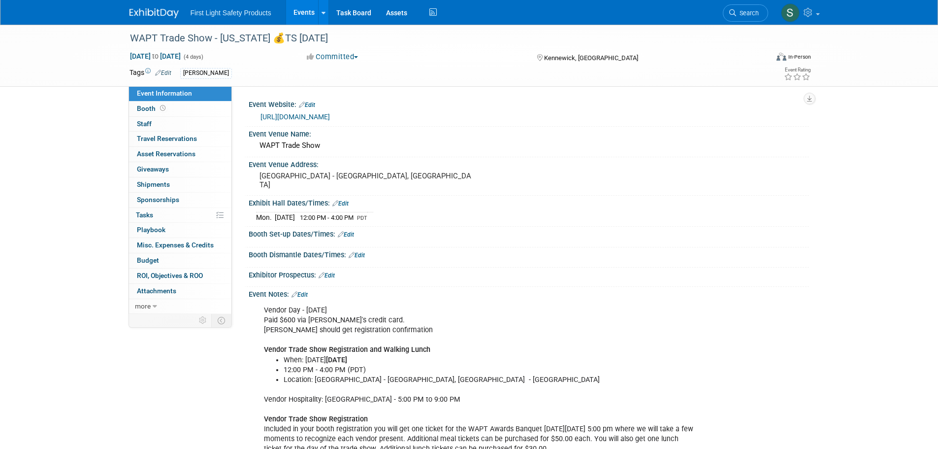
click at [330, 116] on link "https://wapt4u.wildapricot.org/event-6053249" at bounding box center [295, 117] width 69 height 8
click at [743, 14] on span "Search" at bounding box center [747, 12] width 23 height 7
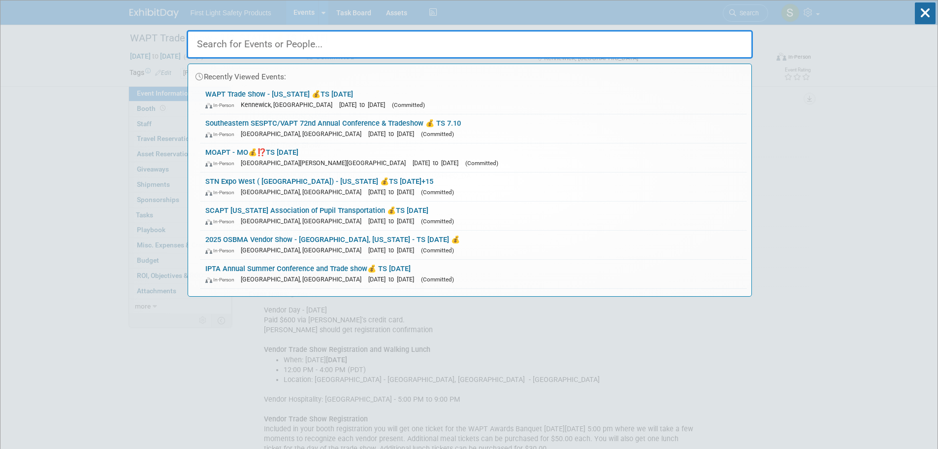
paste input "STAM Massachusetts Annual Convention & Trade Show"
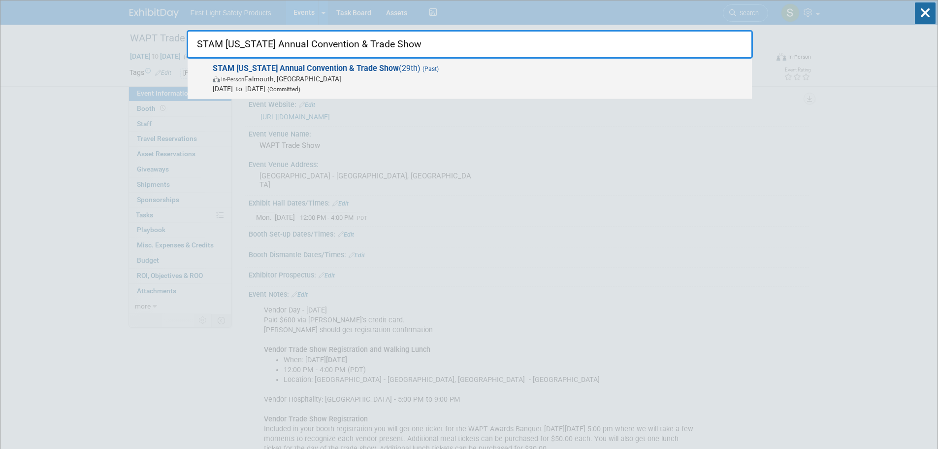
type input "STAM Massachusetts Annual Convention & Trade Show"
click at [281, 80] on span "In-Person Falmouth, MA" at bounding box center [480, 79] width 534 height 10
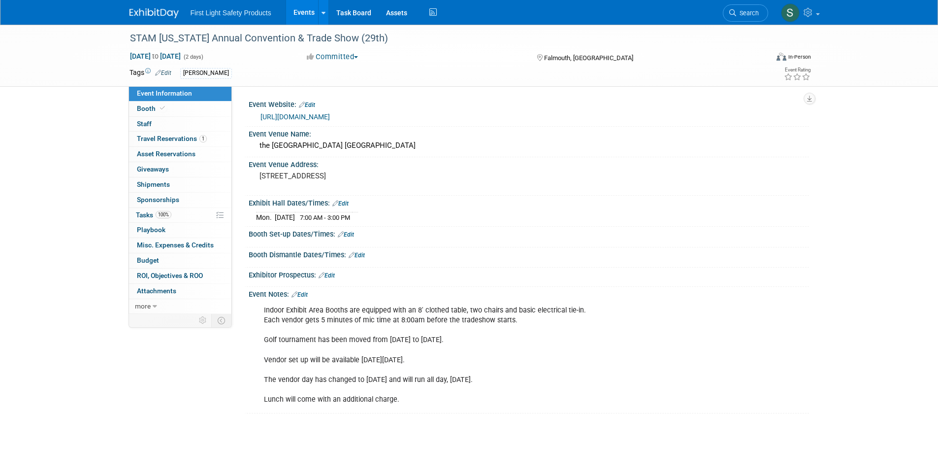
click at [330, 115] on link "https://schoolbus.eventsmart.com/events/2024-stam-trade-show-vendor-registratio…" at bounding box center [295, 117] width 69 height 8
click at [747, 7] on link "Search" at bounding box center [745, 12] width 45 height 17
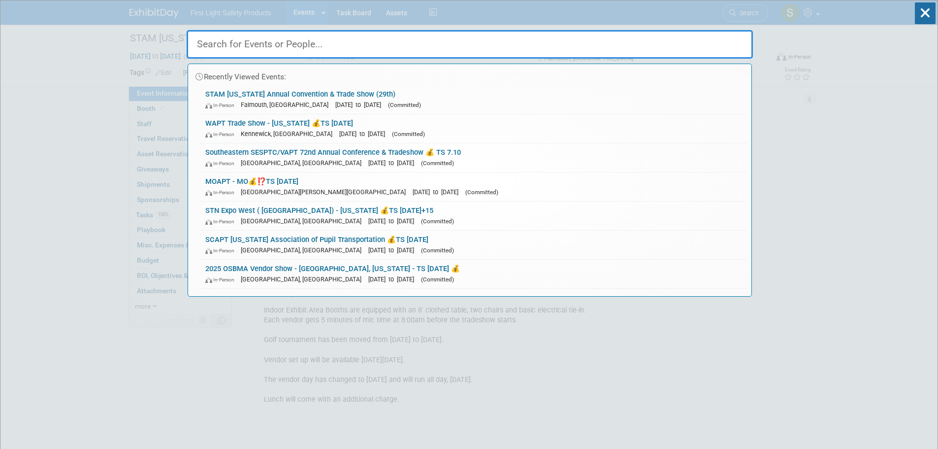
paste input "[US_STATE] Student Transportation Training Conference"
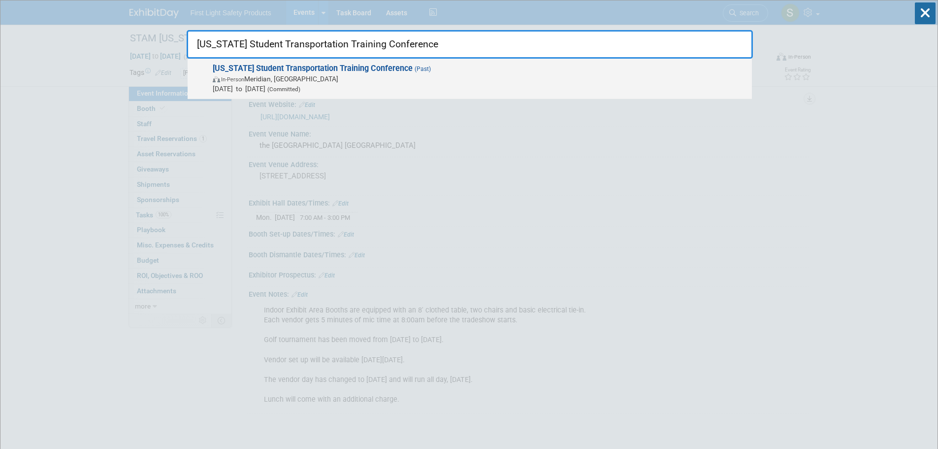
type input "[US_STATE] Student Transportation Training Conference"
click at [353, 76] on span "In-Person Meridian, ID" at bounding box center [480, 79] width 534 height 10
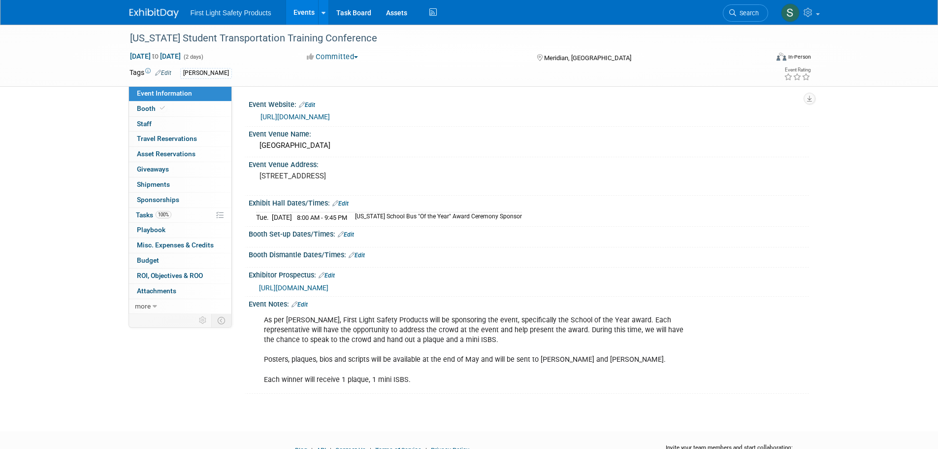
click at [330, 116] on link "https://www.eventcreate.com/e/studenttransportation2024" at bounding box center [295, 117] width 69 height 8
drag, startPoint x: 733, startPoint y: 16, endPoint x: 599, endPoint y: 47, distance: 136.9
click at [733, 16] on link "Search" at bounding box center [745, 12] width 45 height 17
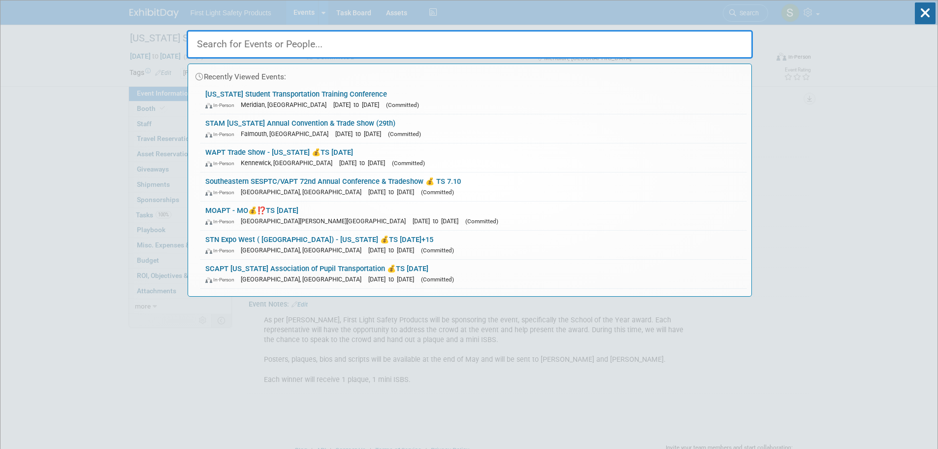
paste input "Ohio School Bus Mechanics Association - Summer Conference"
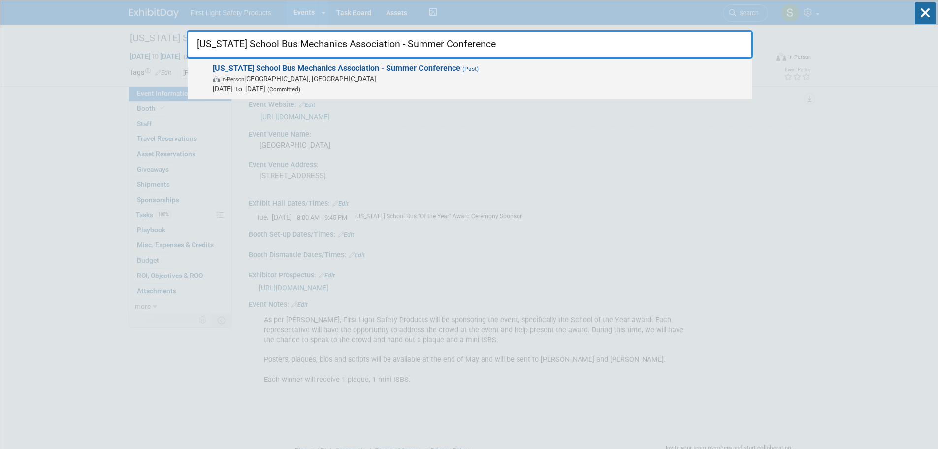
type input "Ohio School Bus Mechanics Association - Summer Conference"
click at [321, 66] on strong "Ohio School Bus Mechanics Association - Summer Conference" at bounding box center [337, 68] width 248 height 9
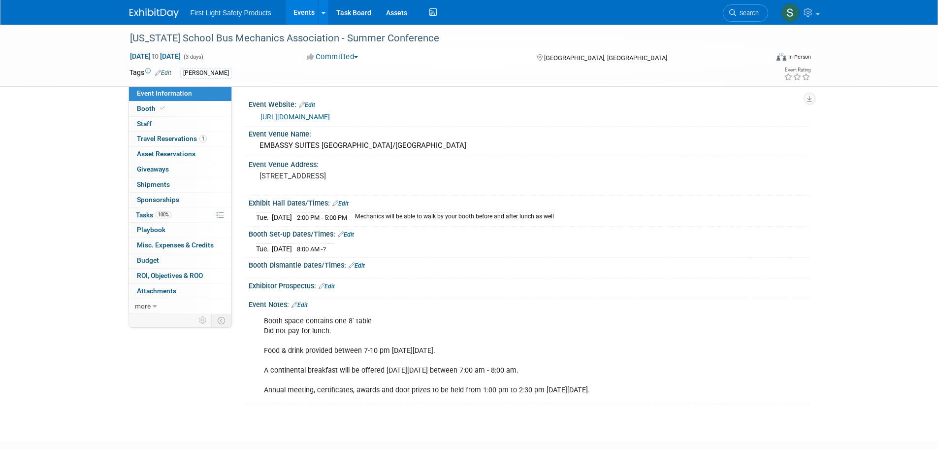
click at [311, 118] on link "[URL][DOMAIN_NAME]" at bounding box center [295, 117] width 69 height 8
click at [741, 12] on span "Search" at bounding box center [747, 12] width 23 height 7
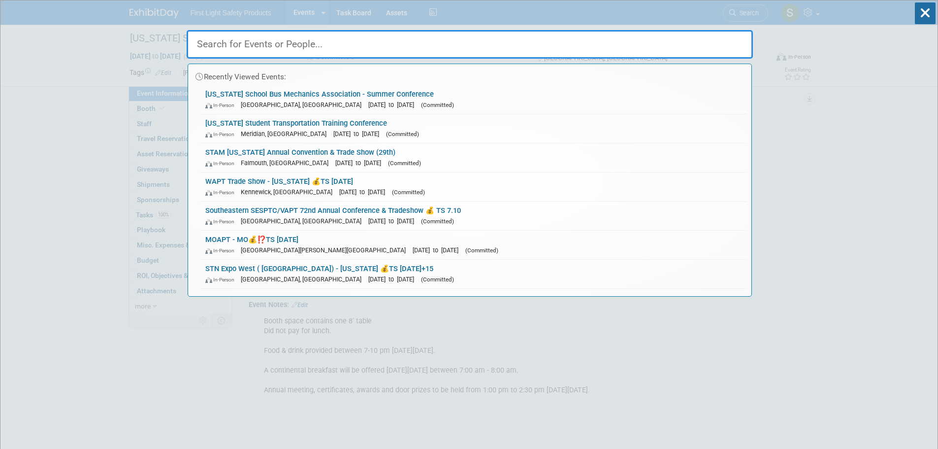
paste input "NSTA Annual Meeting & Convention"
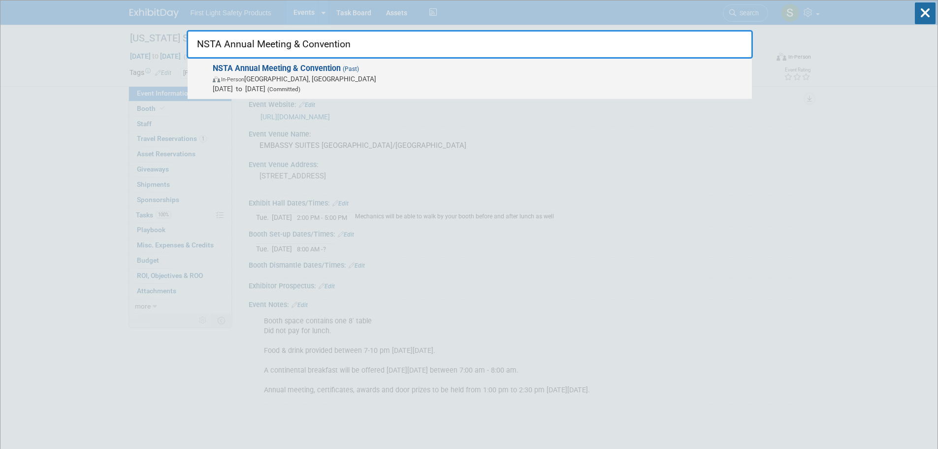
type input "NSTA Annual Meeting & Convention"
click at [335, 77] on span "In-Person [GEOGRAPHIC_DATA], [GEOGRAPHIC_DATA]" at bounding box center [480, 79] width 534 height 10
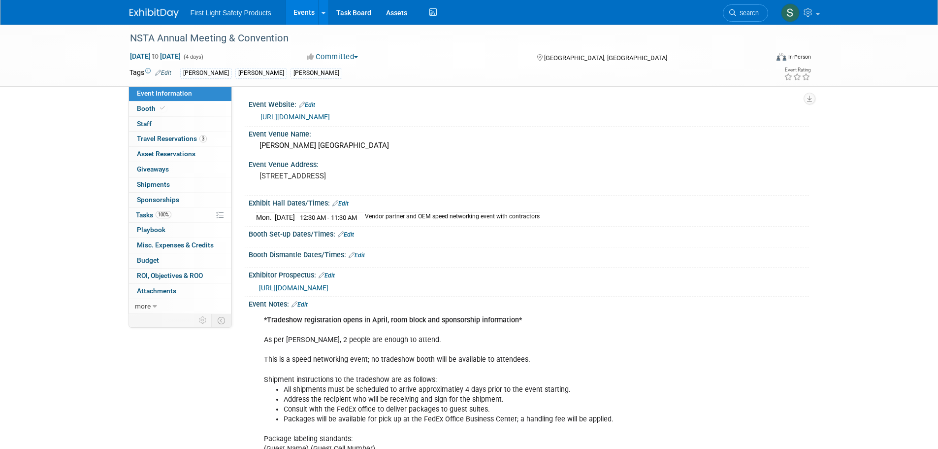
click at [322, 118] on link "https://yellowbuses.org/Conferences-Events/Annual-Meeting-Convention" at bounding box center [295, 117] width 69 height 8
click at [738, 12] on span "Search" at bounding box center [747, 12] width 23 height 7
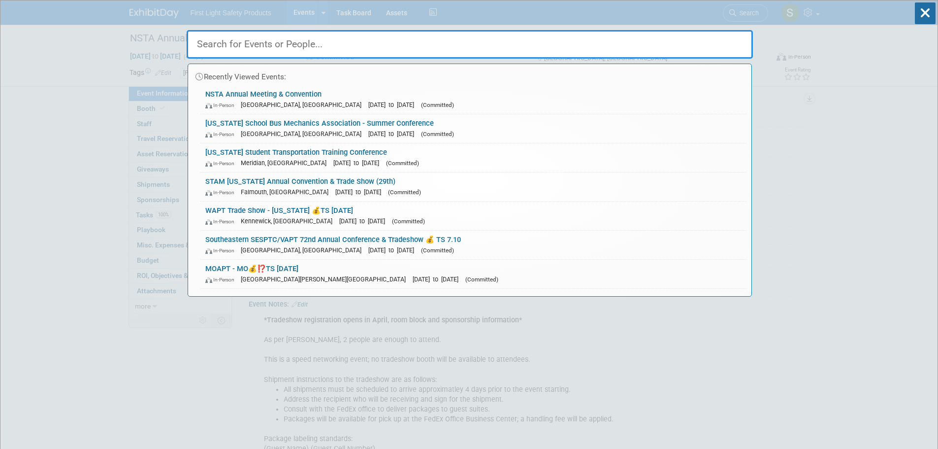
paste input "(date unknown) Nevada Conference Tentative"
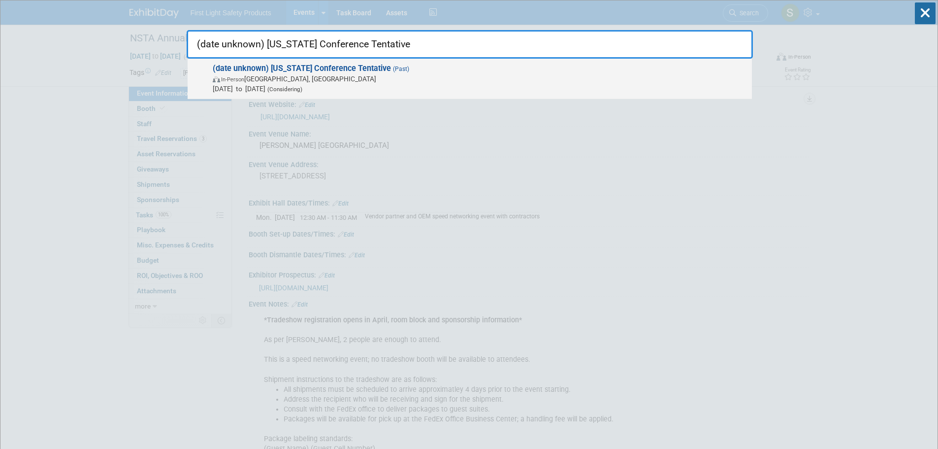
type input "(date unknown) Nevada Conference Tentative"
click at [293, 77] on span "In-Person Reno, NV" at bounding box center [480, 79] width 534 height 10
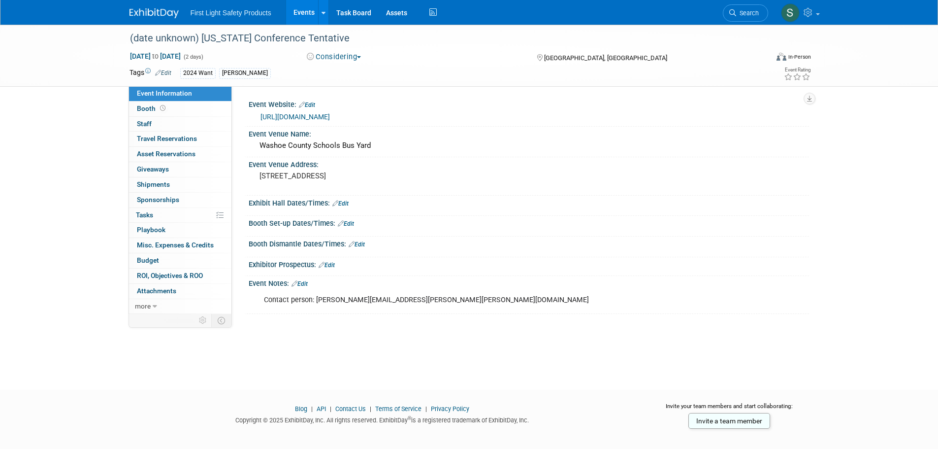
drag, startPoint x: 733, startPoint y: 10, endPoint x: 725, endPoint y: 13, distance: 8.7
click at [733, 10] on icon at bounding box center [732, 12] width 7 height 7
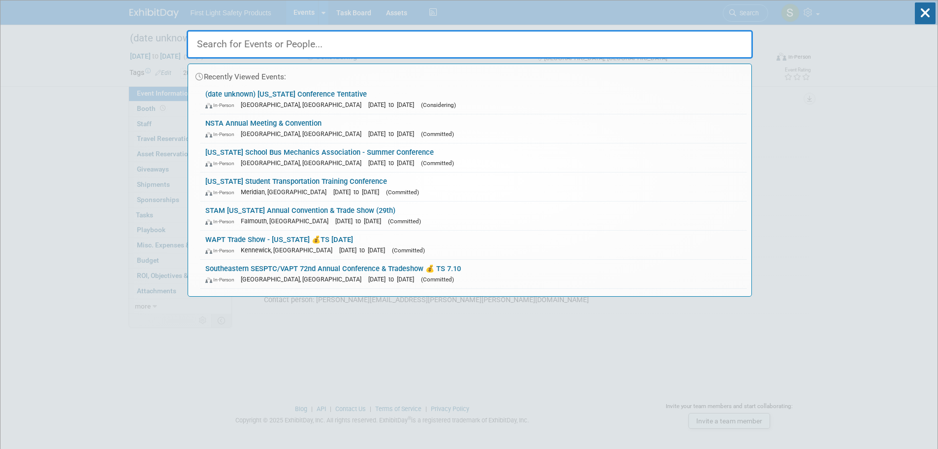
paste input "[US_STATE] State School Transportation Safety Conference & Tradeshow"
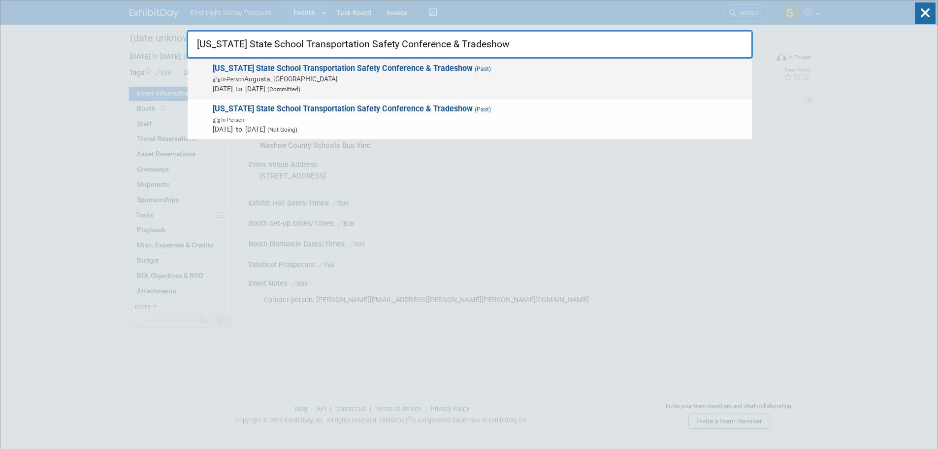
type input "[US_STATE] State School Transportation Safety Conference & Tradeshow"
click at [298, 68] on strong "[US_STATE] State School Transportation Safety Conference & Tradeshow" at bounding box center [343, 68] width 260 height 9
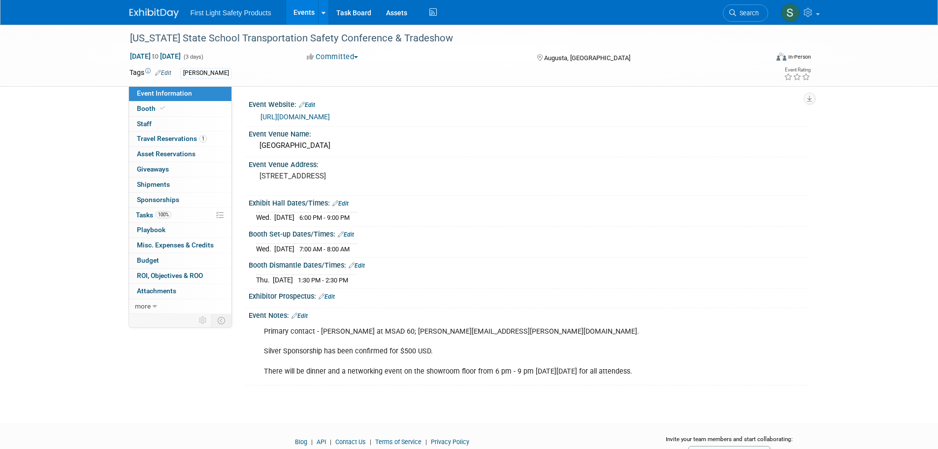
click at [330, 117] on link "[URL][DOMAIN_NAME]" at bounding box center [295, 117] width 69 height 8
click at [739, 17] on link "Search" at bounding box center [745, 12] width 45 height 17
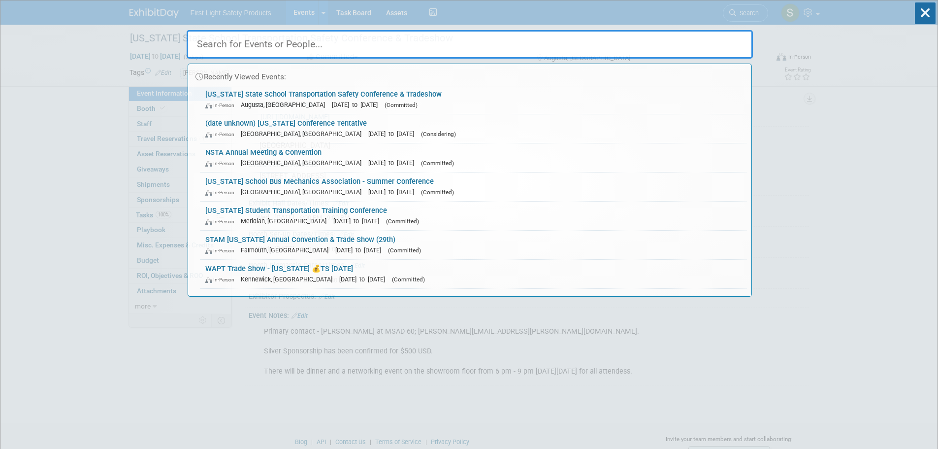
paste input "[US_STATE] IAPT Conference (Vendor Day [DATE])"
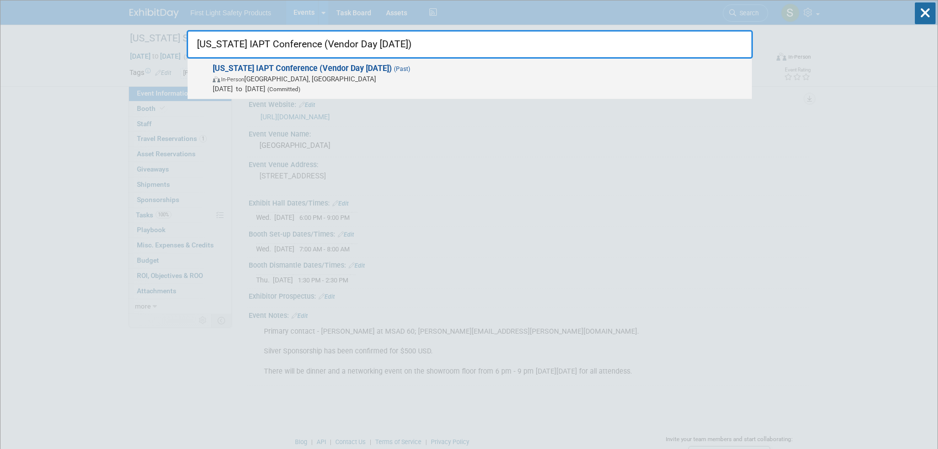
type input "[US_STATE] IAPT Conference (Vendor Day [DATE])"
click at [268, 78] on span "In-Person [GEOGRAPHIC_DATA], [GEOGRAPHIC_DATA]" at bounding box center [480, 79] width 534 height 10
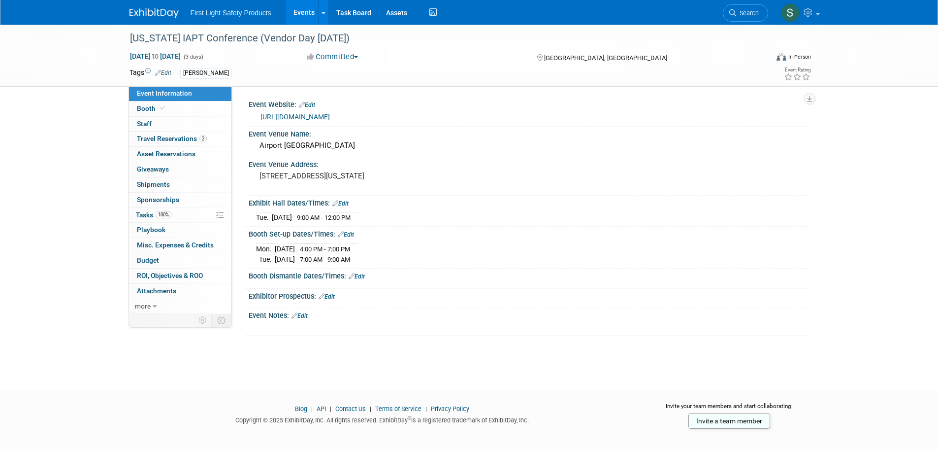
click at [314, 117] on link "[URL][DOMAIN_NAME]" at bounding box center [295, 117] width 69 height 8
click at [740, 15] on span "Search" at bounding box center [747, 12] width 23 height 7
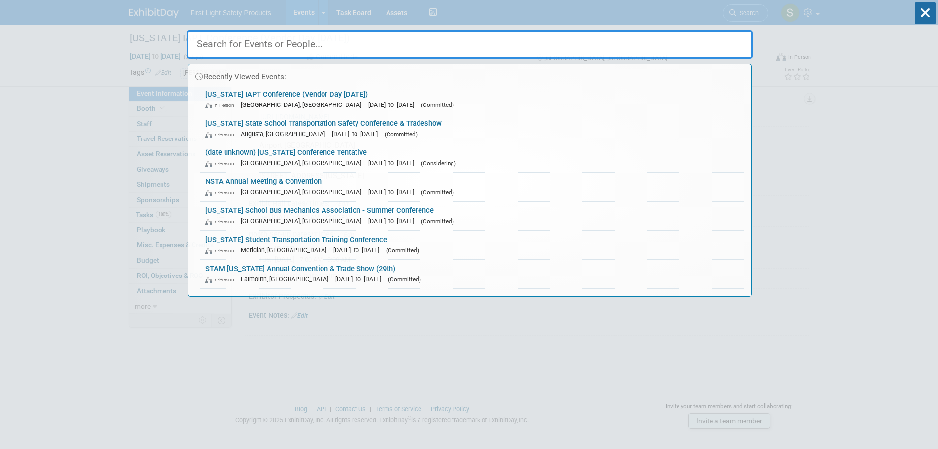
paste input "[US_STATE] Head Mechanics Summer Seminar (11th)"
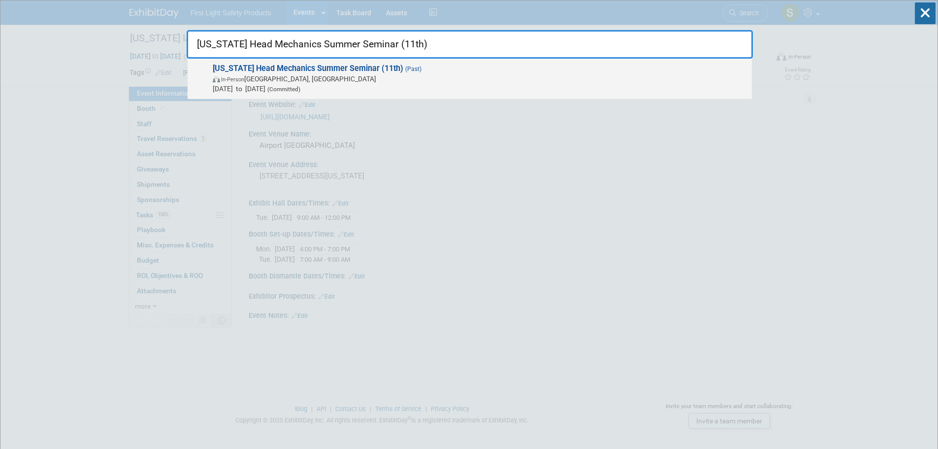
type input "[US_STATE] Head Mechanics Summer Seminar (11th)"
click at [314, 79] on span "In-Person [GEOGRAPHIC_DATA], [GEOGRAPHIC_DATA]" at bounding box center [480, 79] width 534 height 10
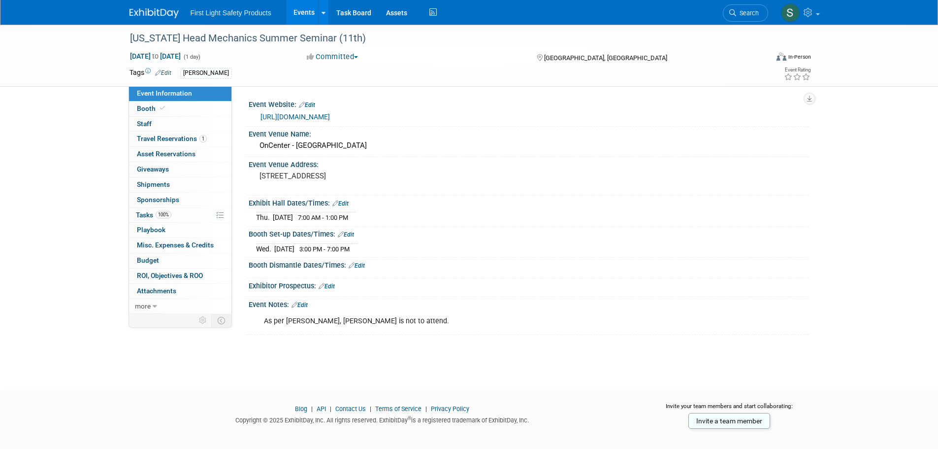
click at [330, 113] on link "https://sway.office.com/eq4i22MHVloApWgp?ref=Link" at bounding box center [295, 117] width 69 height 8
drag, startPoint x: 738, startPoint y: 13, endPoint x: 600, endPoint y: 28, distance: 138.2
click at [736, 13] on span "Search" at bounding box center [747, 12] width 23 height 7
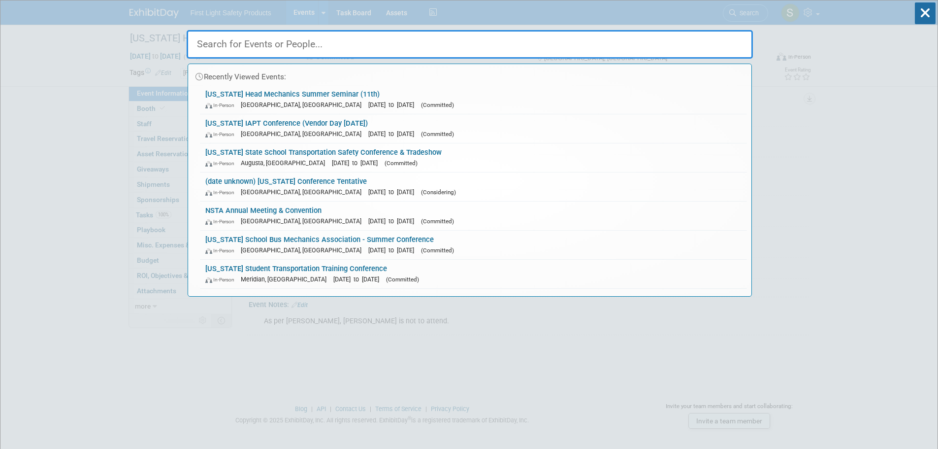
paste input "[US_STATE] Association for Pupil Transportation MAPT Conference (Vendor Day [DA…"
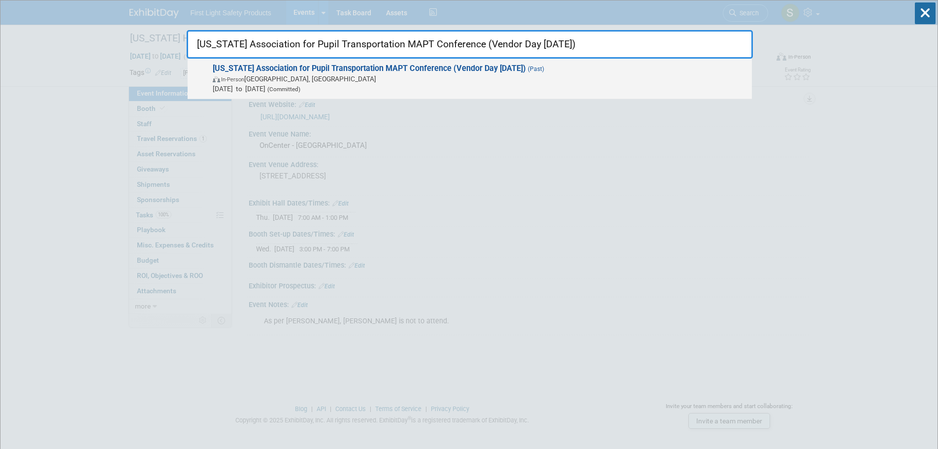
type input "[US_STATE] Association for Pupil Transportation MAPT Conference (Vendor Day [DA…"
click at [378, 73] on span "Missouri Association for Pupil Transportation MAPT Conference (Vendor Day July …" at bounding box center [478, 79] width 537 height 30
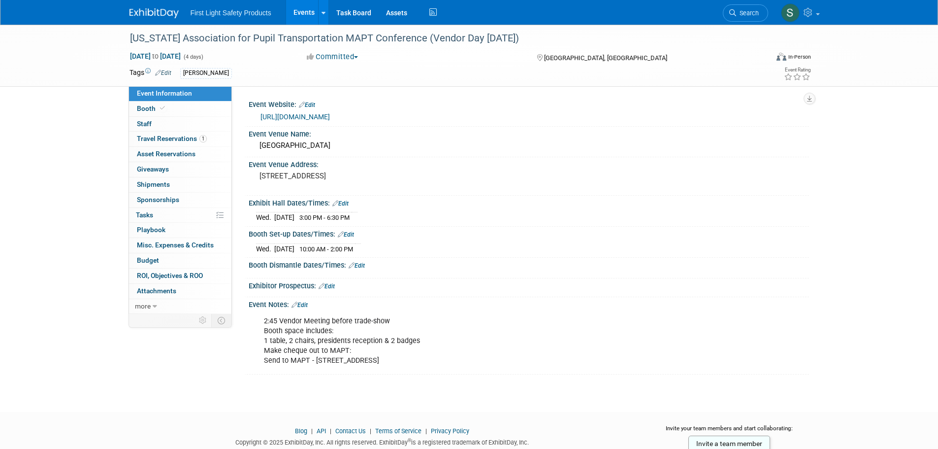
click at [330, 115] on link "[URL][DOMAIN_NAME]" at bounding box center [295, 117] width 69 height 8
drag, startPoint x: 728, startPoint y: 12, endPoint x: 561, endPoint y: 28, distance: 168.2
click at [728, 12] on link "Search" at bounding box center [745, 12] width 45 height 17
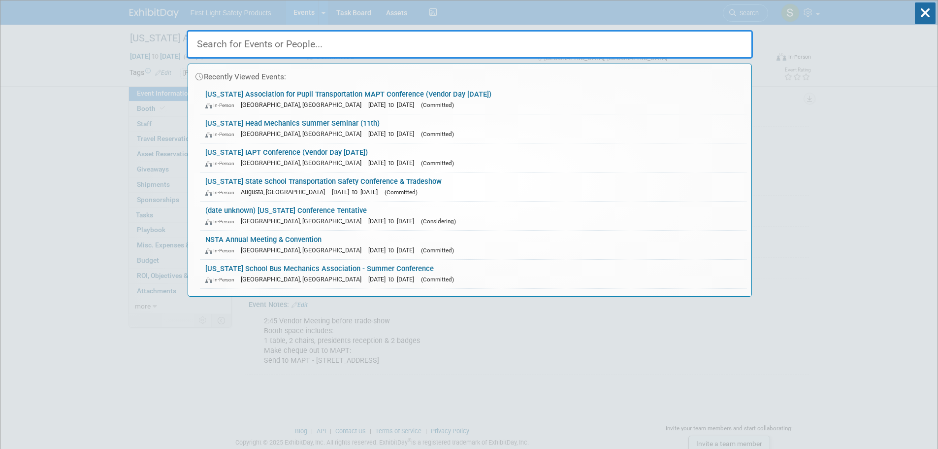
paste input "GHSA2025- Governors Highway Safety Association"
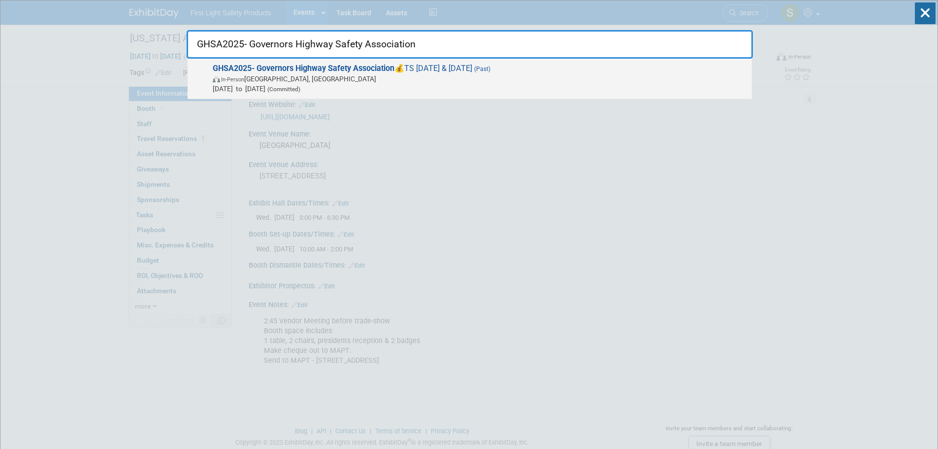
type input "GHSA2025- Governors Highway Safety Association"
click at [302, 87] on span "[DATE] to [DATE] (Committed)" at bounding box center [480, 89] width 534 height 10
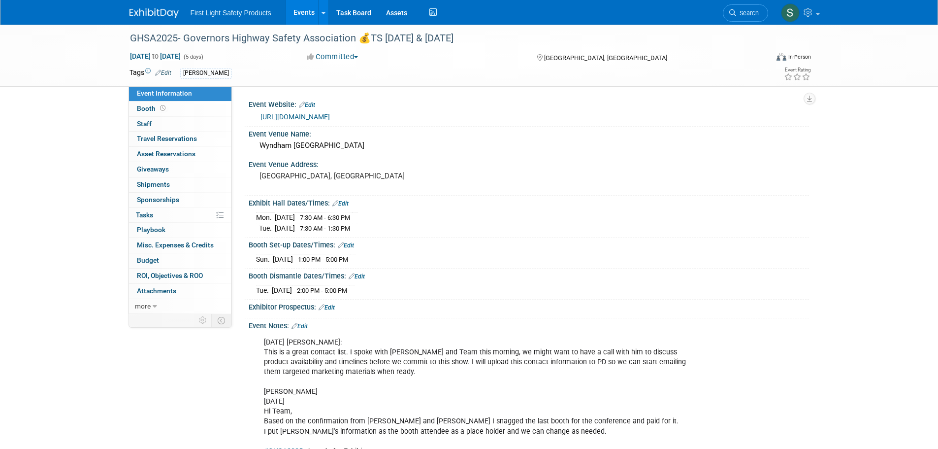
click at [308, 113] on link "https://ghsa.joynmeeting.com/v2/" at bounding box center [295, 117] width 69 height 8
click at [754, 16] on span "Search" at bounding box center [747, 12] width 23 height 7
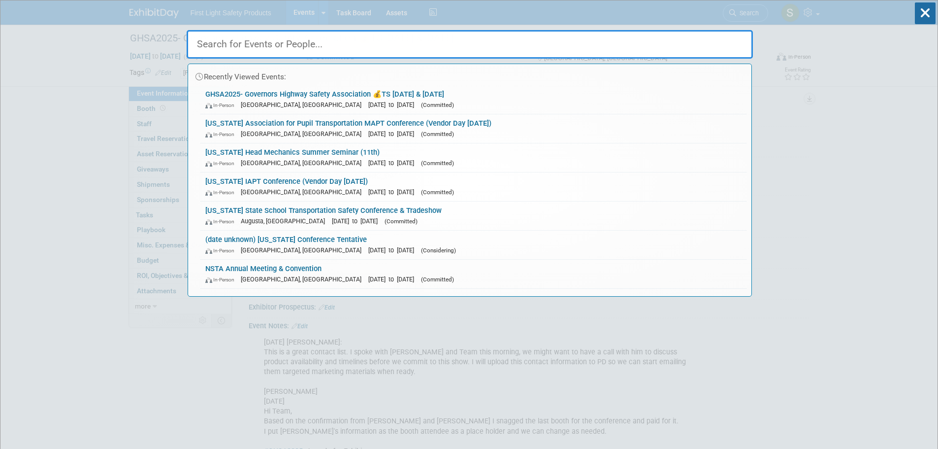
paste input "Orange County Public Schools Annual Fall Conference 2025"
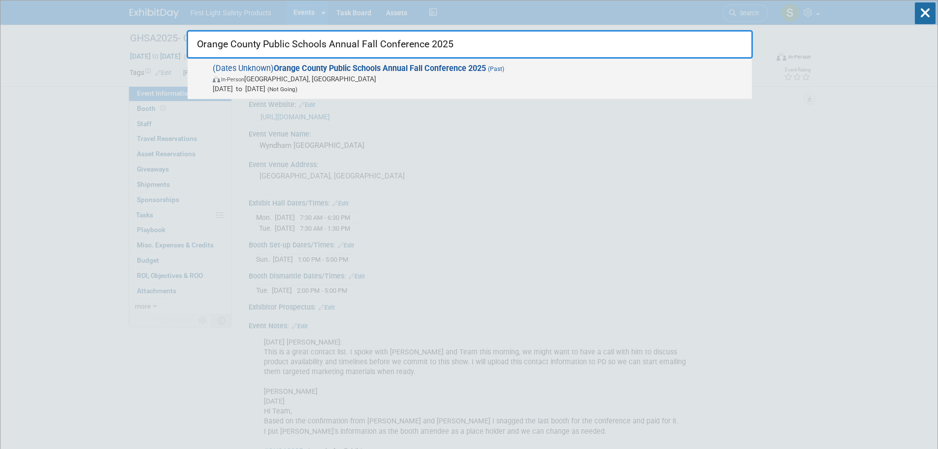
type input "Orange County Public Schools Annual Fall Conference 2025"
click at [286, 72] on strong "Orange County Public Schools Annual Fall Conference 2025" at bounding box center [380, 68] width 212 height 9
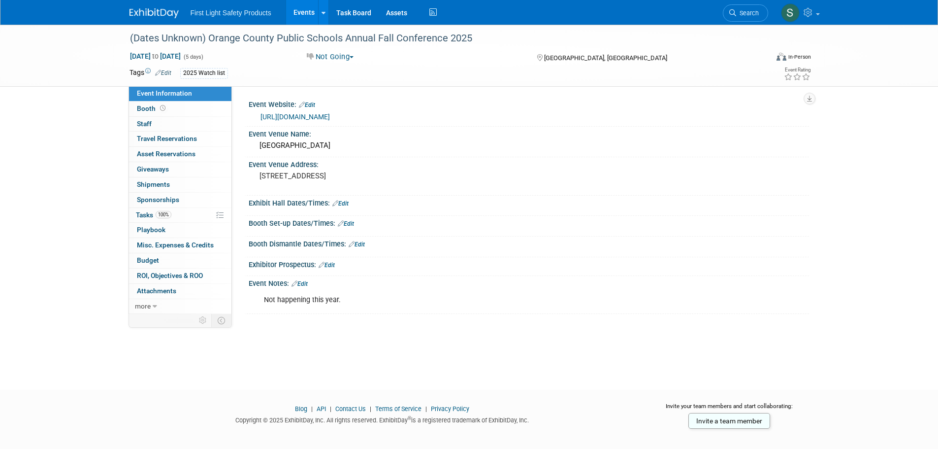
click at [330, 118] on link "[URL][DOMAIN_NAME]" at bounding box center [295, 117] width 69 height 8
drag, startPoint x: 751, startPoint y: 9, endPoint x: 719, endPoint y: 16, distance: 32.6
click at [751, 9] on span "Search" at bounding box center [747, 12] width 23 height 7
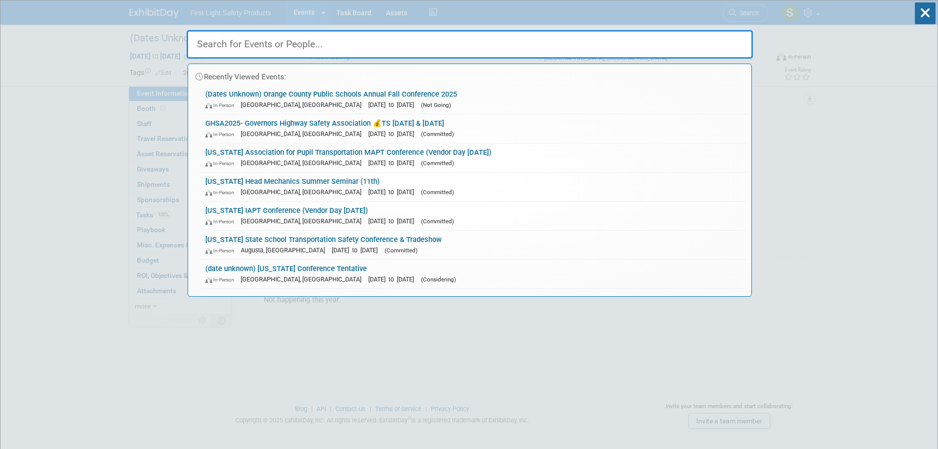
paste input "[PERSON_NAME] Conference"
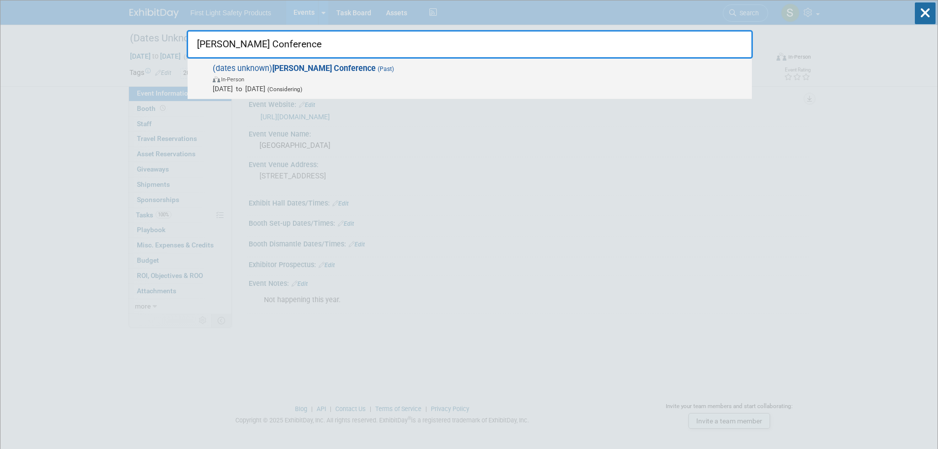
type input "[PERSON_NAME] Conference"
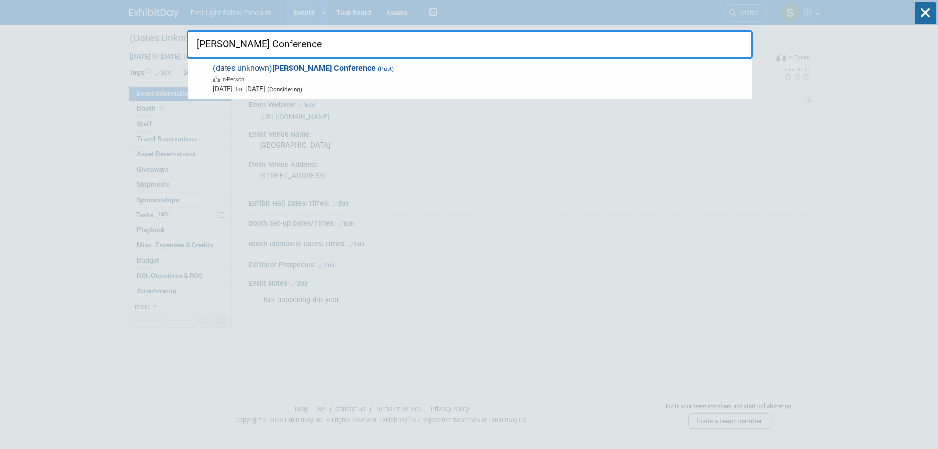
click at [329, 78] on span "In-Person" at bounding box center [480, 79] width 534 height 10
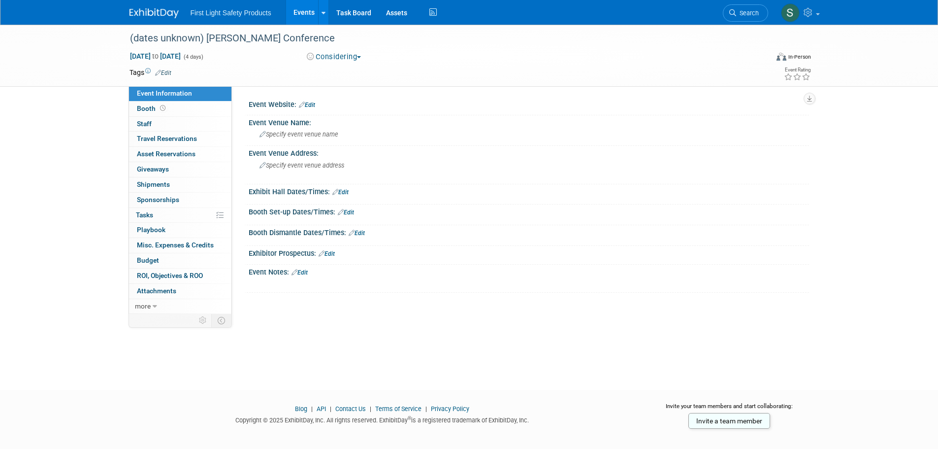
drag, startPoint x: 742, startPoint y: 8, endPoint x: 673, endPoint y: 17, distance: 69.4
click at [741, 8] on link "Search" at bounding box center [745, 12] width 45 height 17
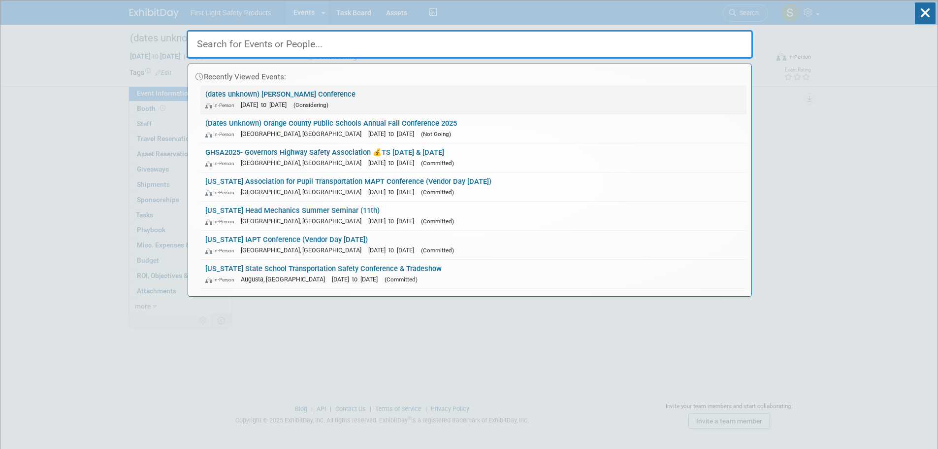
paste input "School Bus Fleet Connex SBFX"
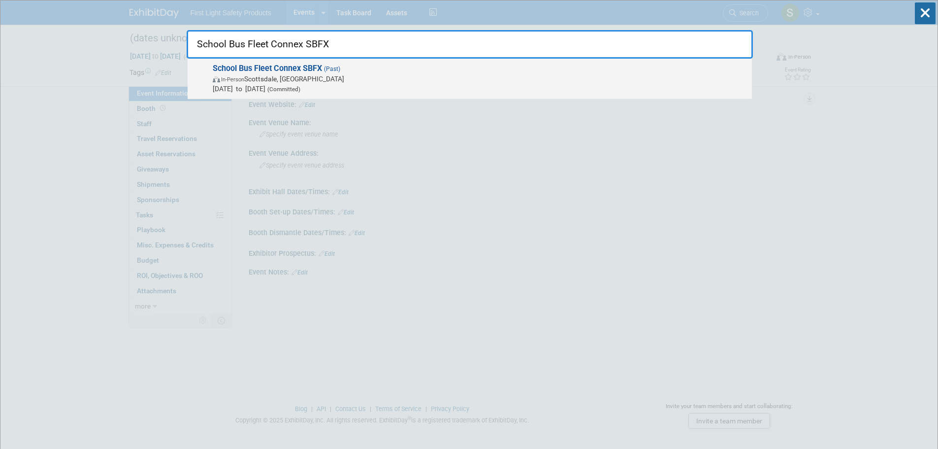
type input "School Bus Fleet Connex SBFX"
click at [271, 81] on span "In-Person Scottsdale, AZ" at bounding box center [480, 79] width 534 height 10
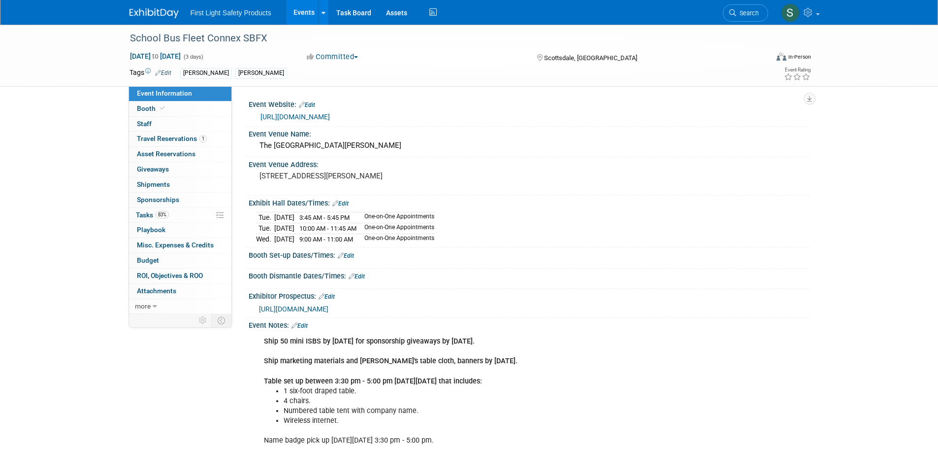
click at [330, 118] on link "[URL][DOMAIN_NAME]" at bounding box center [295, 117] width 69 height 8
click at [737, 13] on span "Search" at bounding box center [747, 12] width 23 height 7
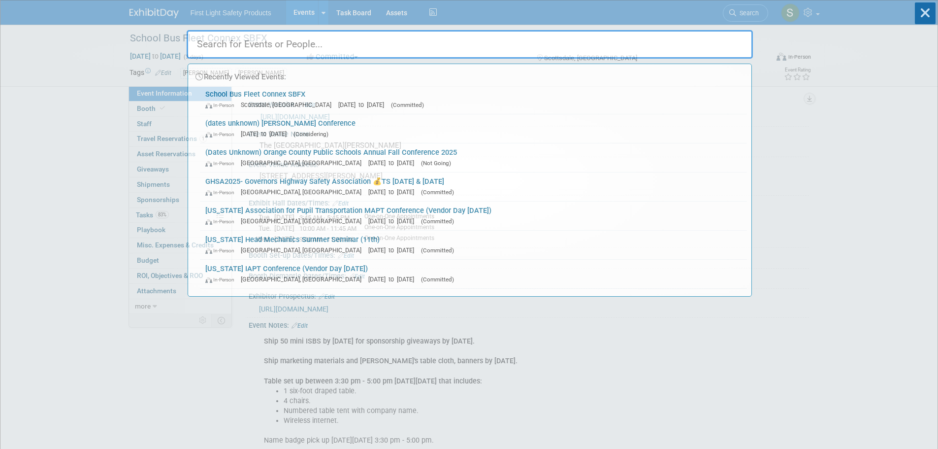
paste input "NTAPT - [GEOGRAPHIC_DATA][US_STATE] Assoc of Pupil Transportation"
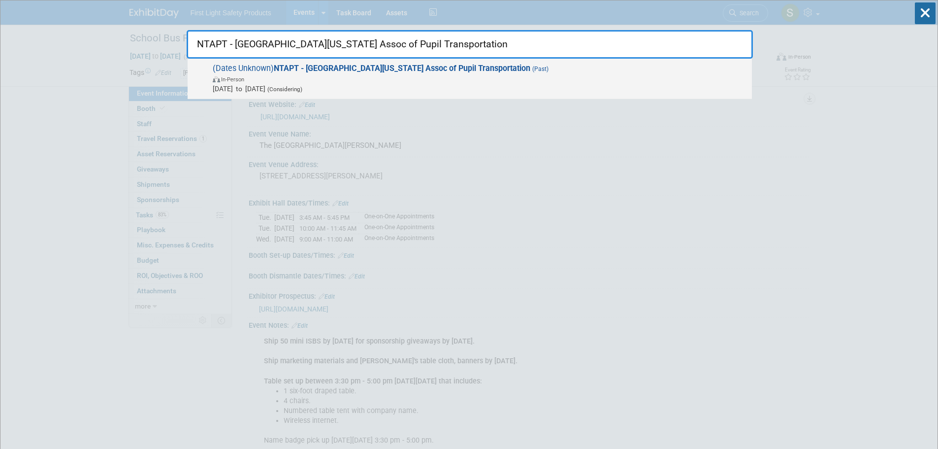
type input "NTAPT - [GEOGRAPHIC_DATA][US_STATE] Assoc of Pupil Transportation"
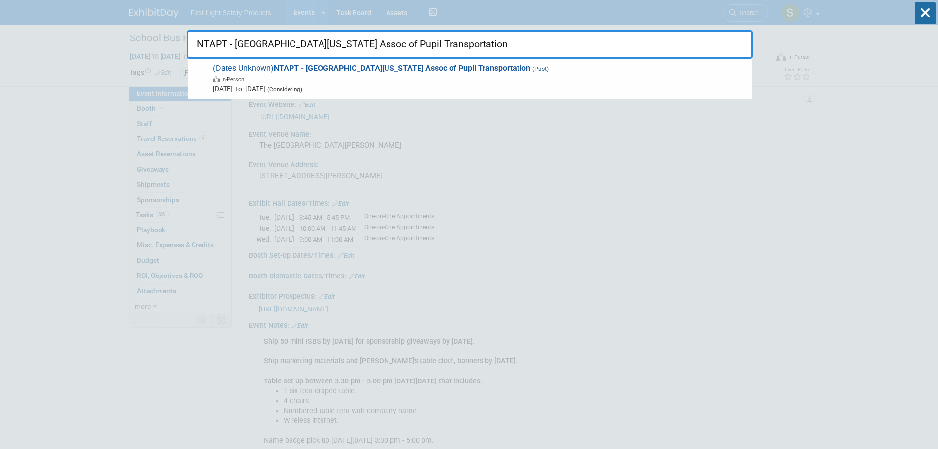
click at [323, 71] on strong "NTAPT - [GEOGRAPHIC_DATA][US_STATE] Assoc of Pupil Transportation" at bounding box center [402, 68] width 257 height 9
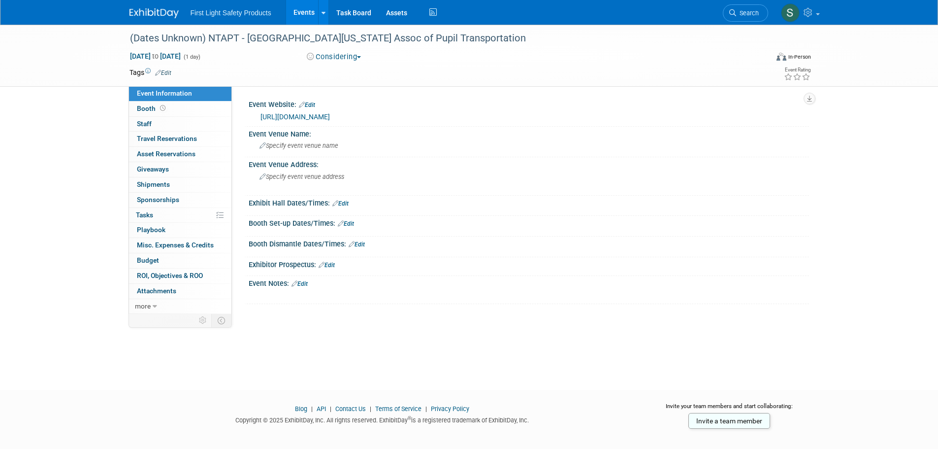
click at [326, 114] on link "https://www.ntapt.org/general-8" at bounding box center [295, 117] width 69 height 8
click at [736, 17] on link "Search" at bounding box center [745, 12] width 45 height 17
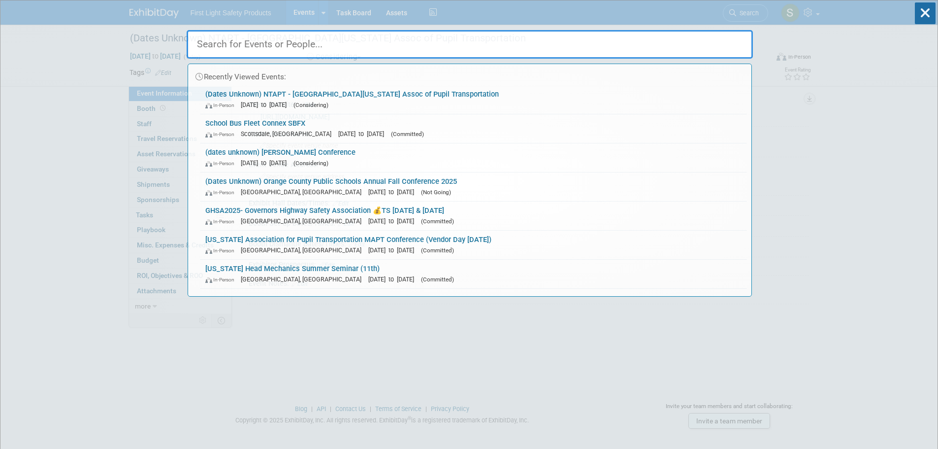
paste input "[US_STATE] NMASBO Fall Conference (Dates unknown)"
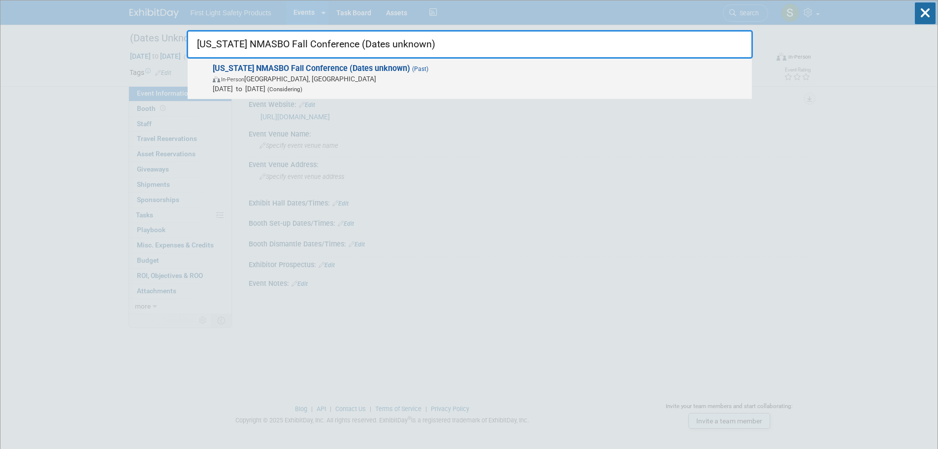
type input "[US_STATE] NMASBO Fall Conference (Dates unknown)"
click at [246, 69] on strong "[US_STATE] NMASBO Fall Conference (Dates unknown)" at bounding box center [311, 68] width 197 height 9
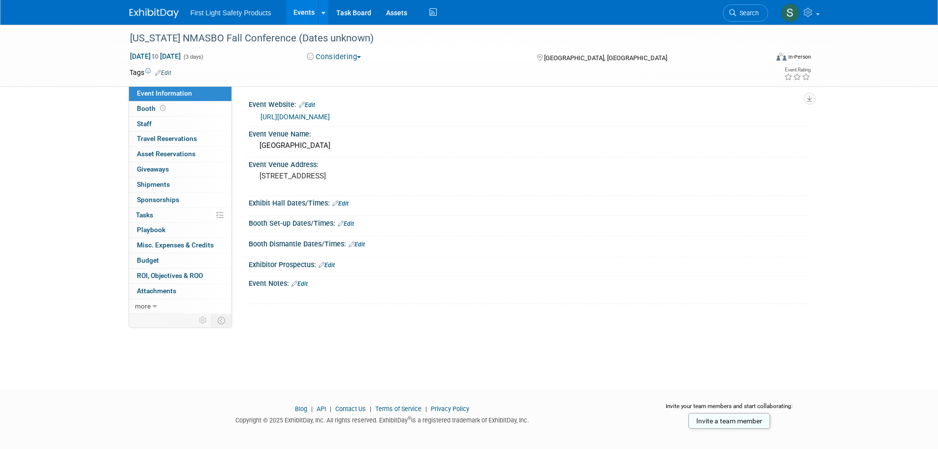
click at [318, 118] on link "https://nmasbo.org/page/future" at bounding box center [295, 117] width 69 height 8
click at [732, 15] on icon at bounding box center [732, 12] width 7 height 7
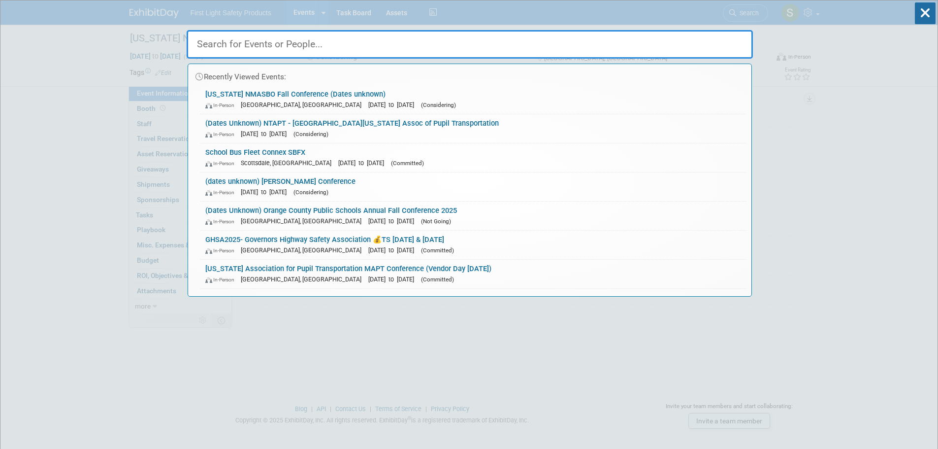
paste input "American Public Works Expo"
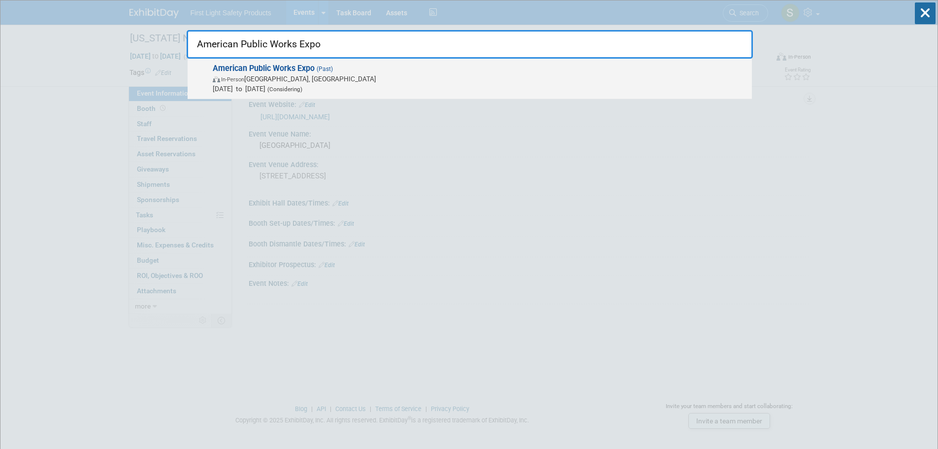
type input "American Public Works Expo"
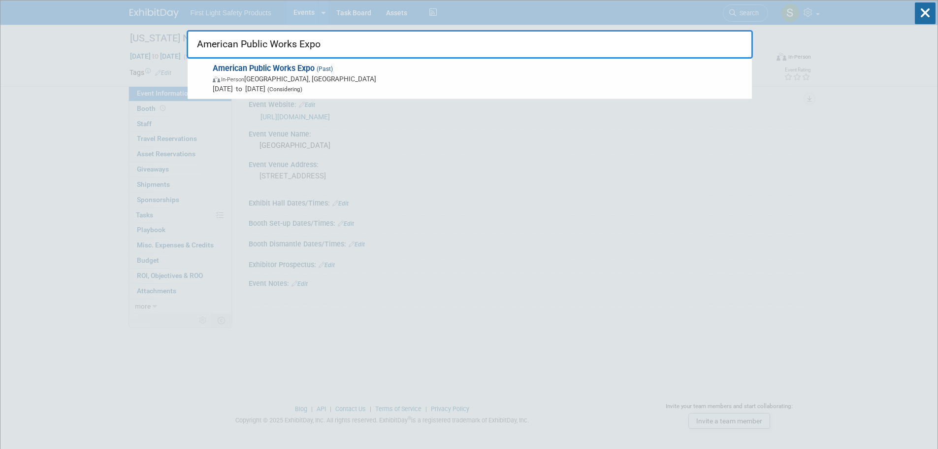
click at [239, 75] on span "In-Person Atlanta, GA" at bounding box center [480, 79] width 534 height 10
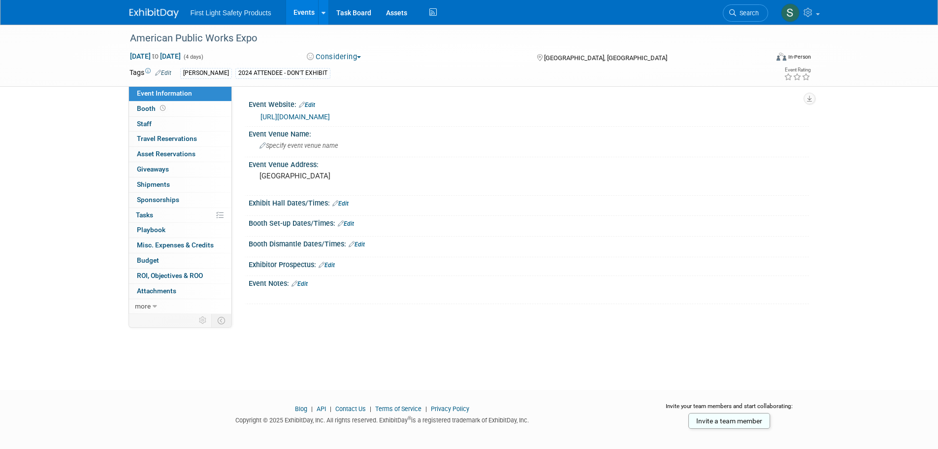
click at [329, 114] on link "https://www.apwa.org/events/pwx-conference/" at bounding box center [295, 117] width 69 height 8
click at [757, 11] on link "Search" at bounding box center [745, 12] width 45 height 17
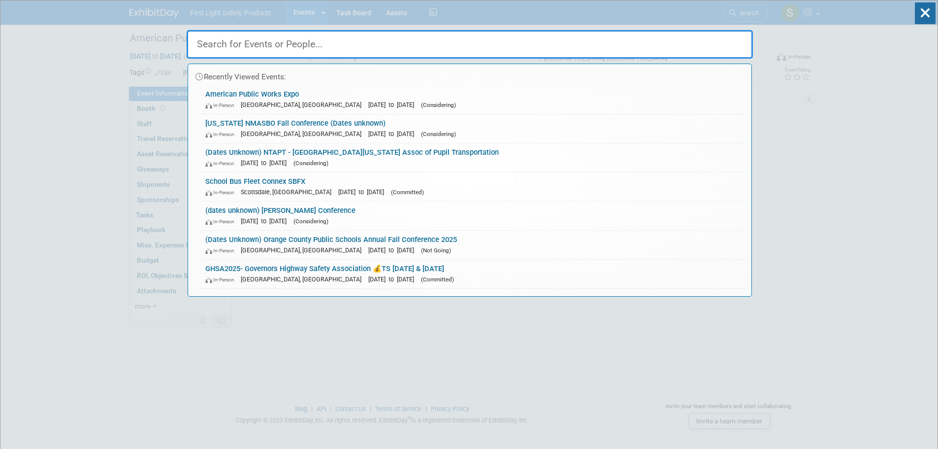
click at [410, 40] on input "text" at bounding box center [470, 44] width 566 height 29
paste input "[US_STATE] School Bus Contractors Association NYSBCA"
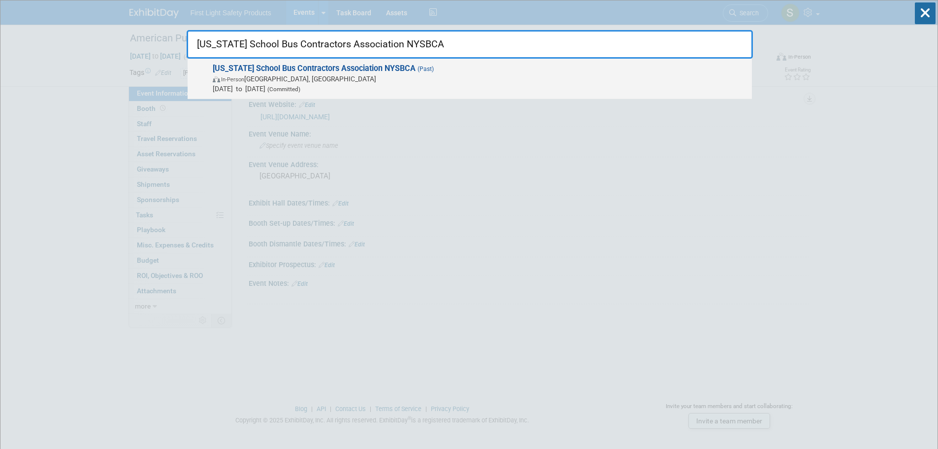
type input "[US_STATE] School Bus Contractors Association NYSBCA"
click at [304, 68] on strong "[US_STATE] School Bus Contractors Association NYSBCA" at bounding box center [314, 68] width 203 height 9
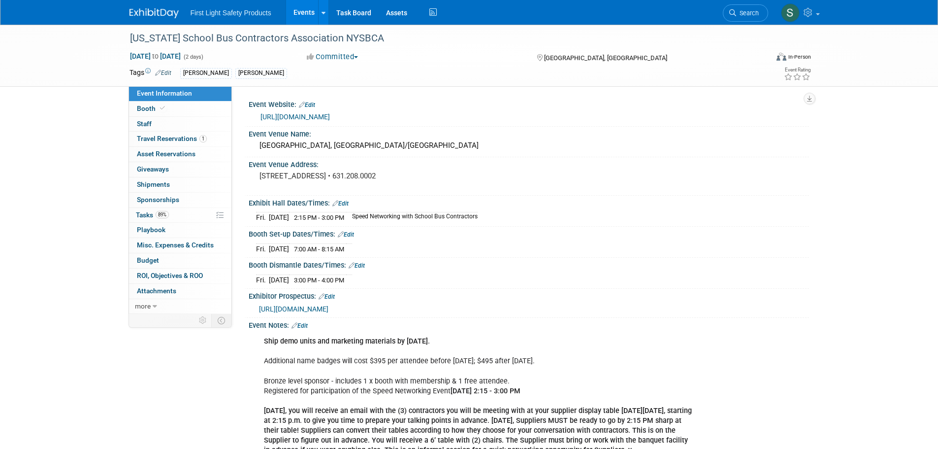
click at [328, 118] on link "[URL][DOMAIN_NAME]" at bounding box center [295, 117] width 69 height 8
click at [735, 9] on link "Search" at bounding box center [745, 12] width 45 height 17
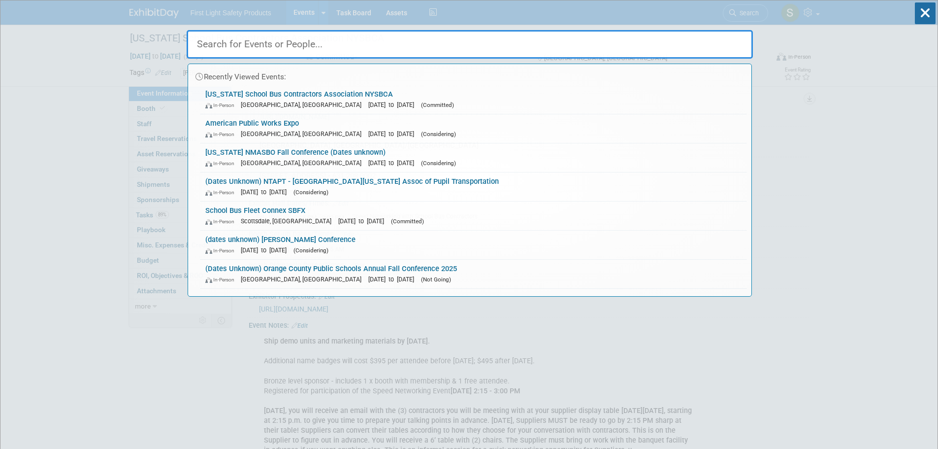
paste input "Canyon State Bus Sales 2024 Ride & Drive Event"
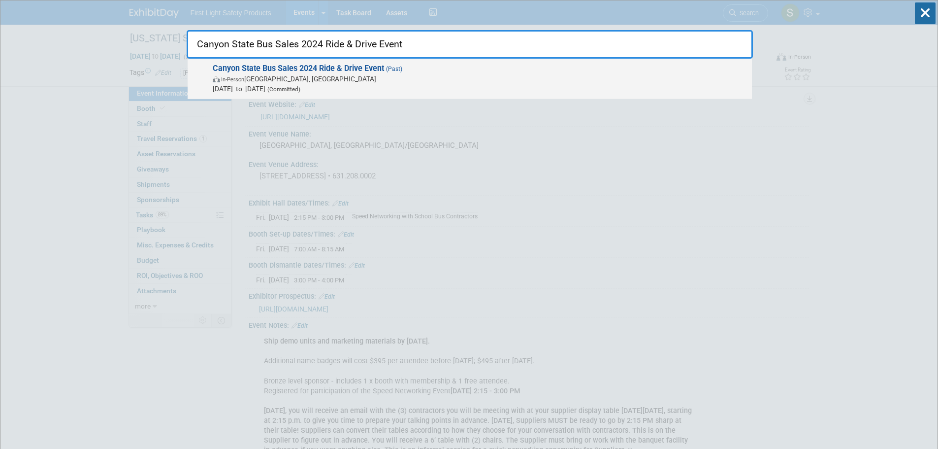
type input "Canyon State Bus Sales 2024 Ride & Drive Event"
click at [262, 79] on span "In-Person Glendale, AZ" at bounding box center [480, 79] width 534 height 10
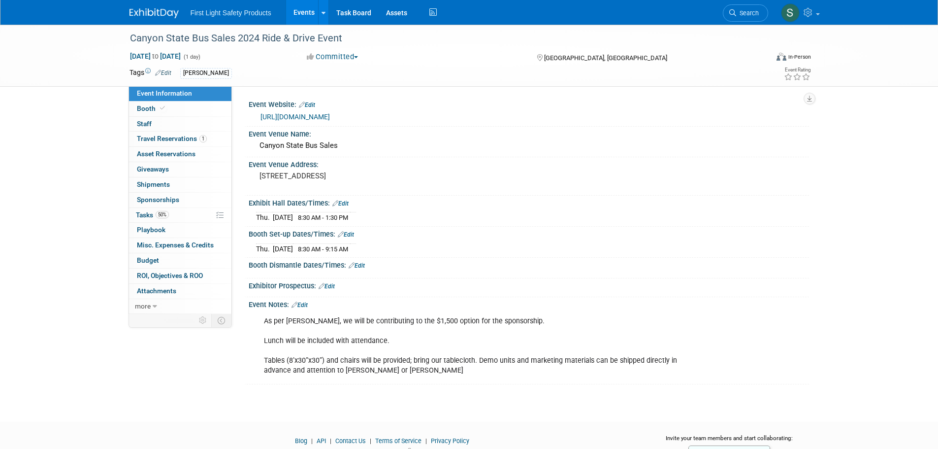
click at [330, 116] on link "[URL][DOMAIN_NAME]" at bounding box center [295, 117] width 69 height 8
click at [741, 6] on link "Search" at bounding box center [745, 12] width 45 height 17
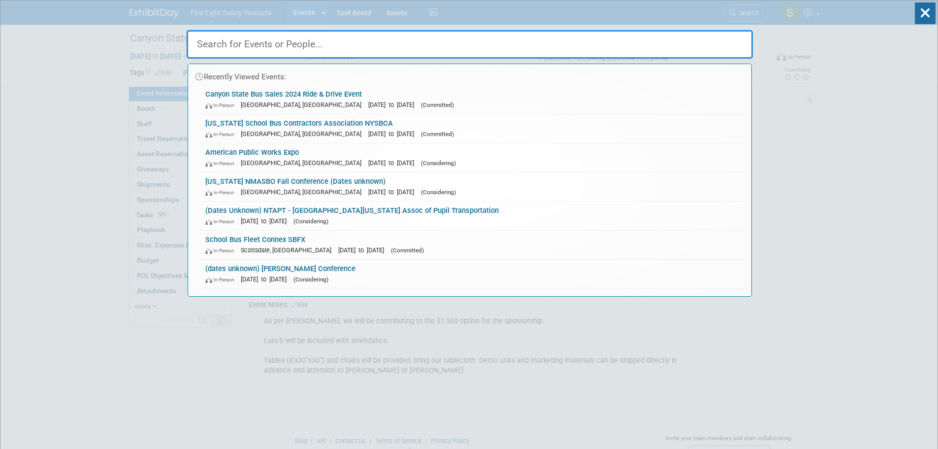
paste input "[US_STATE] NDSBA Annual Convention"
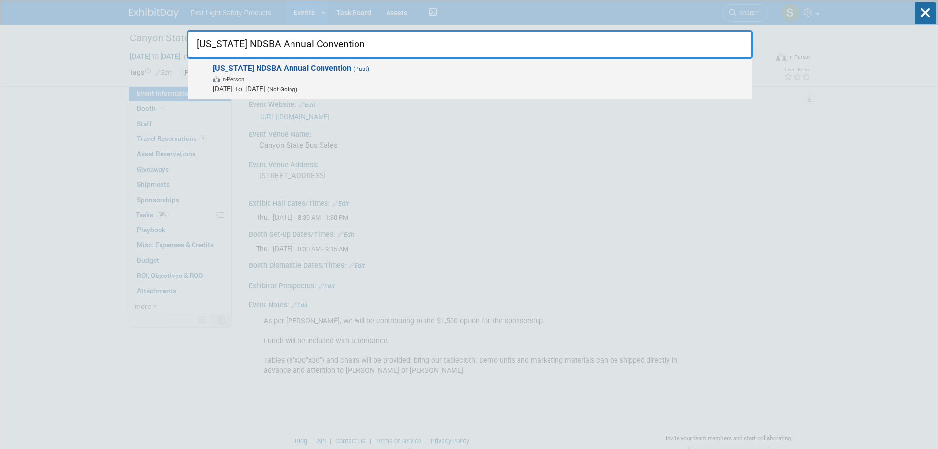
type input "[US_STATE] NDSBA Annual Convention"
click at [253, 81] on span "In-Person" at bounding box center [480, 79] width 534 height 10
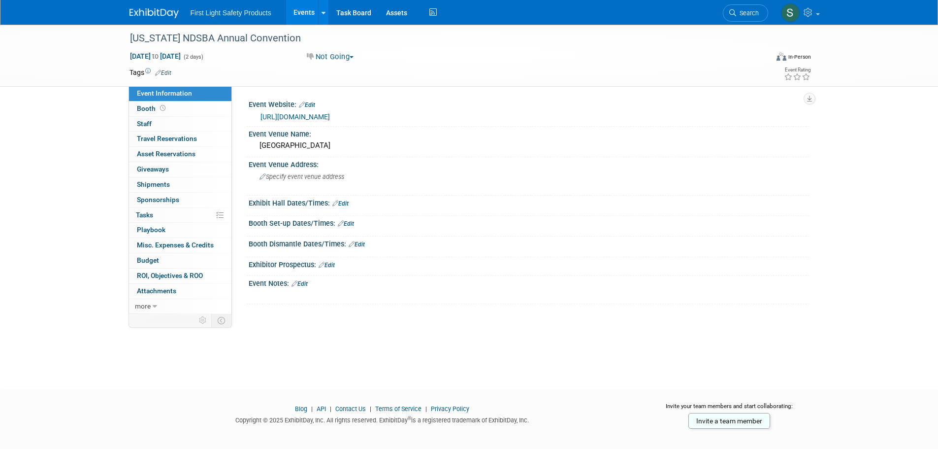
click at [325, 115] on link "[URL][DOMAIN_NAME]" at bounding box center [295, 117] width 69 height 8
click at [720, 10] on div "First Light Safety Products Events Add Event Bulk Upload Events Shareable Event…" at bounding box center [470, 12] width 680 height 25
click at [732, 12] on icon at bounding box center [732, 12] width 7 height 7
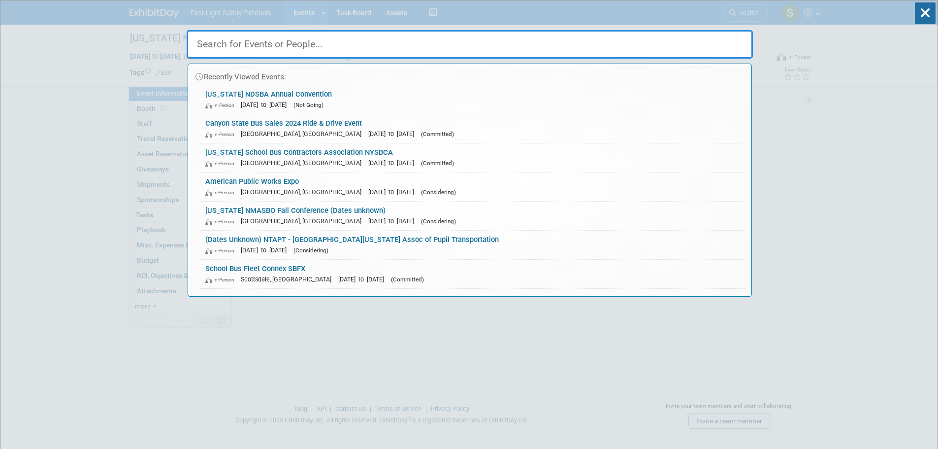
paste input "[US_STATE] MSBCA Annual Convention & Tradeshow"
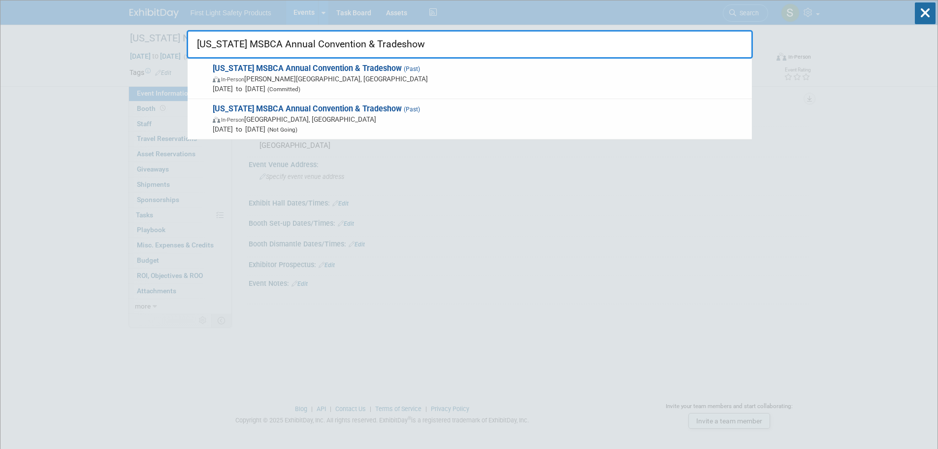
type input "[US_STATE] MSBCA Annual Convention & Tradeshow"
click at [292, 72] on strong "[US_STATE] MSBCA Annual Convention & Tradeshow" at bounding box center [307, 68] width 189 height 9
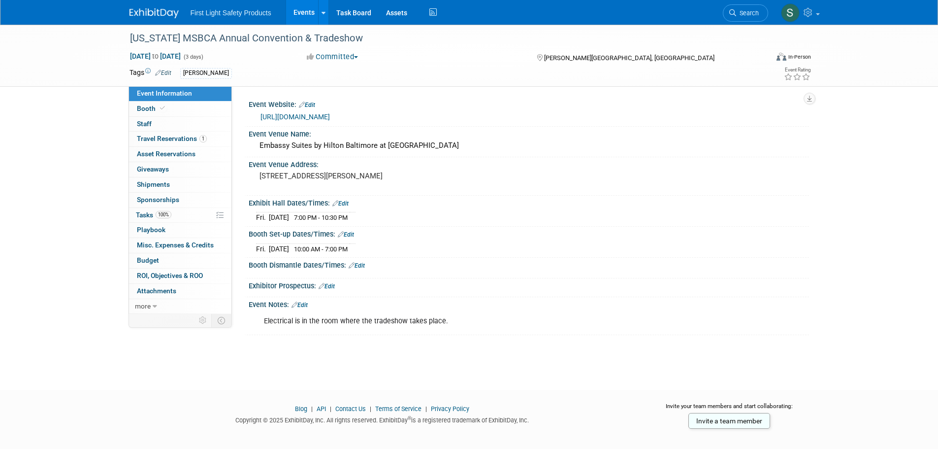
click at [329, 115] on link "[URL][DOMAIN_NAME]" at bounding box center [295, 117] width 69 height 8
click at [762, 13] on link "Search" at bounding box center [745, 12] width 45 height 17
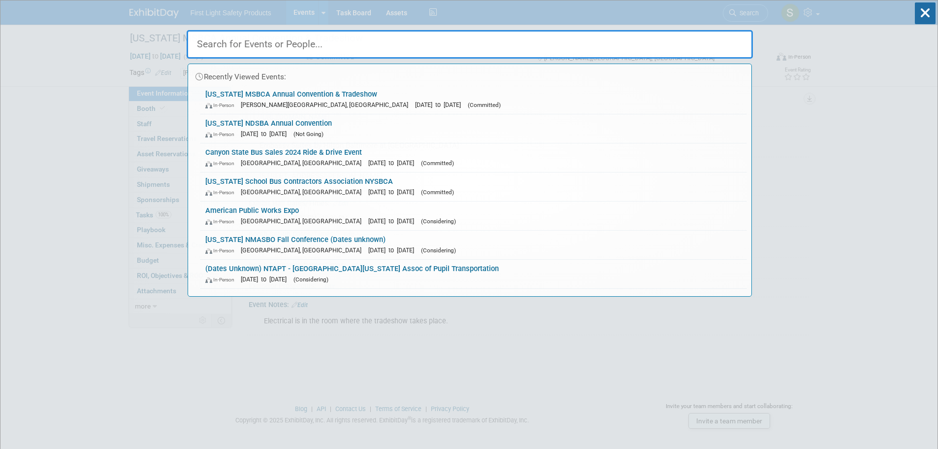
paste input "[US_STATE] Council of Educational Leaders Fall Conference (NDCEL)"
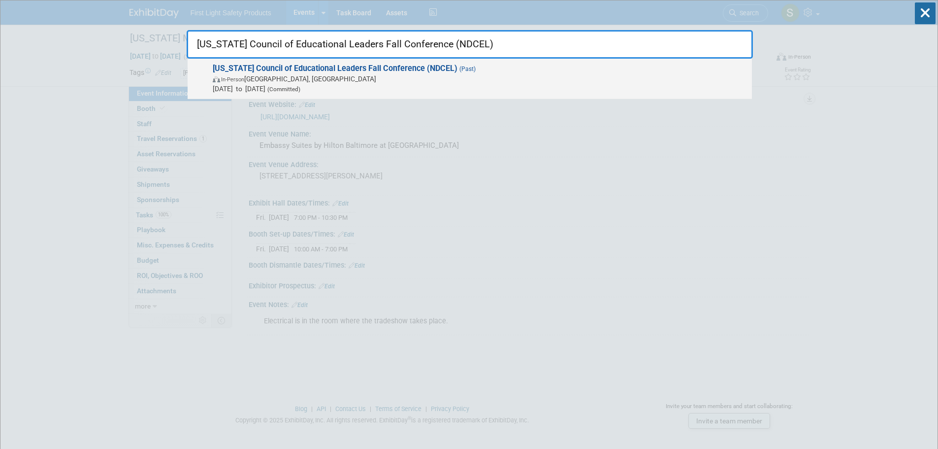
type input "[US_STATE] Council of Educational Leaders Fall Conference (NDCEL)"
click at [308, 66] on strong "[US_STATE] Council of Educational Leaders Fall Conference (NDCEL)" at bounding box center [335, 68] width 245 height 9
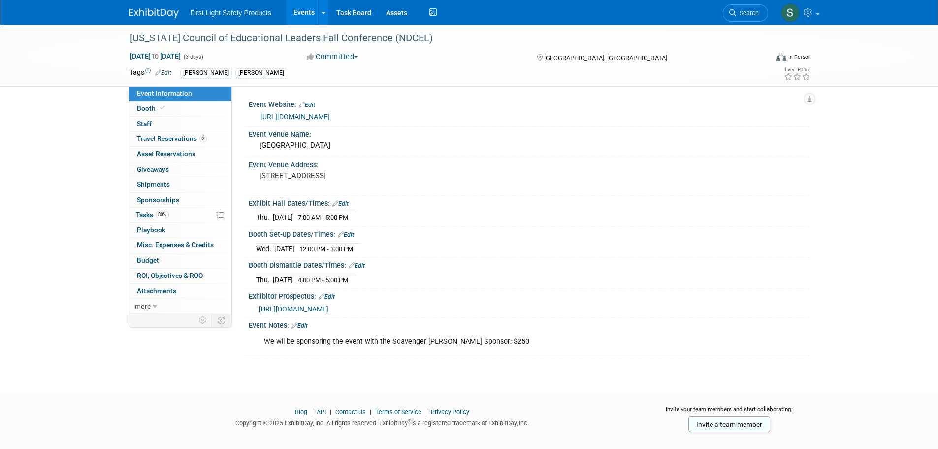
click at [330, 115] on link "https://www.ndcel.us/page/conferences" at bounding box center [295, 117] width 69 height 8
